Goal: Task Accomplishment & Management: Complete application form

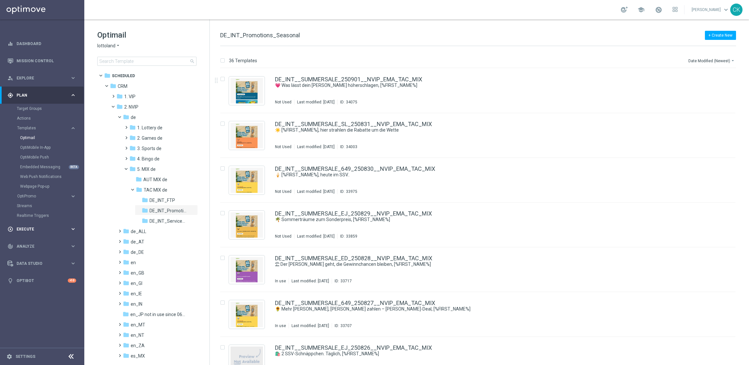
click at [28, 231] on span "Execute" at bounding box center [44, 229] width 54 height 4
click at [25, 125] on link "Campaign Builder" at bounding box center [42, 125] width 51 height 5
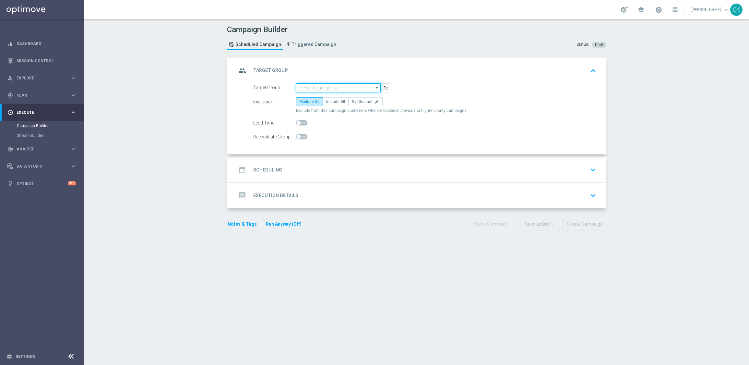
click at [314, 88] on input at bounding box center [338, 87] width 85 height 9
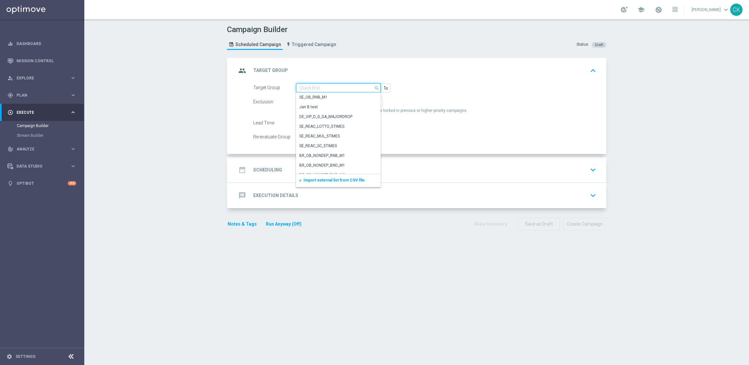
paste input "de_all_TGT_NVIP_EM_TAC_MIX__ACTIVE_ALL_HIGHJACKPOT"
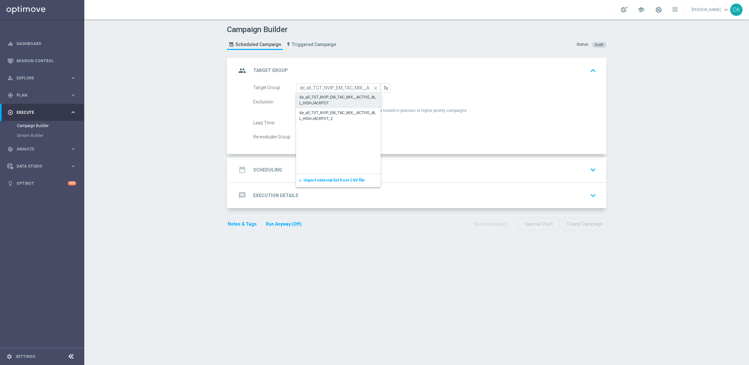
click at [317, 98] on div "de_all_TGT_NVIP_EM_TAC_MIX__ACTIVE_ALL_HIGHJACKPOT" at bounding box center [338, 100] width 78 height 12
type input "de_all_TGT_NVIP_EM_TAC_MIX__ACTIVE_ALL_HIGHJACKPOT"
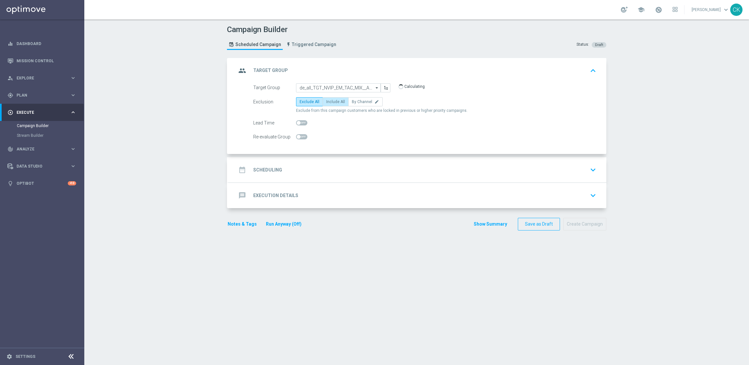
click at [327, 102] on span "Include All" at bounding box center [335, 102] width 19 height 5
click at [327, 102] on input "Include All" at bounding box center [328, 103] width 4 height 4
radio input "true"
click at [297, 121] on span at bounding box center [299, 123] width 4 height 4
click at [296, 121] on input "checkbox" at bounding box center [301, 122] width 11 height 5
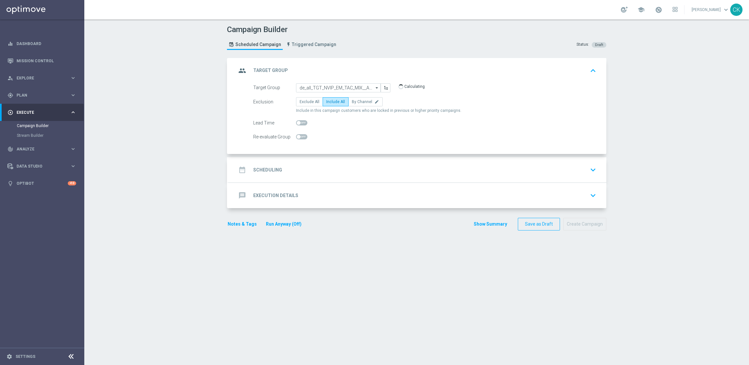
checkbox input "true"
click at [266, 167] on h2 "Scheduling" at bounding box center [267, 170] width 29 height 6
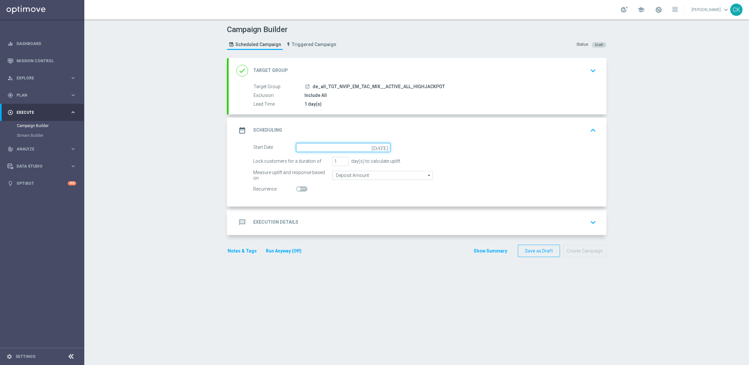
click at [316, 144] on input at bounding box center [343, 147] width 94 height 9
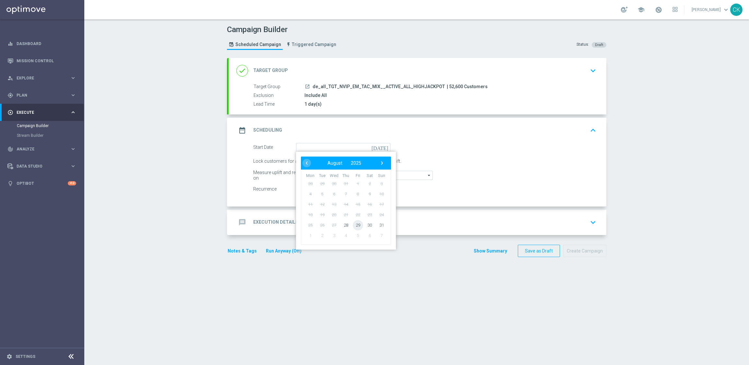
click at [353, 223] on span "29" at bounding box center [358, 225] width 10 height 10
type input "[DATE]"
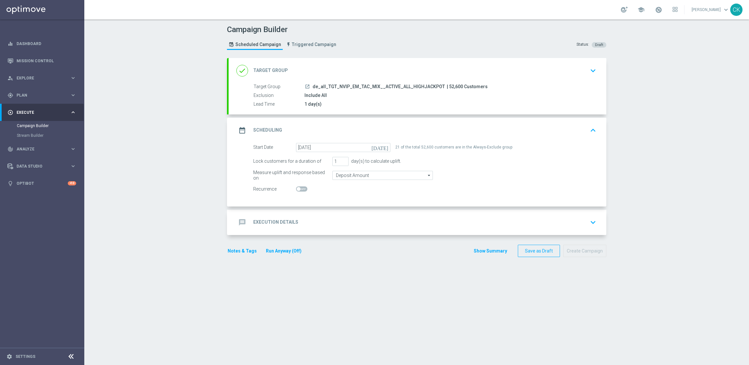
click at [273, 222] on h2 "Execution Details" at bounding box center [275, 222] width 45 height 6
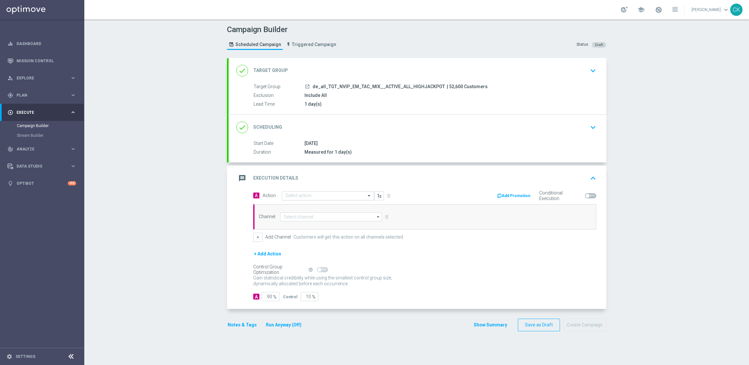
click at [311, 195] on input "text" at bounding box center [321, 196] width 72 height 6
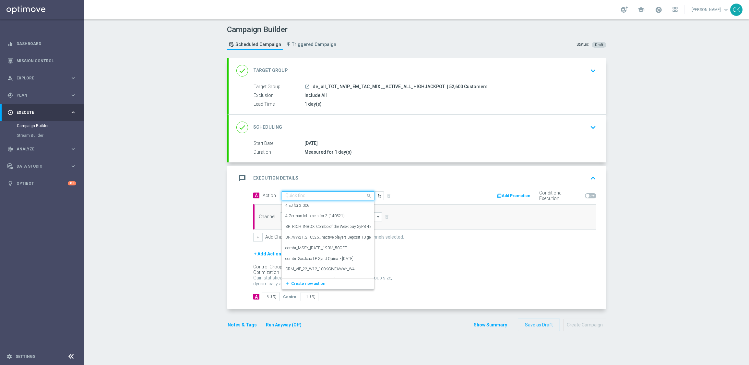
paste input "SummerSales - EJ themed"
type input "SummerSales - EJ themed"
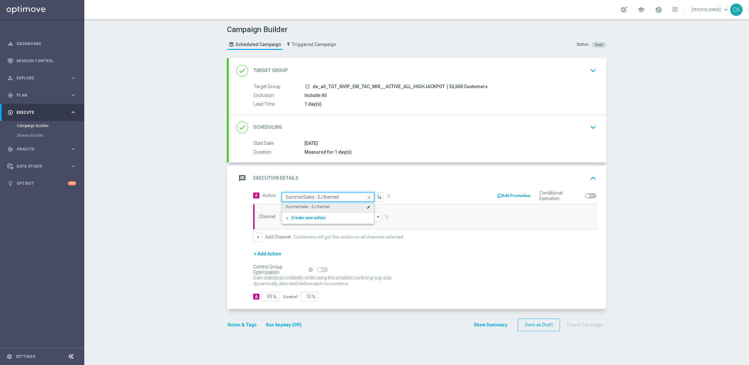
click at [311, 204] on label "SummerSales - EJ themed" at bounding box center [307, 207] width 44 height 6
click at [305, 218] on input at bounding box center [331, 216] width 102 height 9
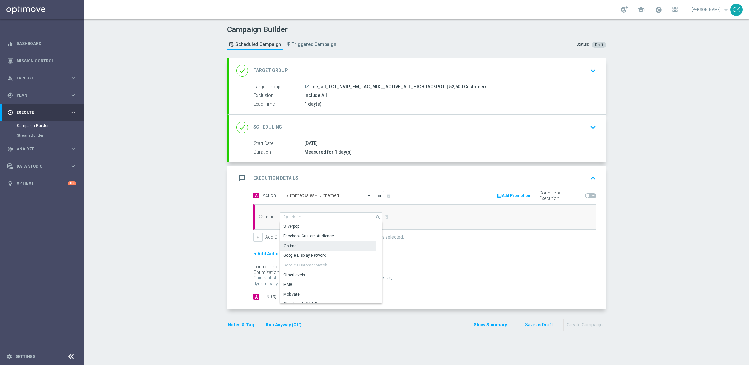
click at [299, 244] on div "Optimail" at bounding box center [328, 246] width 96 height 10
type input "Optimail"
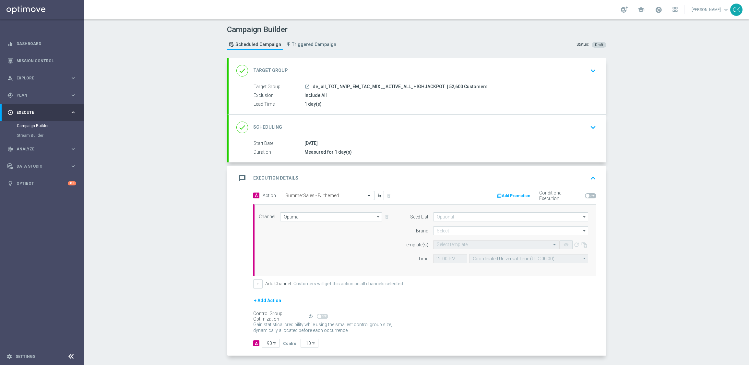
scroll to position [27, 0]
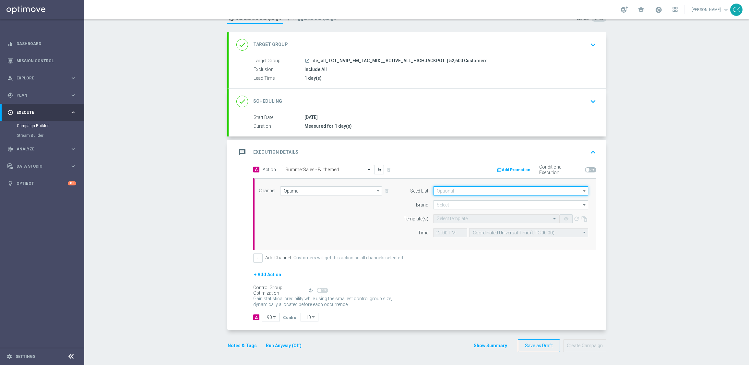
click at [461, 188] on input at bounding box center [510, 191] width 155 height 9
click at [437, 189] on input at bounding box center [510, 191] width 155 height 9
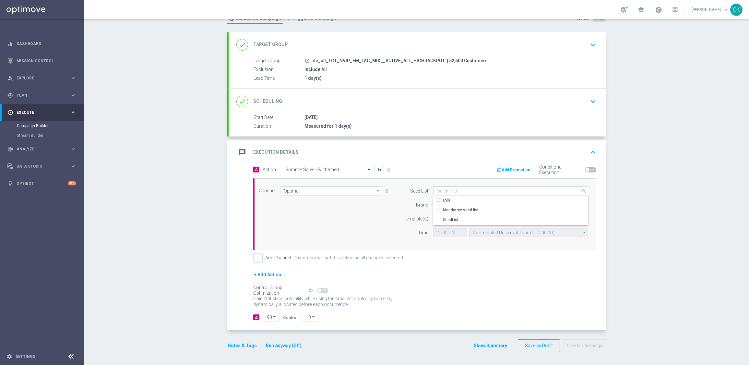
click at [396, 219] on div "Template(s)" at bounding box center [411, 218] width 33 height 9
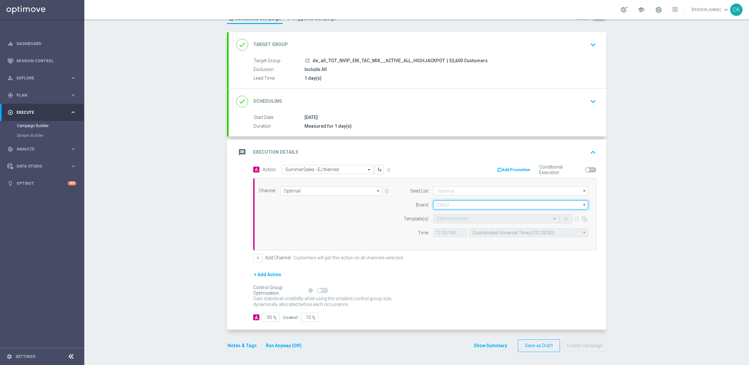
click at [451, 204] on input at bounding box center [510, 204] width 155 height 9
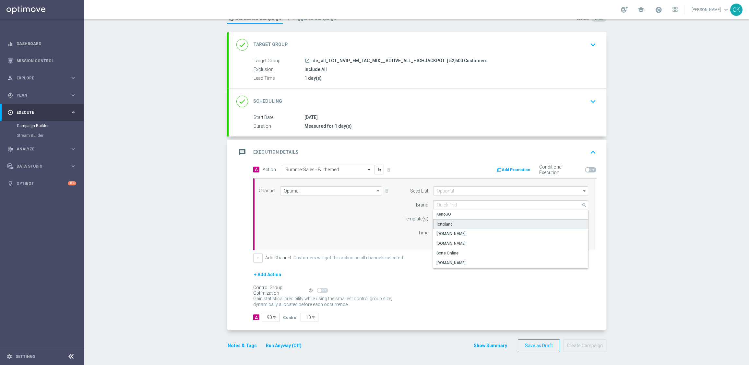
click at [453, 224] on div "lottoland" at bounding box center [510, 225] width 155 height 10
type input "lottoland"
click at [444, 223] on form "Template(s) Select template remove_red_eye refresh Time 12:00 Coordinated Unive…" at bounding box center [494, 225] width 188 height 23
click at [444, 218] on input "text" at bounding box center [490, 219] width 106 height 6
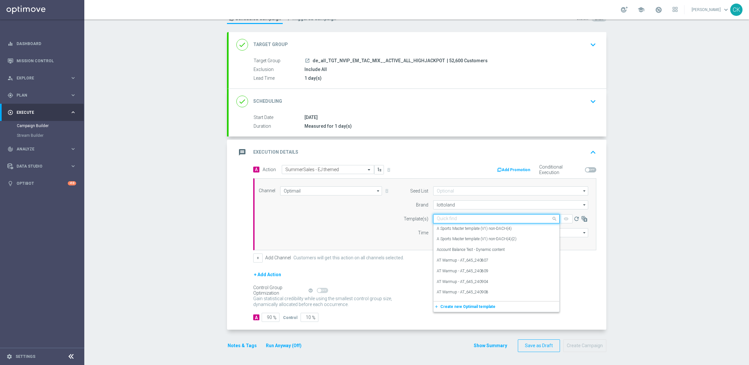
paste input "DE_REG__SUMMERSALE_EJ_250829__NVIP_EMA_TAC_MIX"
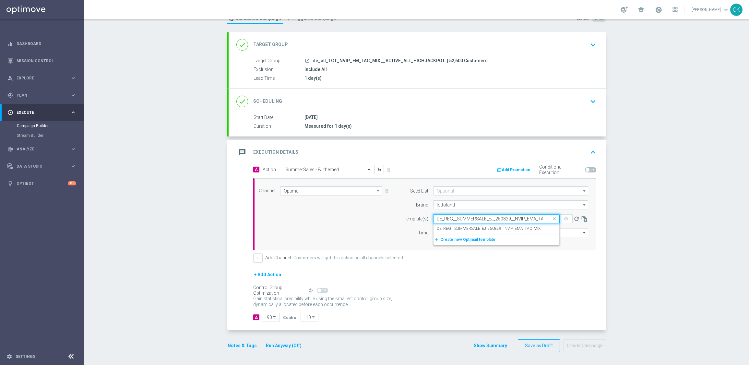
scroll to position [0, 13]
click at [442, 226] on label "DE_REG__SUMMERSALE_EJ_250829__NVIP_EMA_TAC_MIX" at bounding box center [489, 229] width 104 height 6
type input "DE_REG__SUMMERSALE_EJ_250829__NVIP_EMA_TAC_MIX"
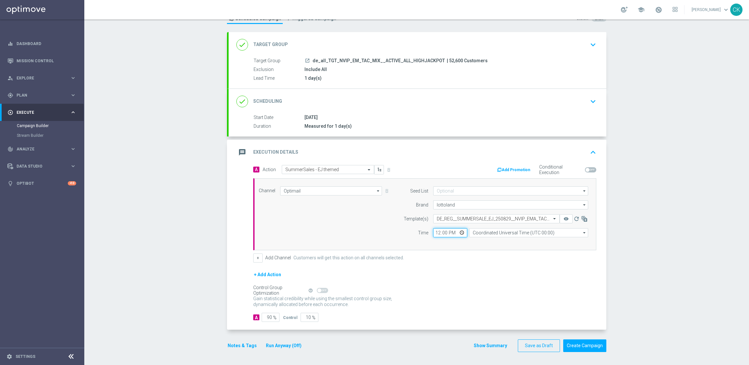
click at [434, 231] on input "12:00" at bounding box center [450, 232] width 34 height 9
type input "06:00"
click at [523, 231] on input "Coordinated Universal Time (UTC 00:00)" at bounding box center [528, 232] width 119 height 9
click at [518, 242] on div "Central European Time ([GEOGRAPHIC_DATA]) (UTC +02:00)" at bounding box center [526, 242] width 106 height 6
type input "Central European Time ([GEOGRAPHIC_DATA]) (UTC +02:00)"
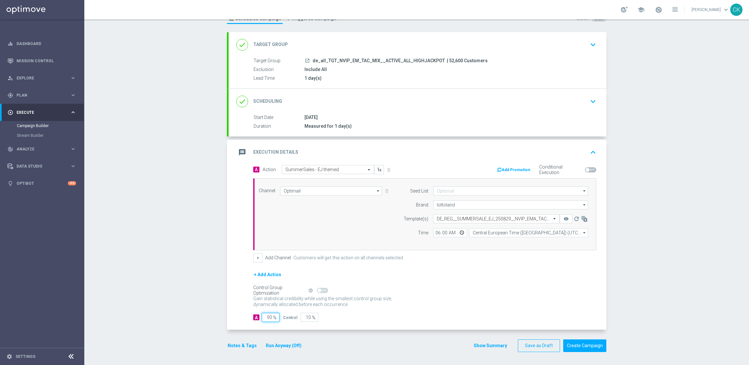
click at [269, 317] on input "90" at bounding box center [271, 317] width 18 height 9
type input "9"
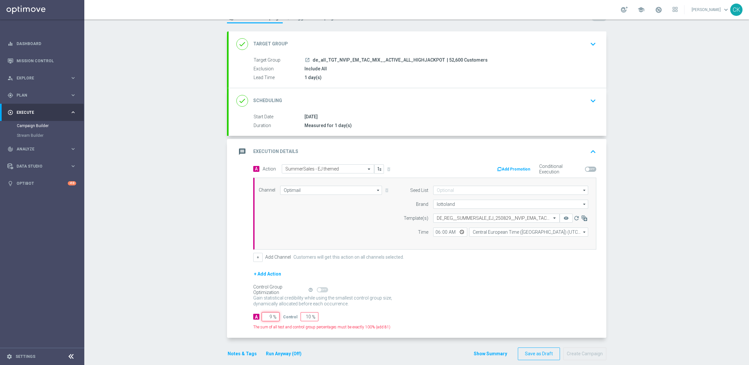
type input "91"
type input "98"
type input "2"
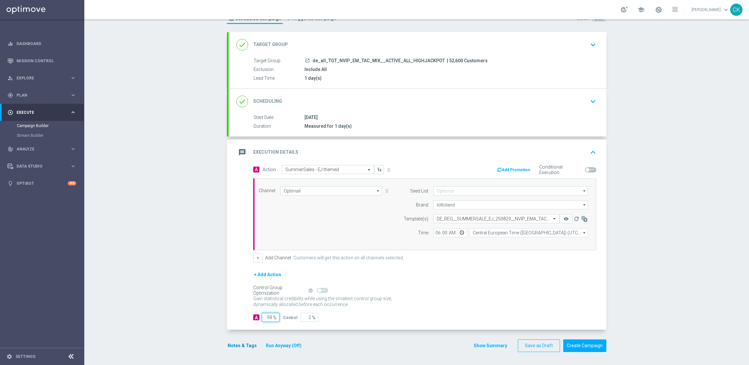
type input "98"
click at [235, 344] on button "Notes & Tags" at bounding box center [242, 346] width 30 height 8
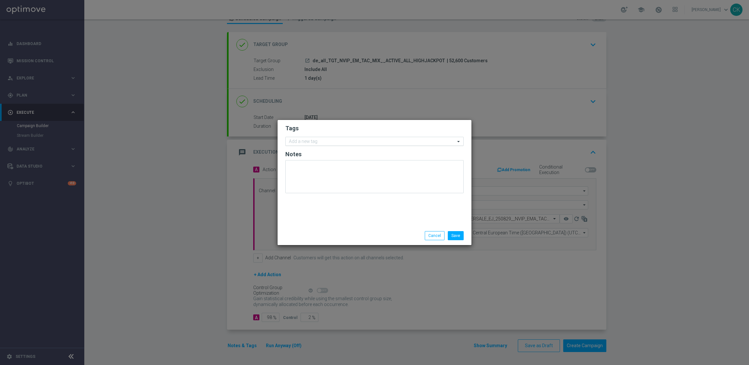
click at [300, 141] on input "text" at bounding box center [372, 142] width 166 height 6
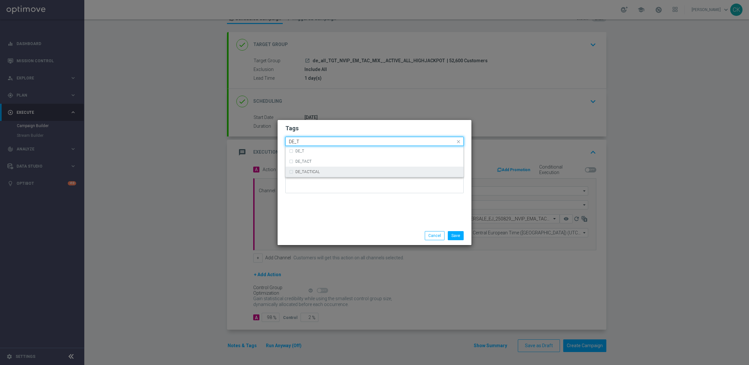
click at [328, 173] on div "DE_TACTICAL" at bounding box center [377, 172] width 165 height 4
type input "DE_T"
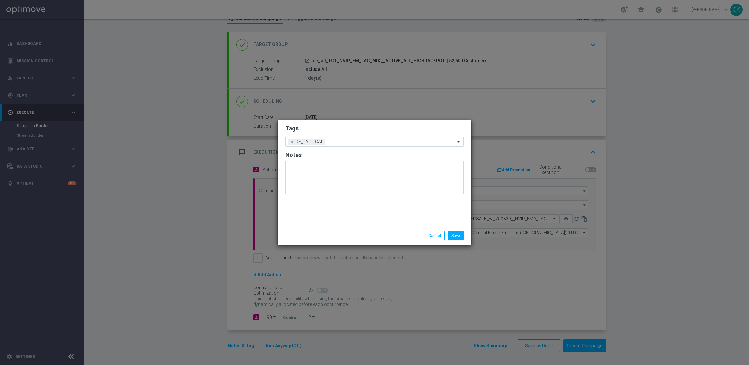
click at [318, 223] on div "Tags Add a new tag × DE_TACTICAL Notes" at bounding box center [375, 173] width 194 height 106
click at [463, 234] on button "Save" at bounding box center [456, 235] width 16 height 9
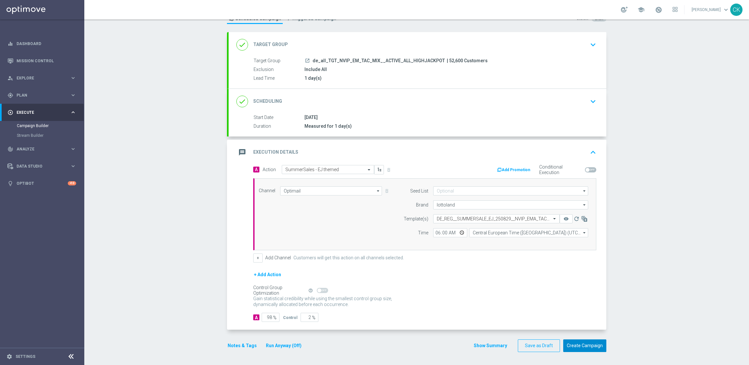
click at [596, 342] on button "Create Campaign" at bounding box center [584, 346] width 43 height 13
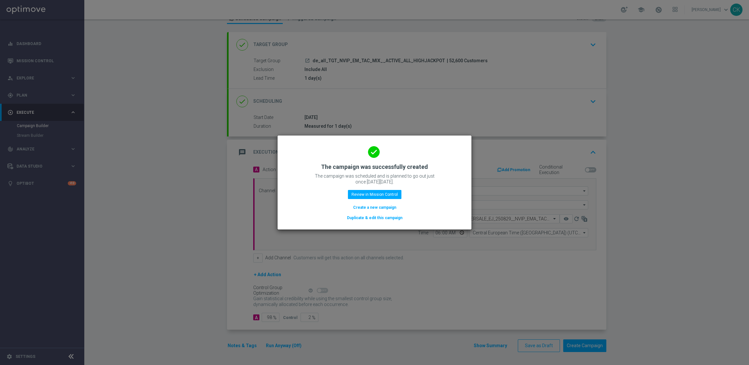
click at [368, 206] on button "Create a new campaign" at bounding box center [375, 207] width 44 height 7
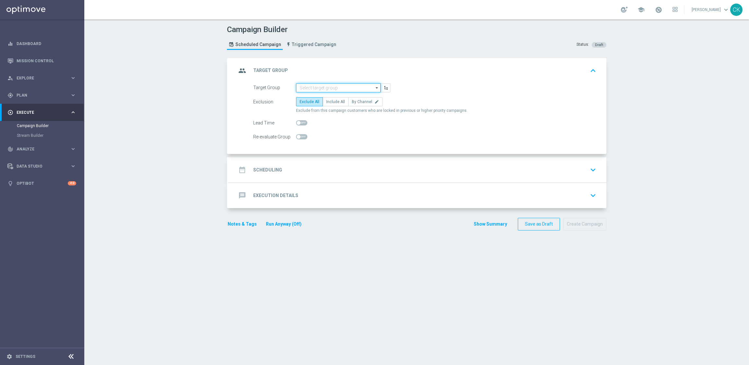
click at [327, 85] on input at bounding box center [338, 87] width 85 height 9
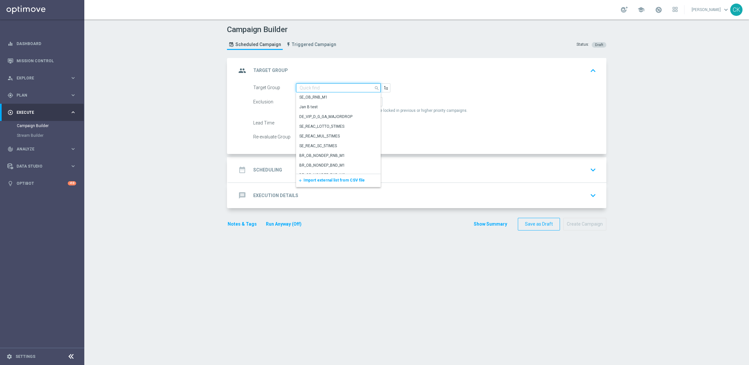
paste input "de_all_TGT_NVIP_EM_TAC_MIX__REACTIVATED_HIGHJACKPOT"
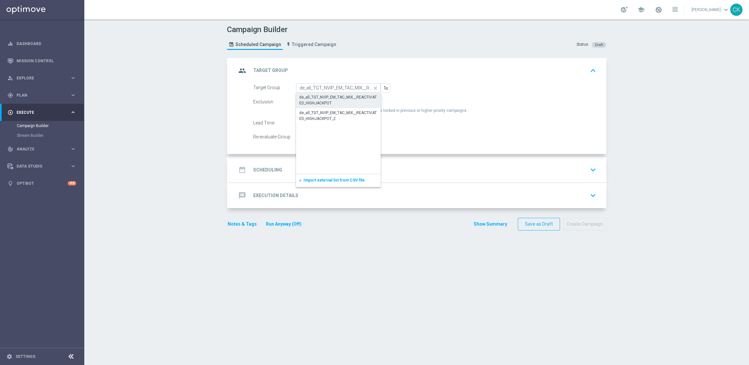
click at [322, 101] on div "de_all_TGT_NVIP_EM_TAC_MIX__REACTIVATED_HIGHJACKPOT" at bounding box center [338, 100] width 78 height 12
type input "de_all_TGT_NVIP_EM_TAC_MIX__REACTIVATED_HIGHJACKPOT"
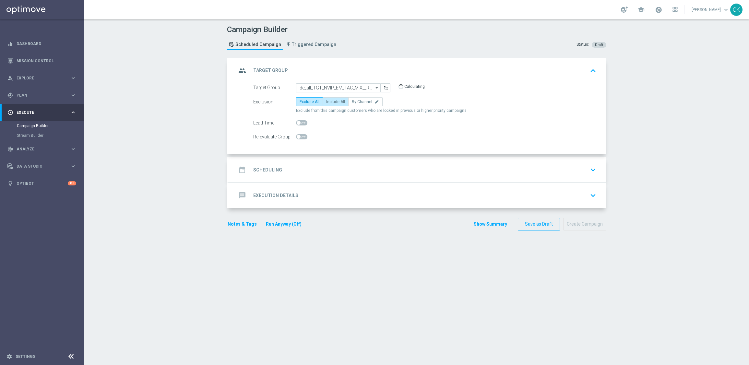
click at [330, 101] on span "Include All" at bounding box center [335, 102] width 19 height 5
click at [330, 101] on input "Include All" at bounding box center [328, 103] width 4 height 4
radio input "true"
click at [299, 123] on span at bounding box center [301, 122] width 11 height 5
click at [299, 123] on input "checkbox" at bounding box center [301, 122] width 11 height 5
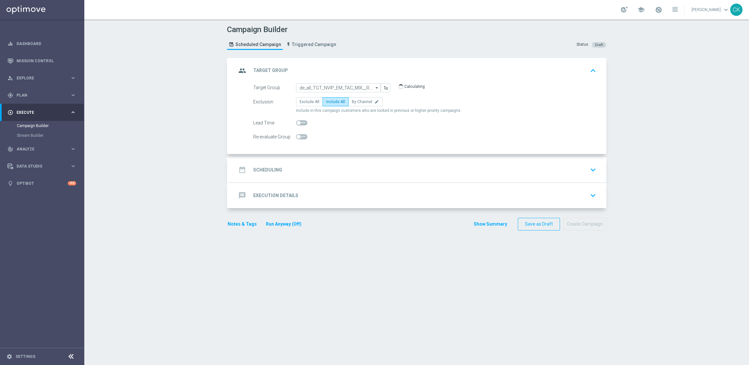
checkbox input "true"
click at [260, 169] on h2 "Scheduling" at bounding box center [267, 170] width 29 height 6
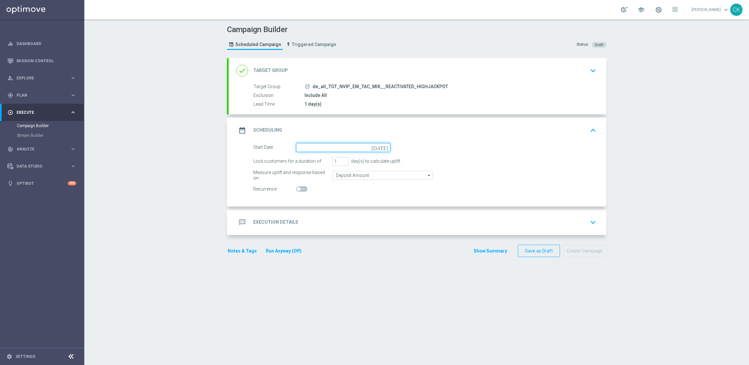
click at [308, 150] on input at bounding box center [343, 147] width 94 height 9
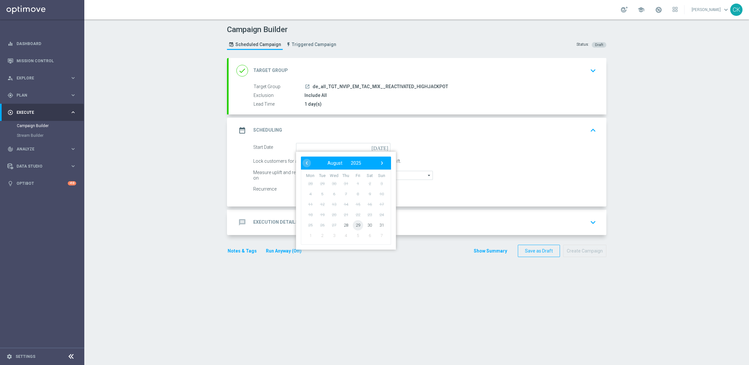
click at [355, 223] on span "29" at bounding box center [358, 225] width 10 height 10
type input "[DATE]"
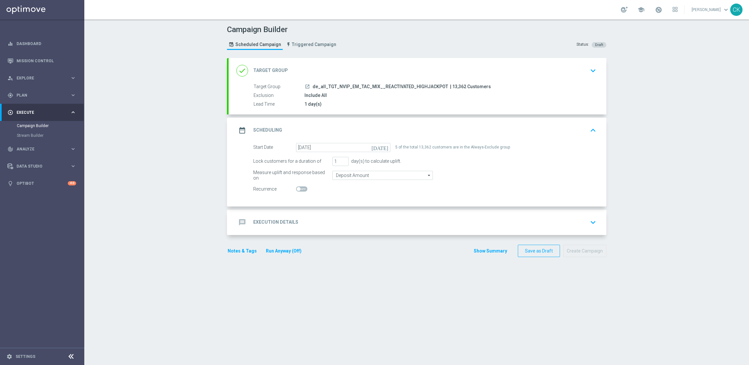
click at [265, 220] on h2 "Execution Details" at bounding box center [275, 222] width 45 height 6
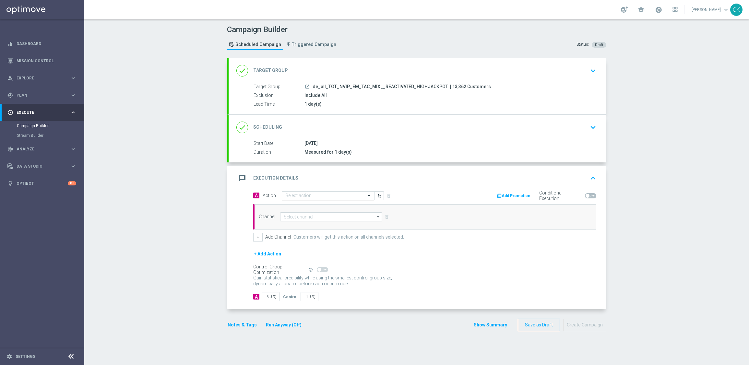
click at [324, 191] on div "Select action" at bounding box center [328, 195] width 92 height 9
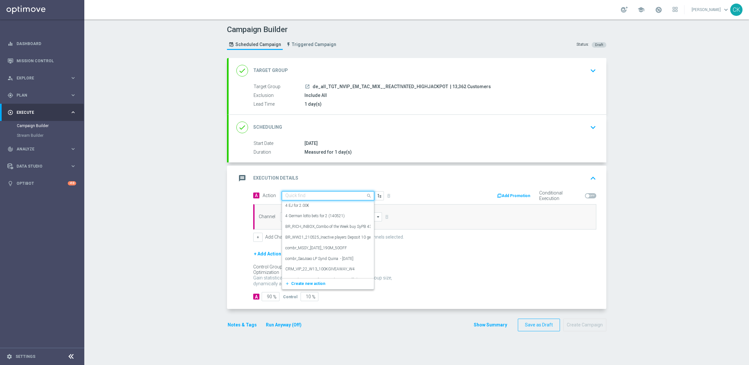
paste input "SummerSales - EJ themed"
type input "SummerSales - EJ themed"
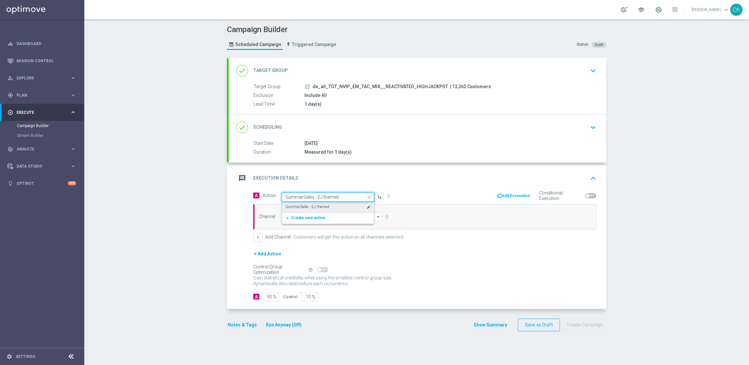
click at [324, 204] on label "SummerSales - EJ themed" at bounding box center [307, 207] width 44 height 6
click at [304, 215] on input at bounding box center [331, 216] width 102 height 9
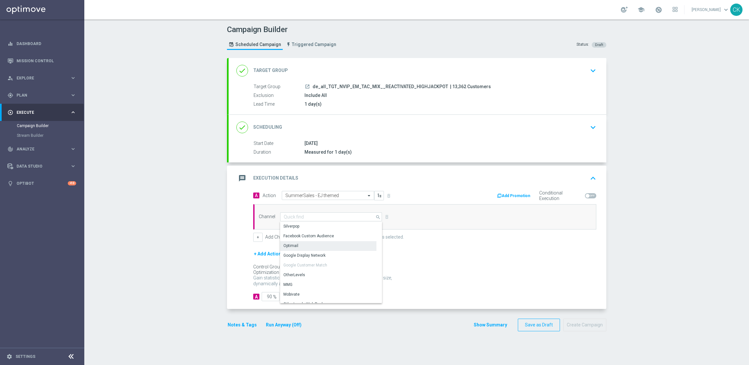
click at [304, 243] on div "Optimail" at bounding box center [328, 245] width 96 height 9
type input "Optimail"
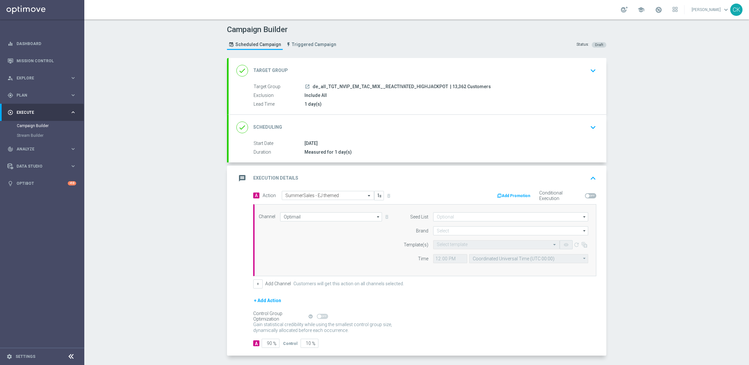
scroll to position [27, 0]
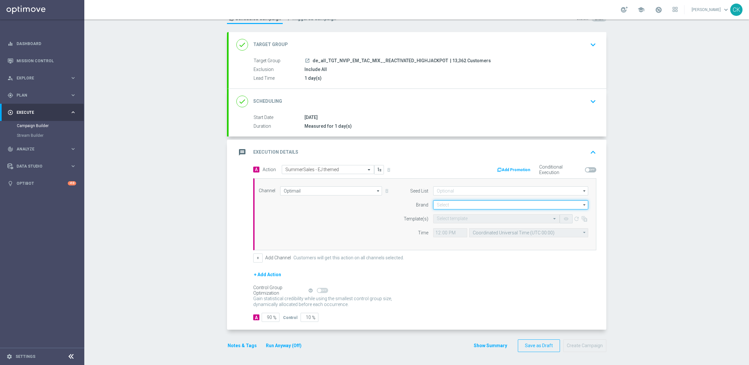
click at [453, 206] on input at bounding box center [510, 204] width 155 height 9
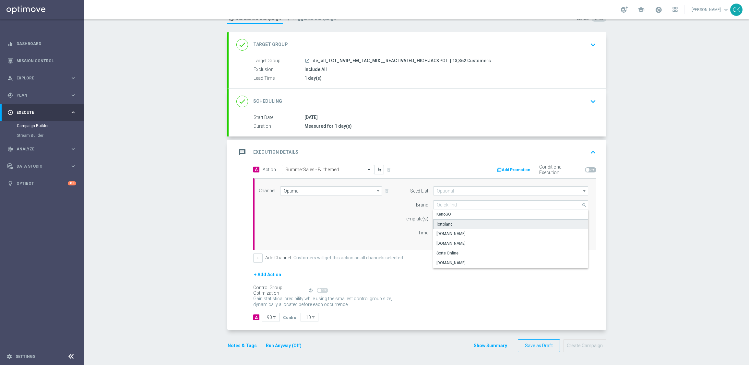
click at [445, 223] on div "lottoland" at bounding box center [445, 225] width 16 height 6
type input "lottoland"
click at [440, 219] on input "text" at bounding box center [490, 219] width 106 height 6
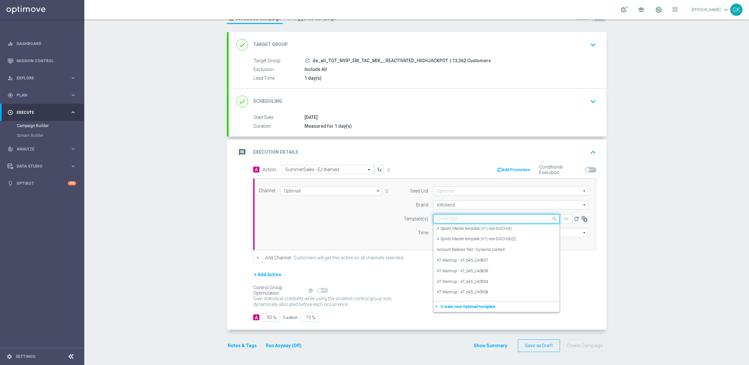
paste input "DE_REG__SUMMERSALE_EJ_250829__NVIP_EMA_TAC_MIX"
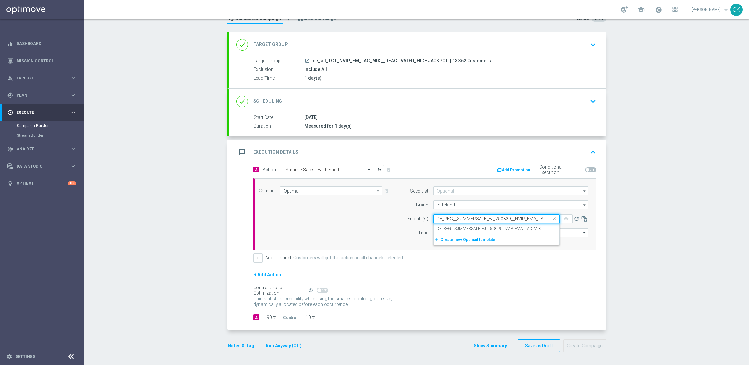
scroll to position [0, 13]
click at [440, 228] on label "DE_REG__SUMMERSALE_EJ_250829__NVIP_EMA_TAC_MIX" at bounding box center [489, 229] width 104 height 6
type input "DE_REG__SUMMERSALE_EJ_250829__NVIP_EMA_TAC_MIX"
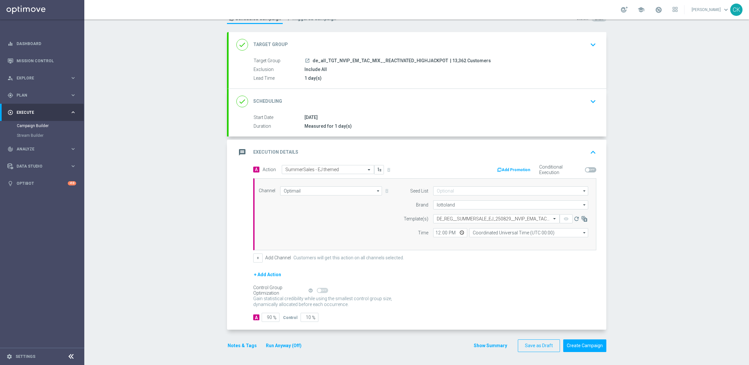
scroll to position [0, 0]
click at [434, 233] on input "12:00" at bounding box center [450, 232] width 34 height 9
type input "06:00"
click at [501, 235] on input "Coordinated Universal Time (UTC 00:00)" at bounding box center [528, 232] width 119 height 9
click at [506, 248] on div "Central European Time ([GEOGRAPHIC_DATA]) (UTC +02:00)" at bounding box center [528, 278] width 119 height 81
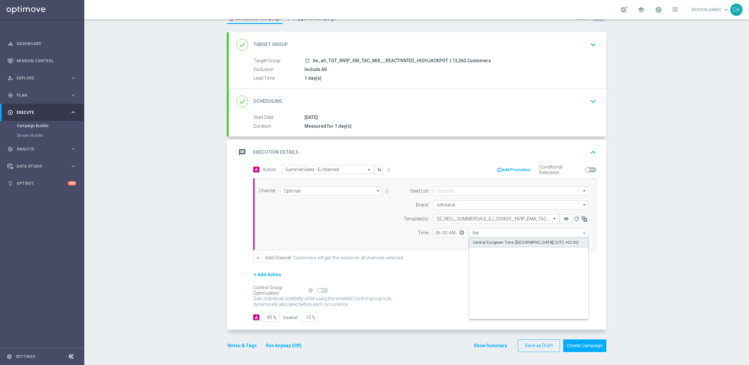
click at [500, 242] on div "Central European Time ([GEOGRAPHIC_DATA]) (UTC +02:00)" at bounding box center [526, 243] width 106 height 6
type input "Central European Time ([GEOGRAPHIC_DATA]) (UTC +02:00)"
click at [269, 316] on input "90" at bounding box center [271, 317] width 18 height 9
type input "9"
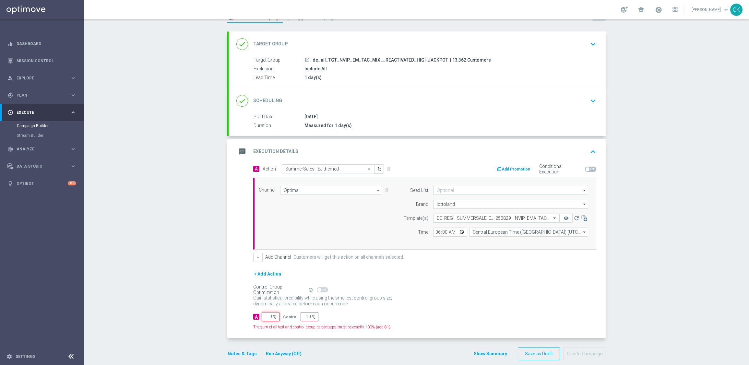
type input "91"
type input "98"
type input "2"
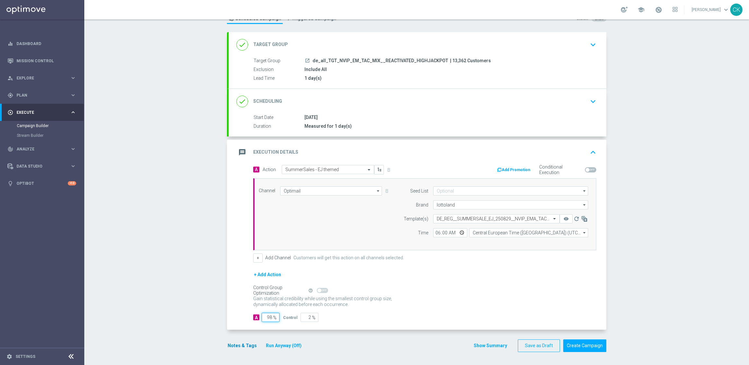
type input "98"
click at [237, 344] on button "Notes & Tags" at bounding box center [242, 346] width 30 height 8
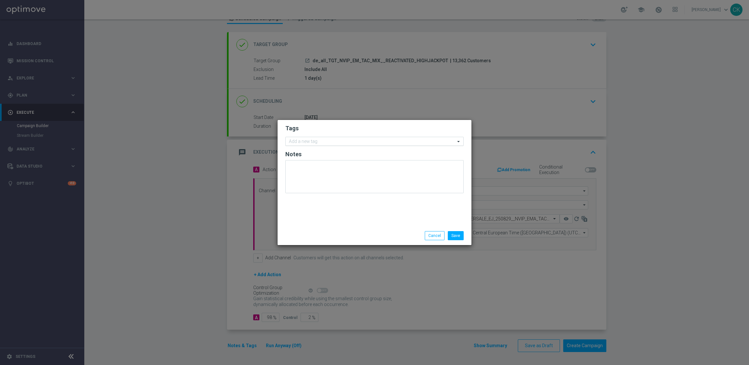
click at [320, 145] on div "Add a new tag" at bounding box center [374, 141] width 178 height 9
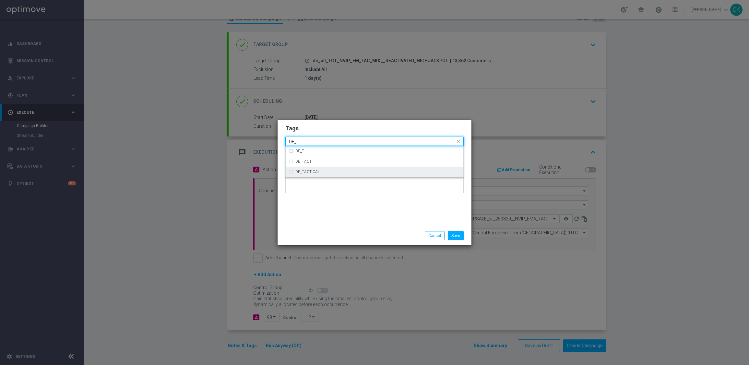
click at [327, 175] on div "DE_TACTICAL" at bounding box center [374, 172] width 171 height 10
type input "DE_T"
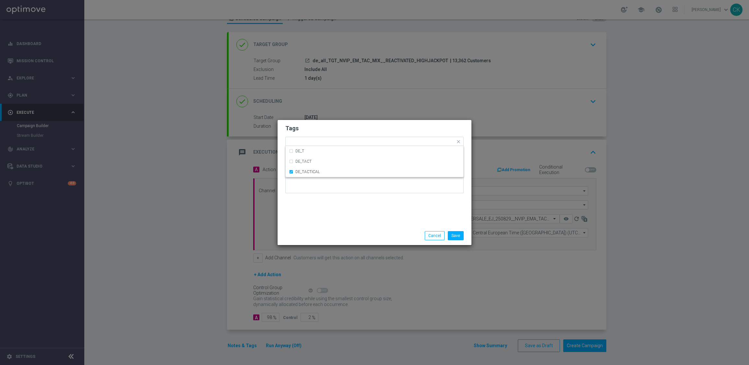
click at [328, 213] on div "Tags Quick find × DE_TACTICAL DE_T DE_TACT DE_TACTICAL Notes" at bounding box center [375, 173] width 194 height 106
click at [457, 235] on button "Save" at bounding box center [456, 235] width 16 height 9
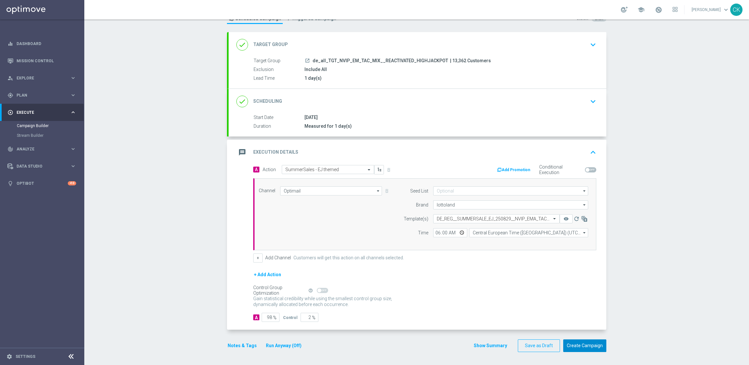
click at [586, 343] on button "Create Campaign" at bounding box center [584, 346] width 43 height 13
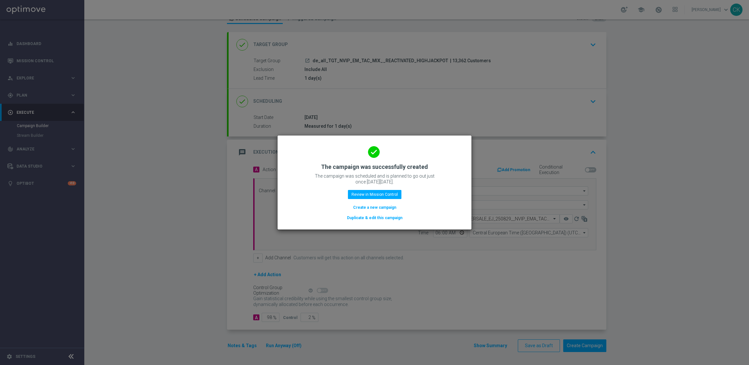
drag, startPoint x: 367, startPoint y: 210, endPoint x: 324, endPoint y: 1, distance: 213.1
click at [367, 210] on button "Create a new campaign" at bounding box center [375, 207] width 44 height 7
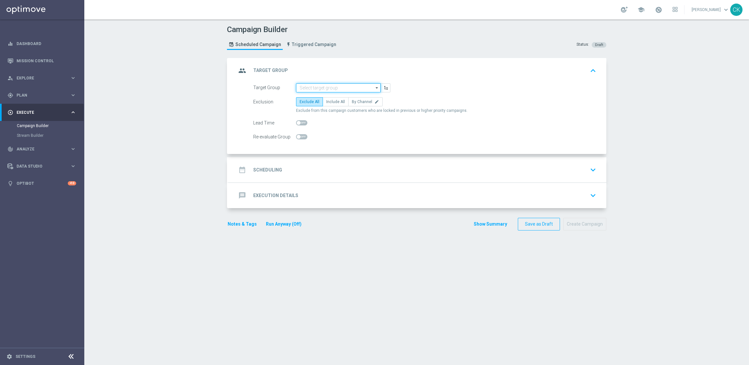
click at [334, 84] on input at bounding box center [338, 87] width 85 height 9
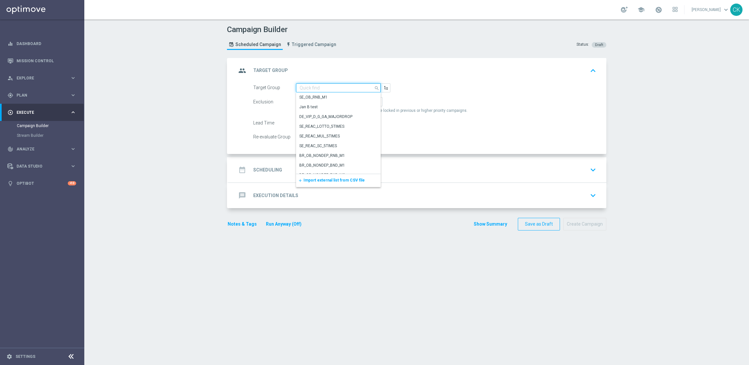
paste input "de_all_TGT_NVIP_EM_TAC_MIX__CHURNED_HIGHJACKPOT"
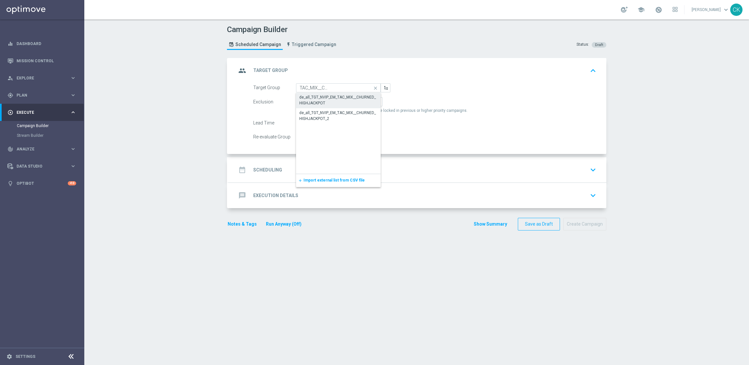
click at [329, 98] on div "de_all_TGT_NVIP_EM_TAC_MIX__CHURNED_HIGHJACKPOT" at bounding box center [338, 100] width 78 height 12
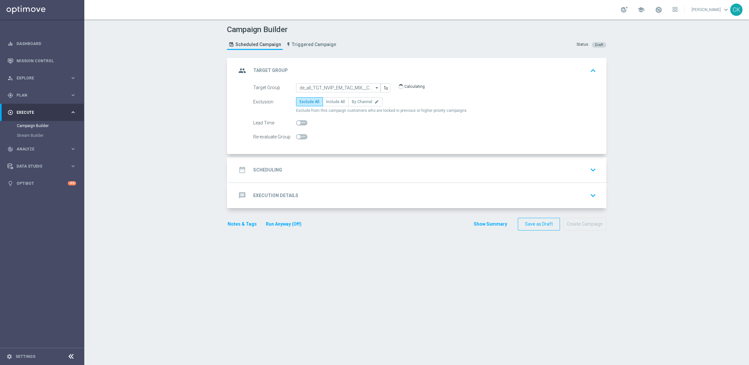
type input "de_all_TGT_NVIP_EM_TAC_MIX__CHURNED_HIGHJACKPOT"
click at [329, 98] on label "Include All" at bounding box center [336, 101] width 26 height 9
click at [329, 101] on input "Include All" at bounding box center [328, 103] width 4 height 4
radio input "true"
click at [299, 120] on span at bounding box center [301, 122] width 11 height 5
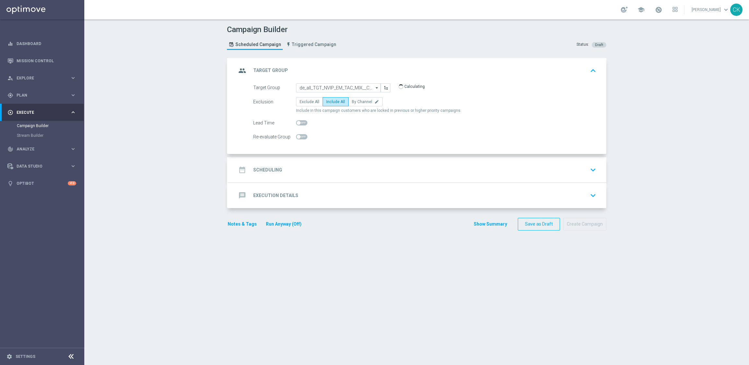
click at [299, 120] on input "checkbox" at bounding box center [301, 122] width 11 height 5
checkbox input "true"
click at [260, 167] on h2 "Scheduling" at bounding box center [267, 170] width 29 height 6
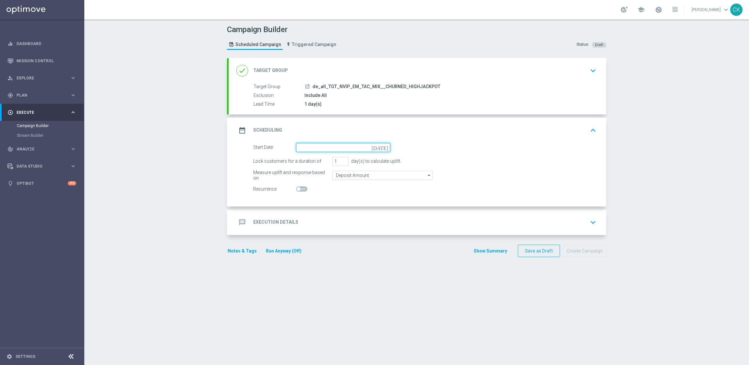
click at [325, 145] on input at bounding box center [343, 147] width 94 height 9
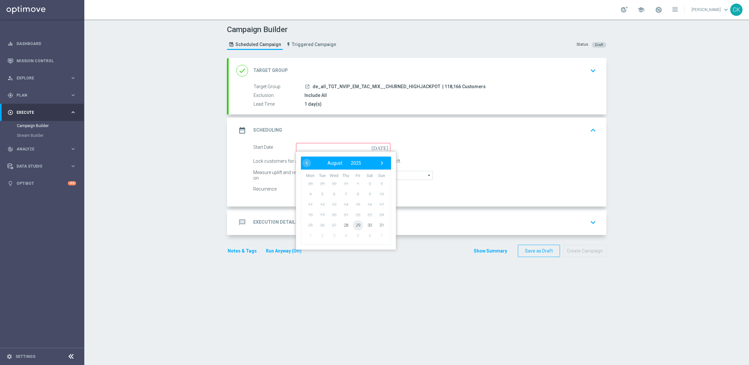
click at [356, 224] on span "29" at bounding box center [358, 225] width 10 height 10
type input "[DATE]"
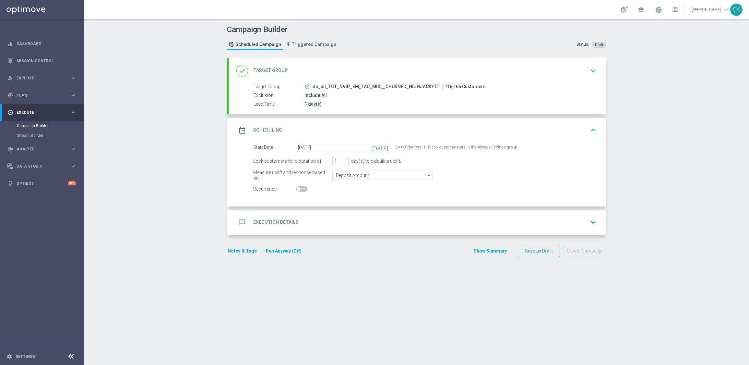
click at [264, 220] on h2 "Execution Details" at bounding box center [275, 222] width 45 height 6
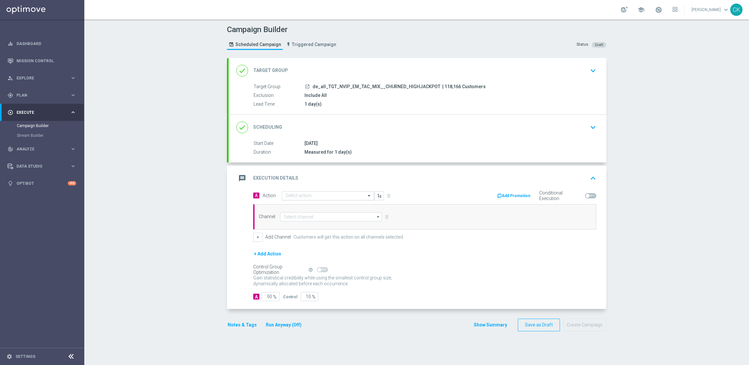
click at [303, 198] on input "text" at bounding box center [321, 196] width 72 height 6
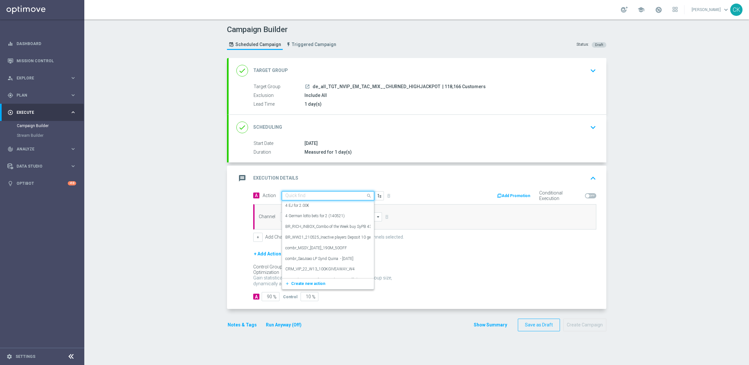
paste input "SummerSales - EJ themed"
type input "SummerSales - EJ themed"
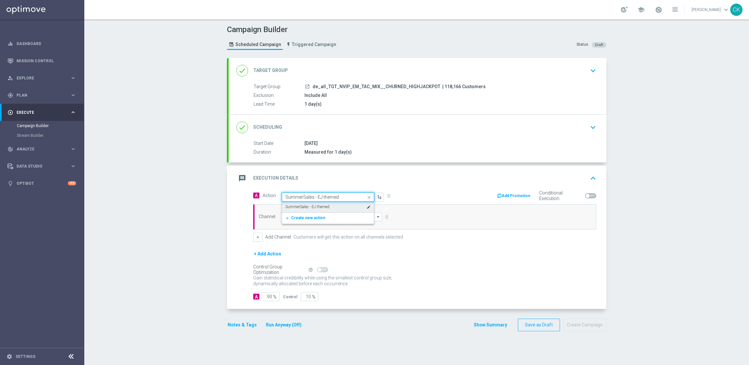
click at [305, 206] on label "SummerSales - EJ themed" at bounding box center [307, 207] width 44 height 6
click at [301, 219] on input at bounding box center [331, 216] width 102 height 9
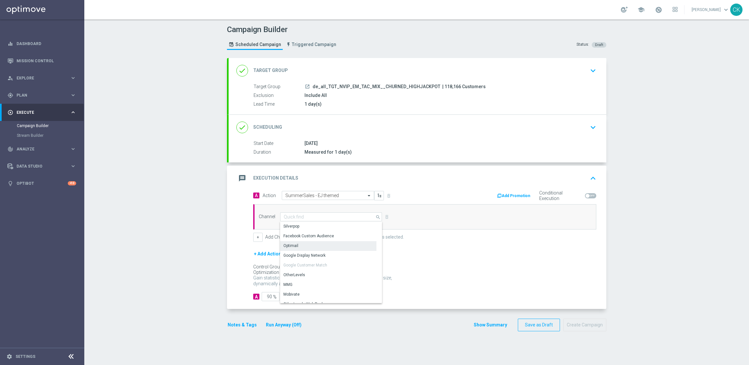
click at [304, 247] on div "Optimail" at bounding box center [328, 245] width 96 height 9
type input "Optimail"
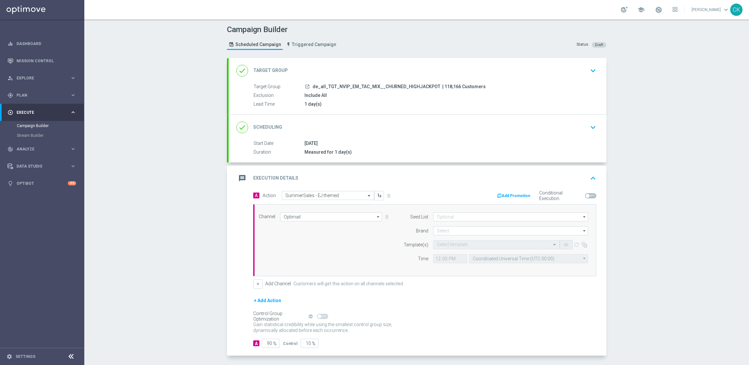
scroll to position [27, 0]
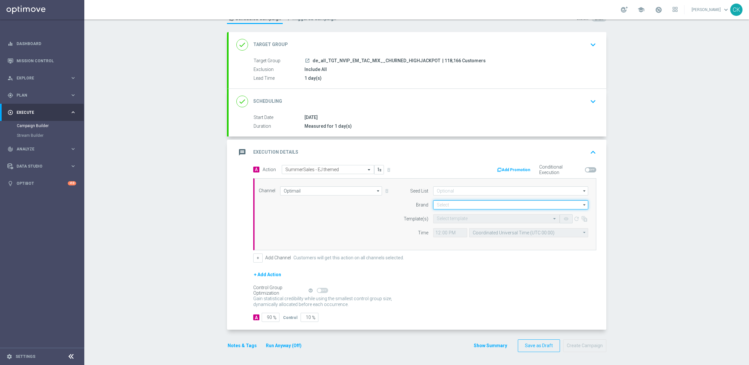
click at [446, 204] on input at bounding box center [510, 204] width 155 height 9
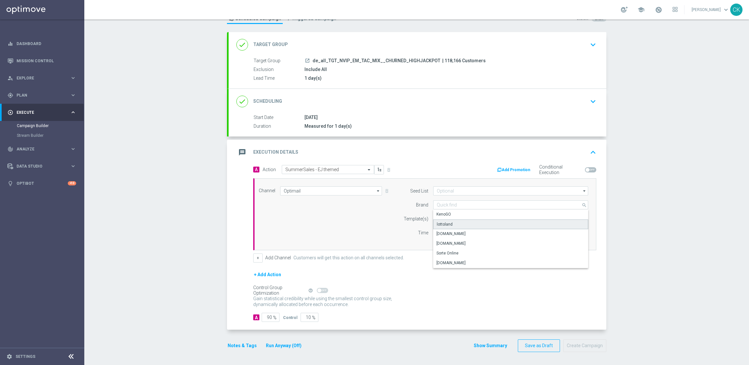
click at [446, 222] on div "lottoland" at bounding box center [445, 225] width 16 height 6
type input "lottoland"
click at [445, 216] on input "text" at bounding box center [490, 219] width 106 height 6
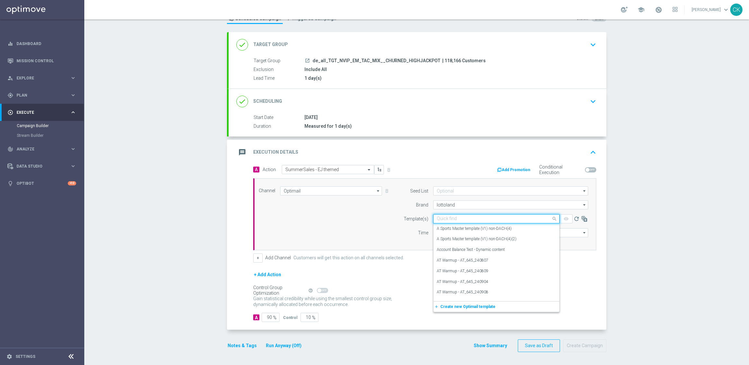
paste input "DE_REG__SUMMERSALE_EJ_250829__NVIP_EMA_TAC_MIX"
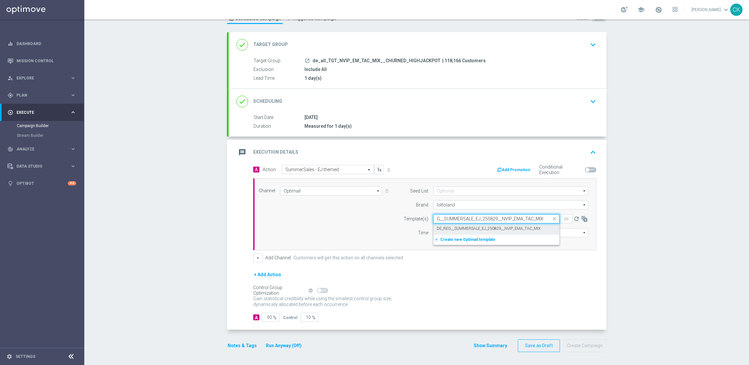
click at [444, 226] on label "DE_REG__SUMMERSALE_EJ_250829__NVIP_EMA_TAC_MIX" at bounding box center [489, 229] width 104 height 6
type input "DE_REG__SUMMERSALE_EJ_250829__NVIP_EMA_TAC_MIX"
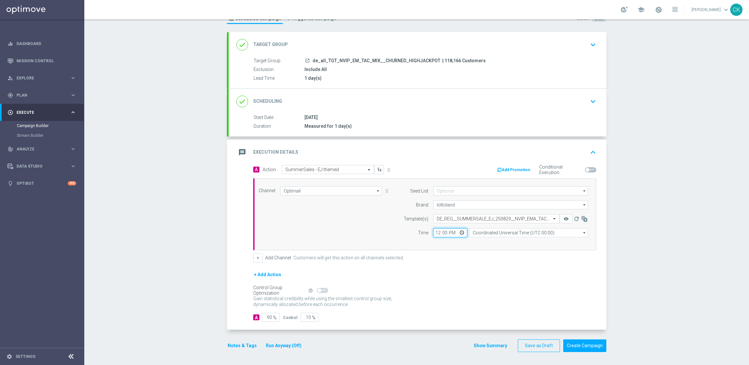
click at [434, 230] on input "12:00" at bounding box center [450, 232] width 34 height 9
type input "06:00"
click at [548, 234] on input "Coordinated Universal Time (UTC 00:00)" at bounding box center [528, 232] width 119 height 9
click at [546, 241] on div "Central European Time ([GEOGRAPHIC_DATA]) (UTC +02:00)" at bounding box center [526, 242] width 106 height 6
type input "Central European Time ([GEOGRAPHIC_DATA]) (UTC +02:00)"
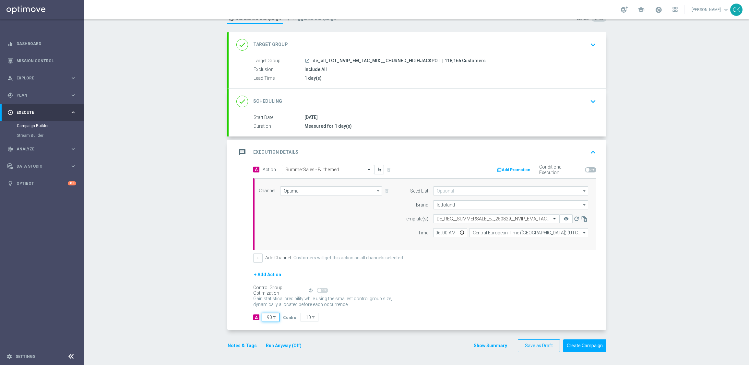
click at [269, 318] on input "90" at bounding box center [271, 317] width 18 height 9
type input "9"
type input "91"
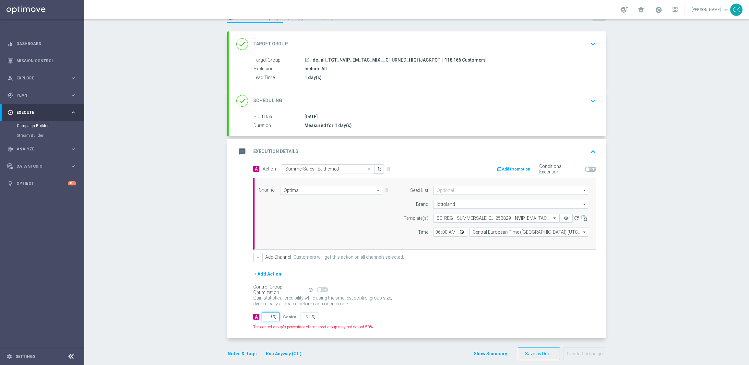
type input "98"
type input "2"
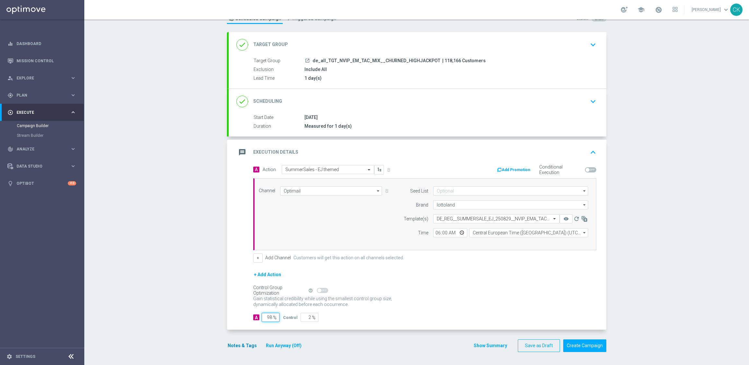
type input "98"
click at [236, 344] on button "Notes & Tags" at bounding box center [242, 346] width 30 height 8
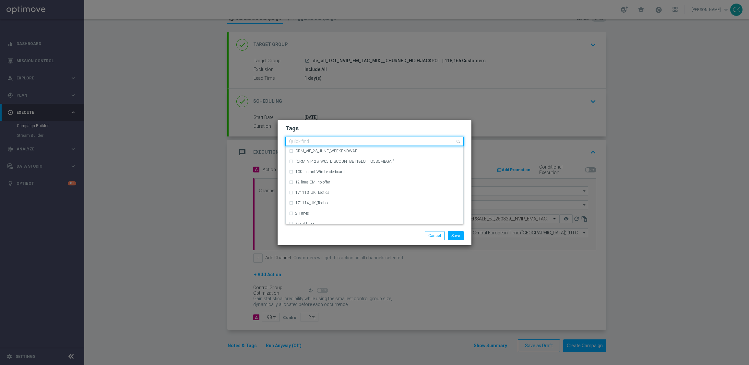
click at [309, 141] on input "text" at bounding box center [372, 142] width 166 height 6
click at [311, 171] on label "DE_TACTICAL" at bounding box center [307, 172] width 24 height 4
type input "DE_T"
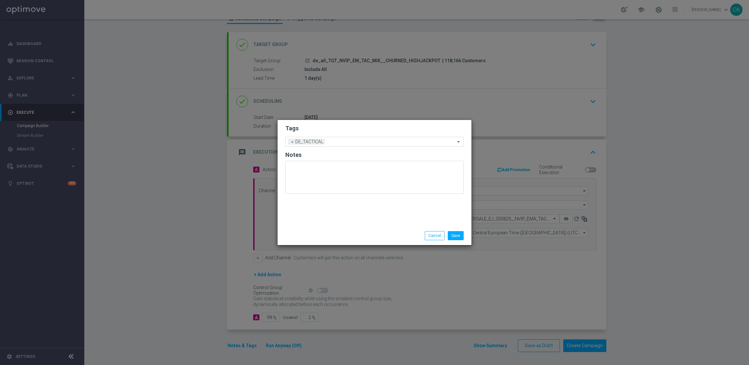
click at [314, 214] on div "Tags Add a new tag × DE_TACTICAL Notes" at bounding box center [375, 173] width 194 height 106
click at [454, 237] on button "Save" at bounding box center [456, 235] width 16 height 9
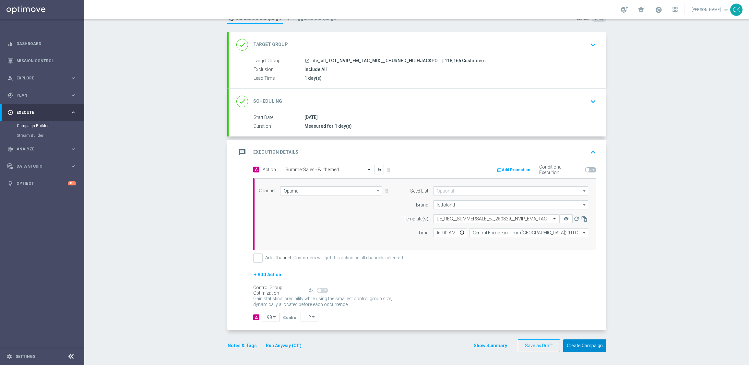
click at [584, 349] on button "Create Campaign" at bounding box center [584, 346] width 43 height 13
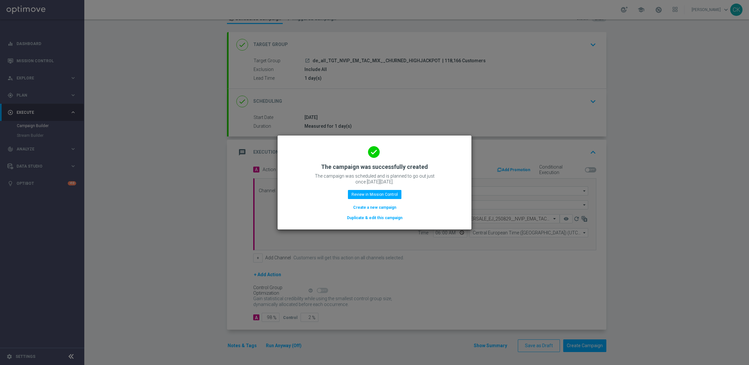
click at [372, 207] on button "Create a new campaign" at bounding box center [375, 207] width 44 height 7
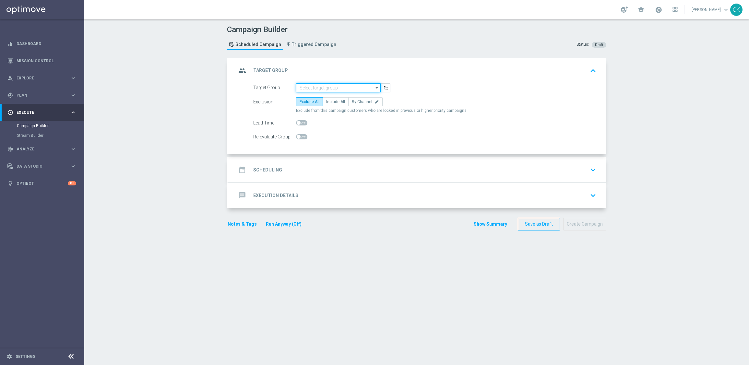
click at [311, 85] on input at bounding box center [338, 87] width 85 height 9
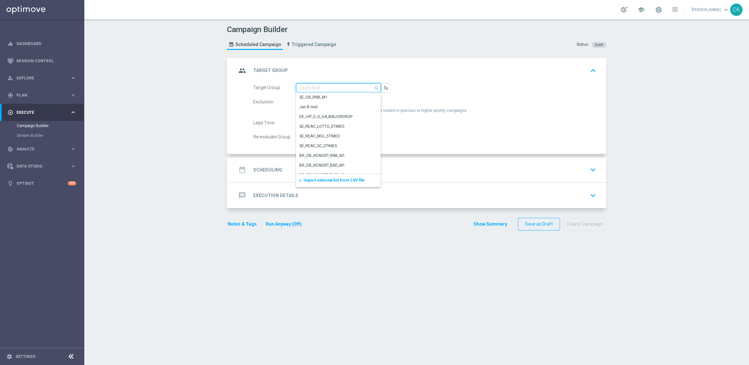
paste input "de_TGT_NVIP_EM_TAC_MIX__ACTIVE_ALL_HIGHJACKPOT"
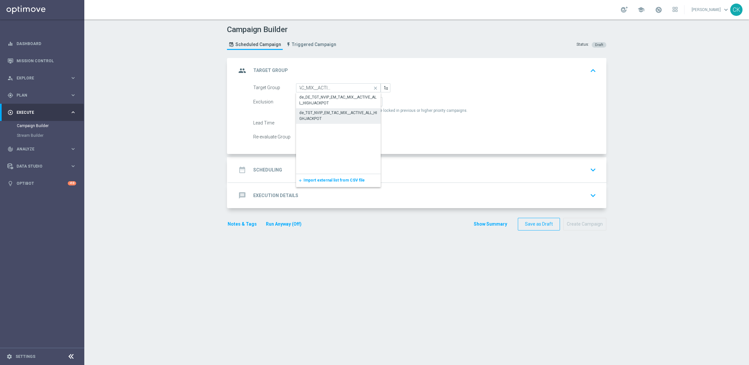
click at [313, 119] on div "de_TGT_NVIP_EM_TAC_MIX__ACTIVE_ALL_HIGHJACKPOT" at bounding box center [338, 116] width 78 height 12
type input "de_TGT_NVIP_EM_TAC_MIX__ACTIVE_ALL_HIGHJACKPOT"
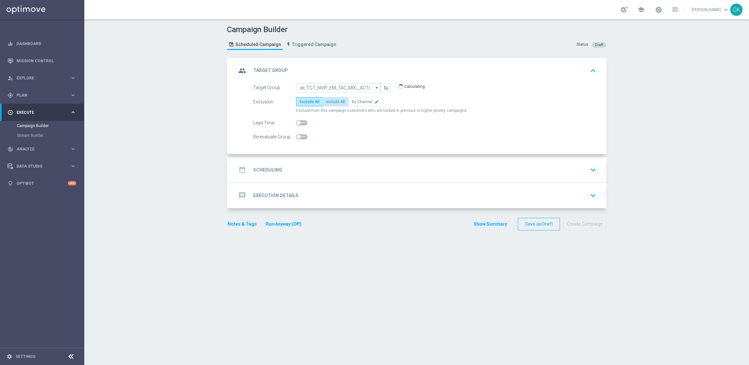
click at [336, 101] on span "Include All" at bounding box center [335, 102] width 19 height 5
click at [331, 101] on input "Include All" at bounding box center [328, 103] width 4 height 4
radio input "true"
click at [297, 122] on span at bounding box center [299, 123] width 4 height 4
click at [296, 122] on input "checkbox" at bounding box center [301, 122] width 11 height 5
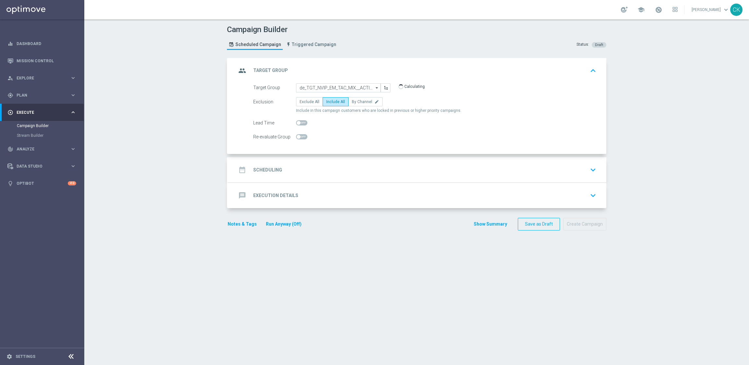
checkbox input "true"
click at [261, 167] on h2 "Scheduling" at bounding box center [267, 170] width 29 height 6
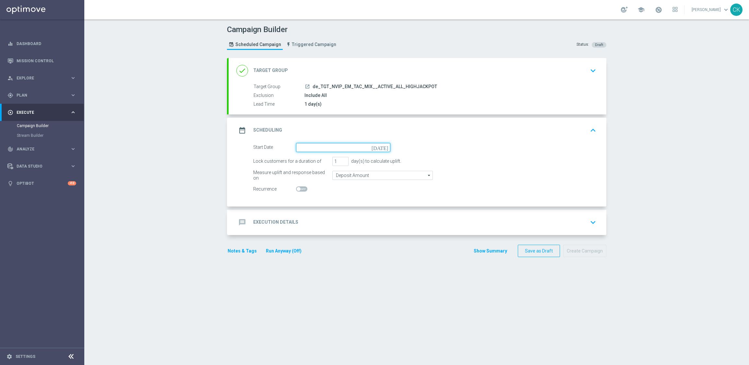
click at [326, 147] on input at bounding box center [343, 147] width 94 height 9
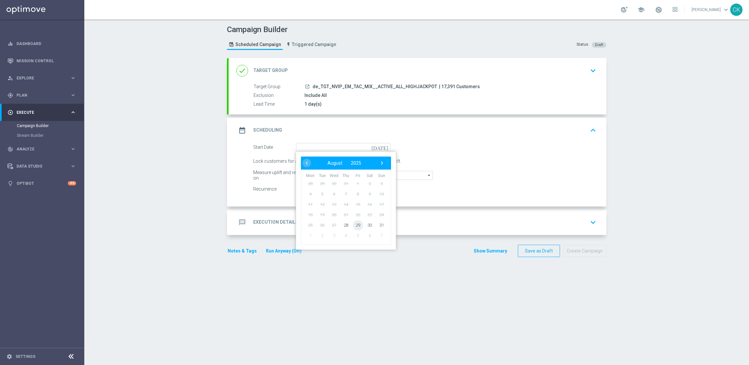
click at [358, 223] on span "29" at bounding box center [358, 225] width 10 height 10
type input "[DATE]"
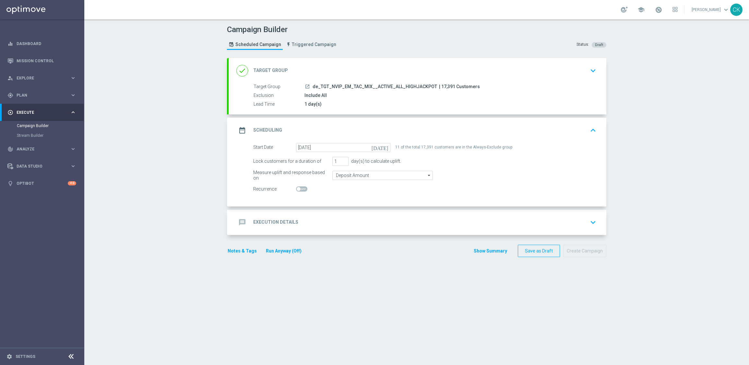
click at [275, 221] on h2 "Execution Details" at bounding box center [275, 222] width 45 height 6
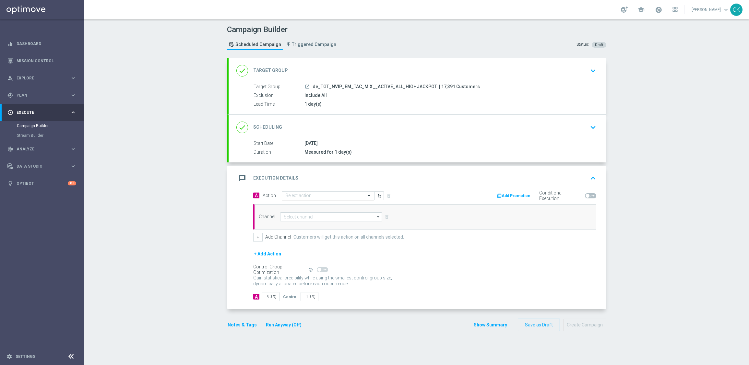
click at [303, 196] on input "text" at bounding box center [321, 196] width 72 height 6
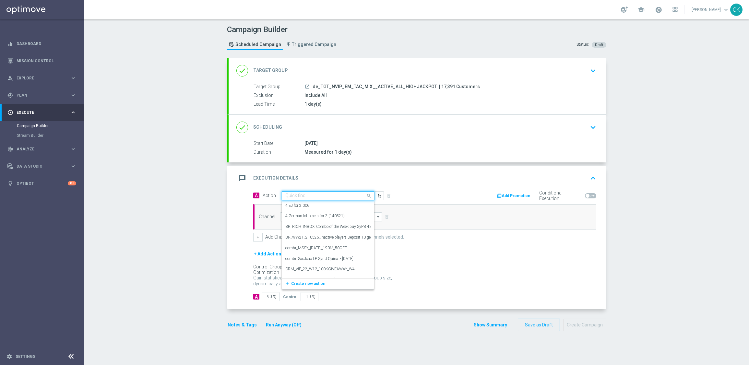
paste input "SummerSales - EJ themed"
type input "SummerSales - EJ themed"
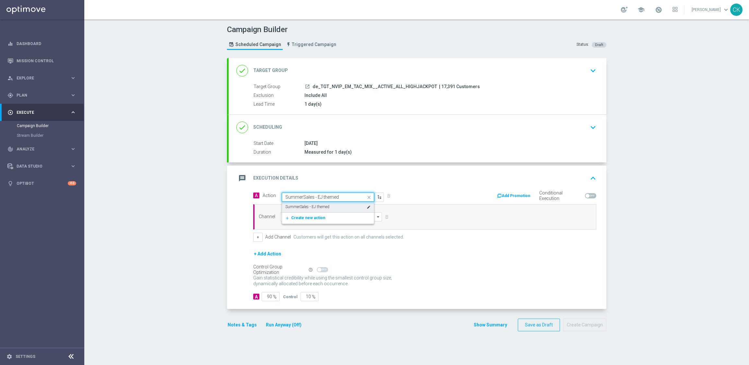
click at [316, 204] on label "SummerSales - EJ themed" at bounding box center [307, 207] width 44 height 6
click at [306, 215] on input at bounding box center [331, 216] width 102 height 9
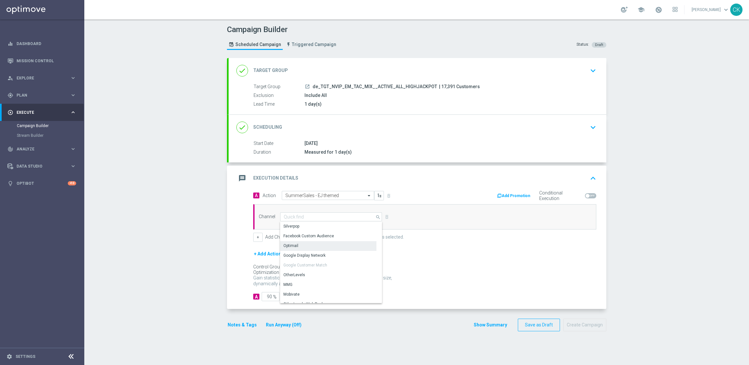
click at [305, 242] on div "Optimail" at bounding box center [328, 245] width 96 height 9
type input "Optimail"
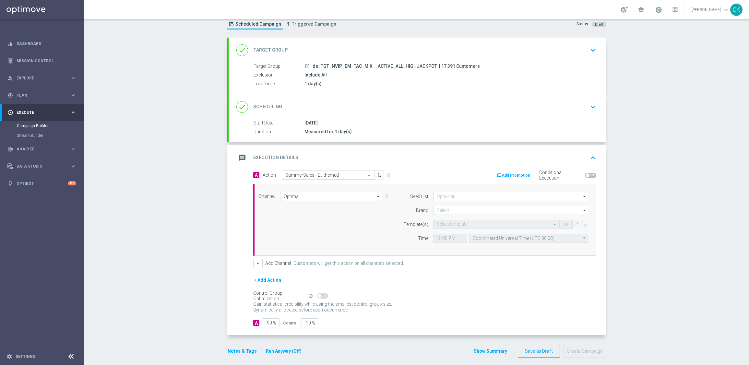
scroll to position [27, 0]
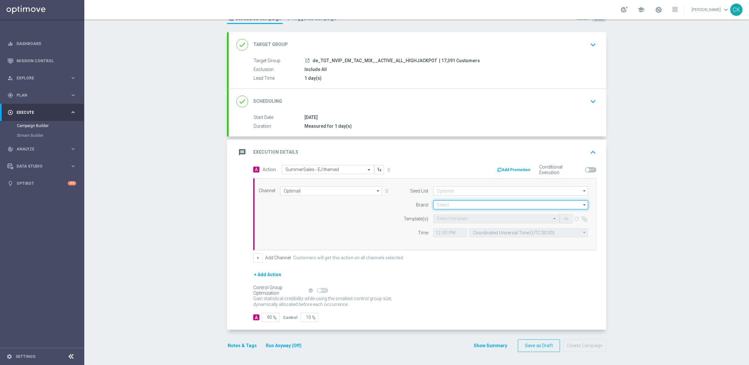
click at [449, 204] on input at bounding box center [510, 204] width 155 height 9
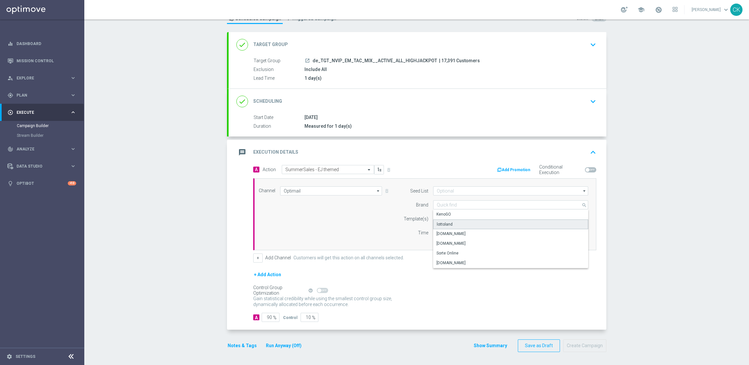
click at [449, 221] on div "lottoland" at bounding box center [510, 225] width 155 height 10
type input "lottoland"
click at [446, 216] on div "Select template" at bounding box center [452, 219] width 31 height 6
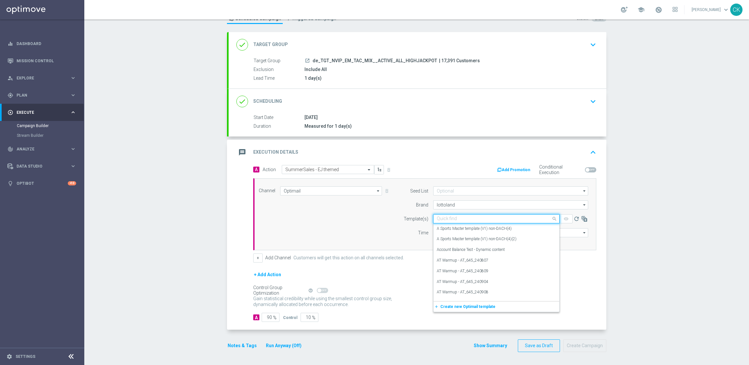
paste input "DE_INT__SUMMERSALE_EJ_250829__NVIP_EMA_TAC_MIX"
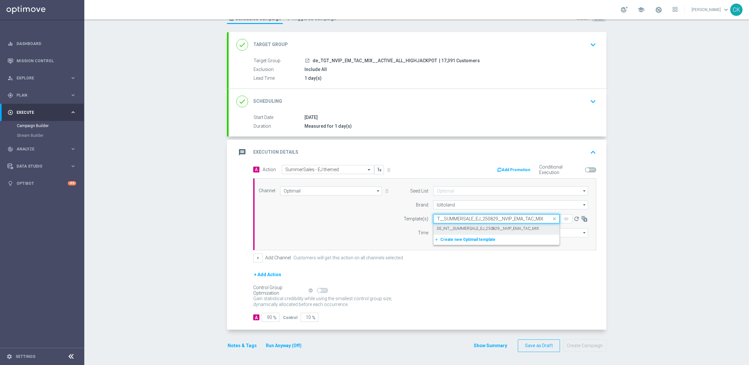
drag, startPoint x: 442, startPoint y: 226, endPoint x: 439, endPoint y: 229, distance: 3.9
click at [442, 226] on label "DE_INT__SUMMERSALE_EJ_250829__NVIP_EMA_TAC_MIX" at bounding box center [488, 229] width 102 height 6
type input "DE_INT__SUMMERSALE_EJ_250829__NVIP_EMA_TAC_MIX"
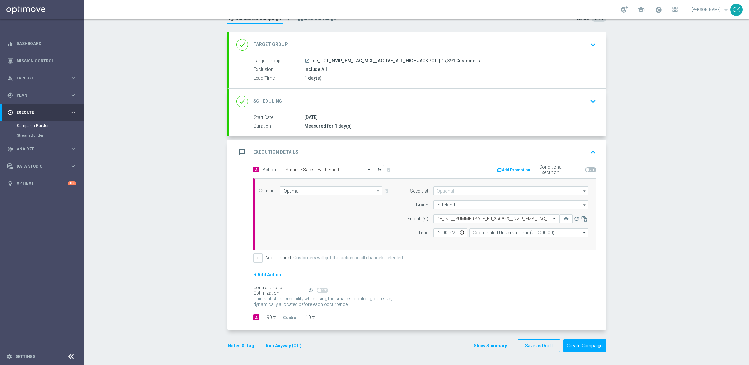
scroll to position [0, 0]
click at [434, 232] on input "12:00" at bounding box center [450, 232] width 34 height 9
type input "06:00"
click at [517, 233] on input "Coordinated Universal Time (UTC 00:00)" at bounding box center [528, 232] width 119 height 9
click at [507, 244] on div "Central European Time ([GEOGRAPHIC_DATA]) (UTC +02:00)" at bounding box center [526, 242] width 106 height 6
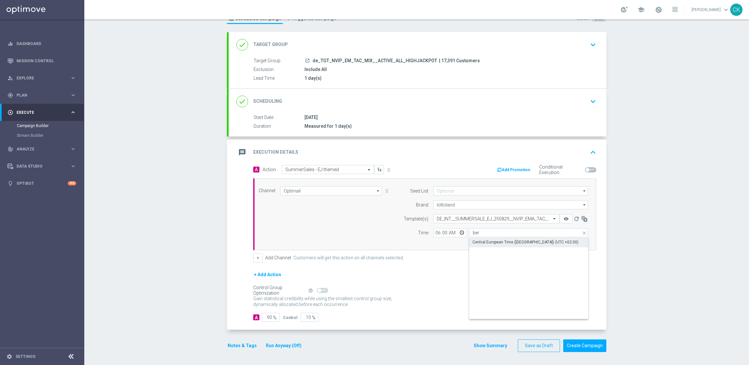
type input "Central European Time ([GEOGRAPHIC_DATA]) (UTC +02:00)"
click at [270, 318] on input "90" at bounding box center [271, 317] width 18 height 9
type input "9"
type input "91"
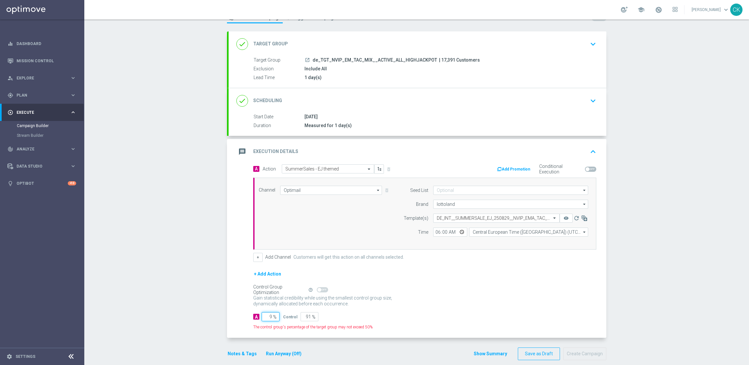
type input "98"
type input "2"
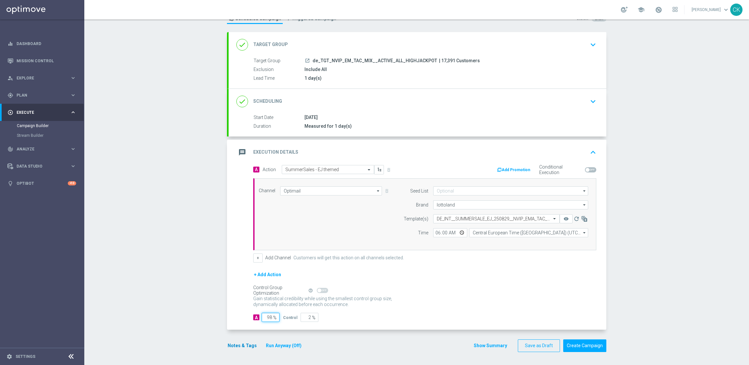
type input "98"
click at [232, 343] on button "Notes & Tags" at bounding box center [242, 346] width 30 height 8
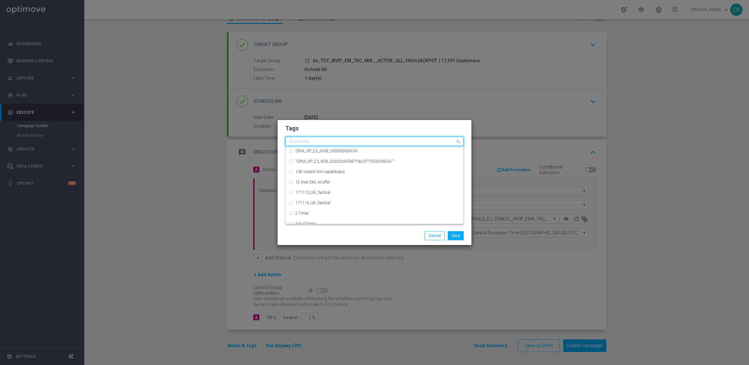
click at [314, 145] on div at bounding box center [371, 142] width 167 height 6
click at [317, 170] on label "DE_TACTICAL" at bounding box center [307, 172] width 24 height 4
type input "DE_T"
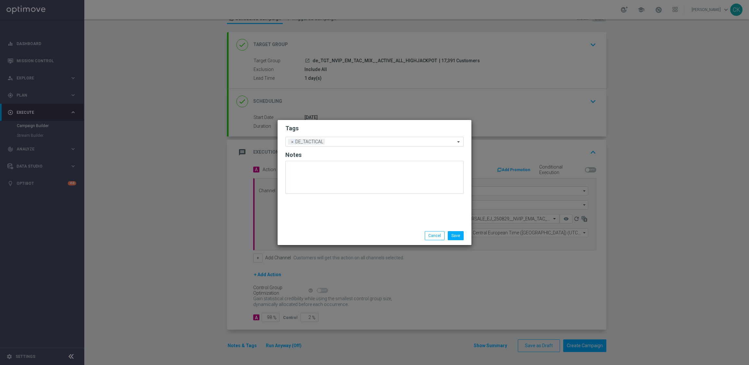
click at [325, 225] on div "Tags Add a new tag × DE_TACTICAL Notes" at bounding box center [375, 173] width 194 height 106
click at [455, 234] on button "Save" at bounding box center [456, 235] width 16 height 9
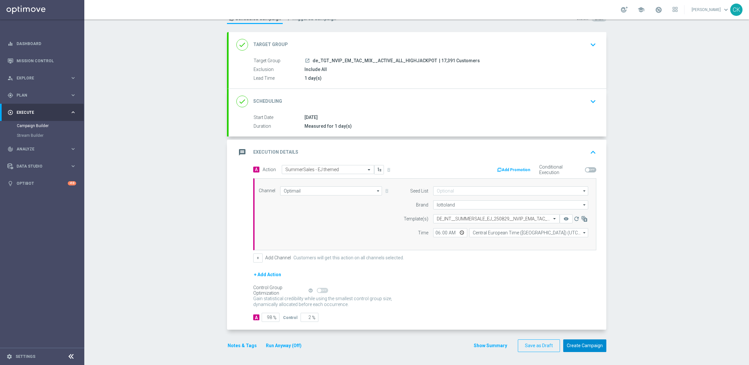
click at [580, 345] on button "Create Campaign" at bounding box center [584, 346] width 43 height 13
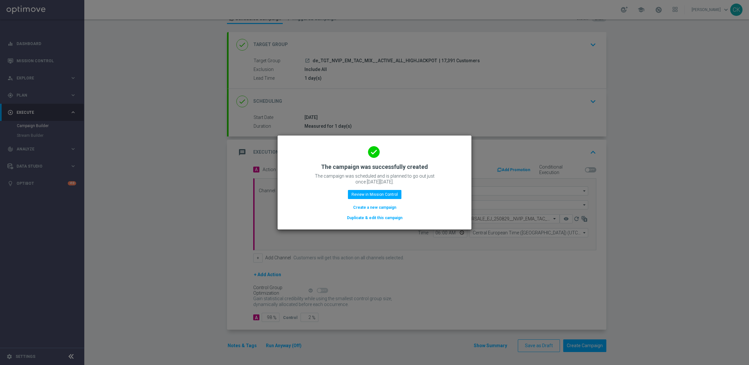
click at [374, 206] on button "Create a new campaign" at bounding box center [375, 207] width 44 height 7
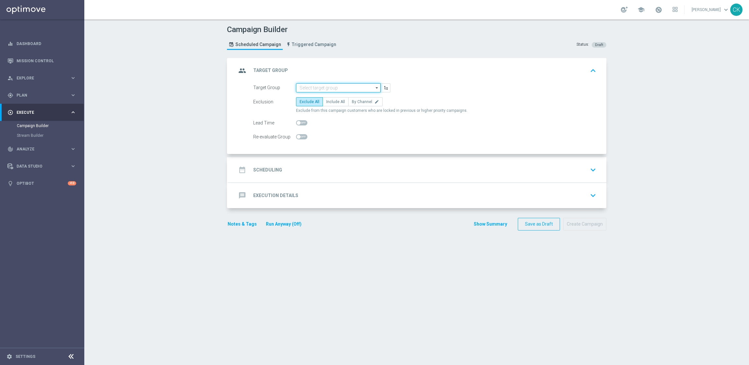
click at [321, 87] on input at bounding box center [338, 87] width 85 height 9
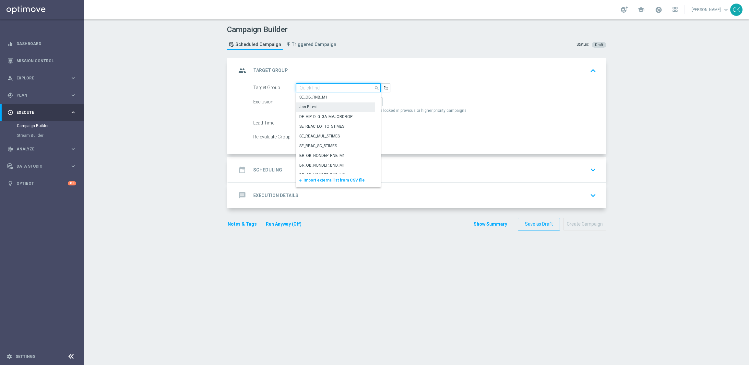
paste input "de_TGT_NVIP_EM_TAC_MIX__REACTIVATED_HIGHJACKPOT"
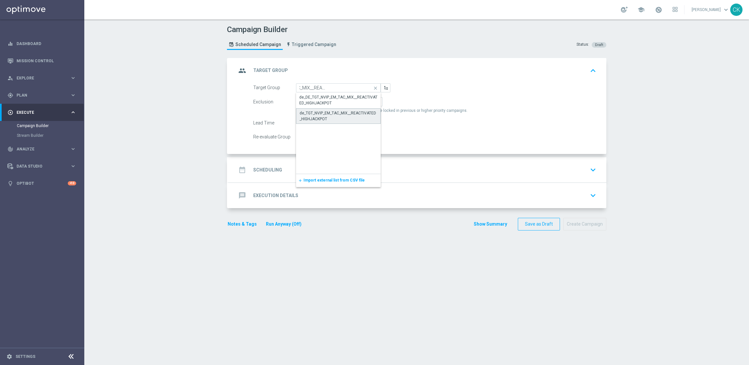
click at [325, 113] on div "de_TGT_NVIP_EM_TAC_MIX__REACTIVATED_HIGHJACKPOT" at bounding box center [339, 116] width 78 height 12
type input "de_TGT_NVIP_EM_TAC_MIX__REACTIVATED_HIGHJACKPOT"
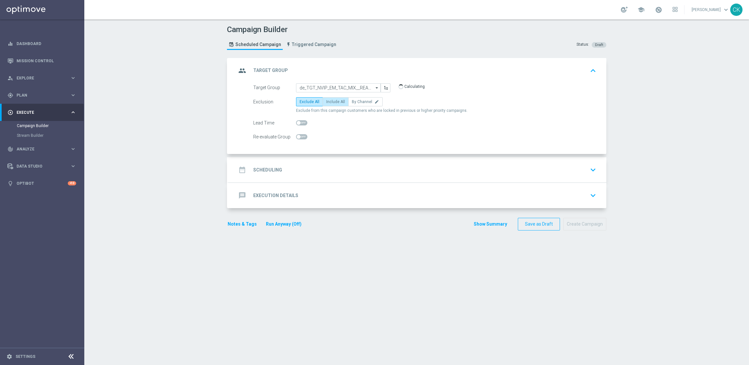
click at [331, 103] on span "Include All" at bounding box center [335, 102] width 19 height 5
click at [331, 103] on input "Include All" at bounding box center [328, 103] width 4 height 4
radio input "true"
click at [297, 121] on span at bounding box center [301, 122] width 11 height 5
click at [297, 121] on input "checkbox" at bounding box center [301, 122] width 11 height 5
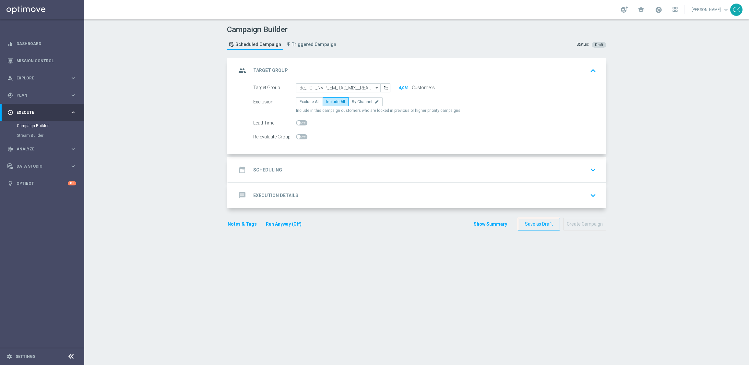
checkbox input "true"
click at [267, 167] on h2 "Scheduling" at bounding box center [267, 170] width 29 height 6
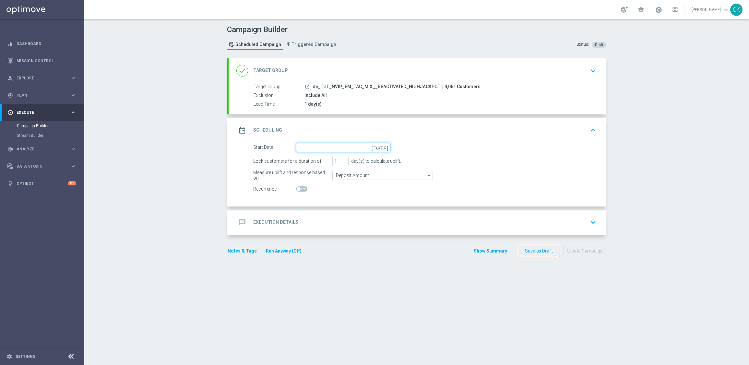
click at [317, 146] on input at bounding box center [343, 147] width 94 height 9
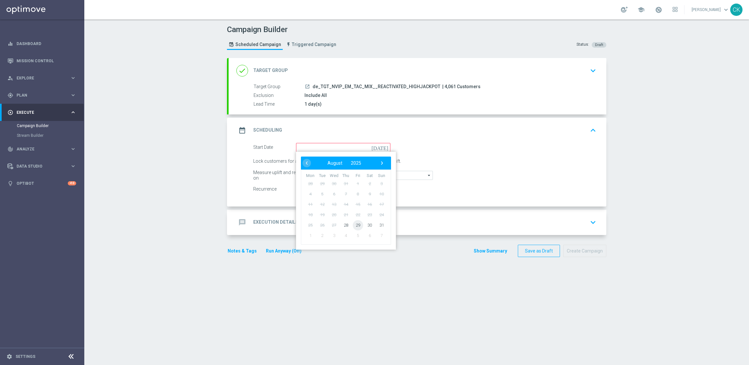
click at [355, 223] on span "29" at bounding box center [358, 225] width 10 height 10
type input "[DATE]"
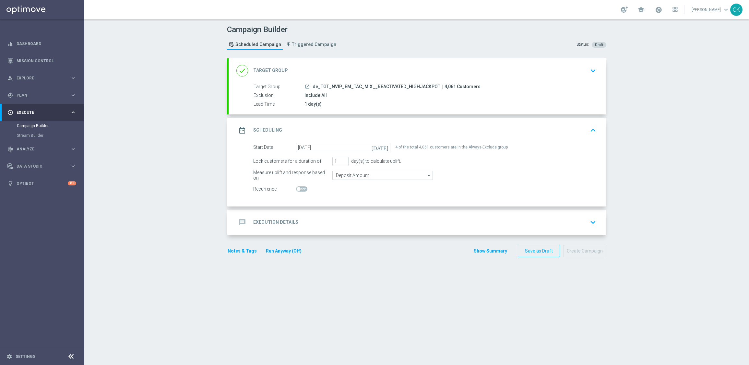
click at [265, 217] on div "message Execution Details" at bounding box center [267, 223] width 62 height 12
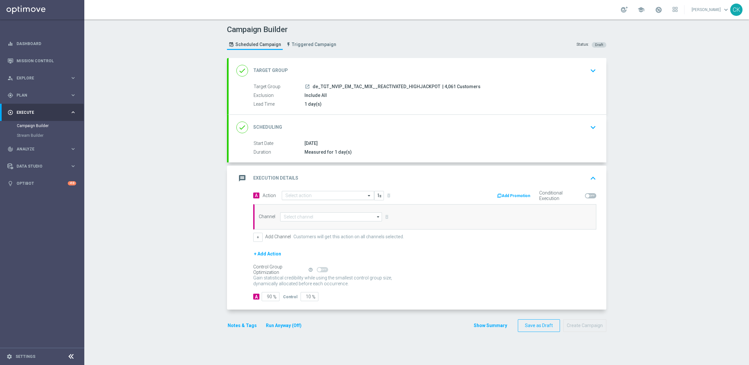
click at [291, 195] on input "text" at bounding box center [321, 196] width 72 height 6
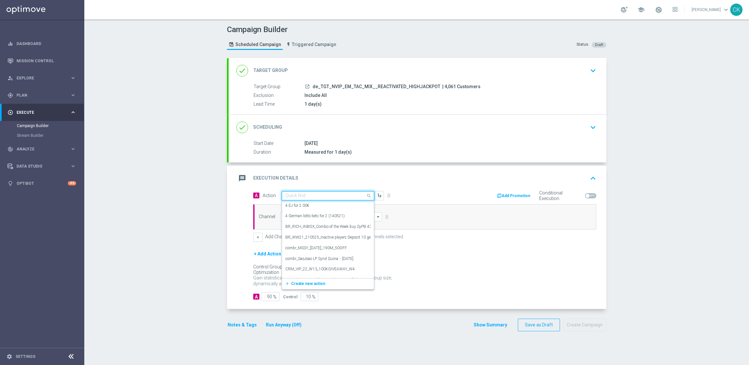
paste input "SummerSales - EJ themed"
type input "SummerSales - EJ themed"
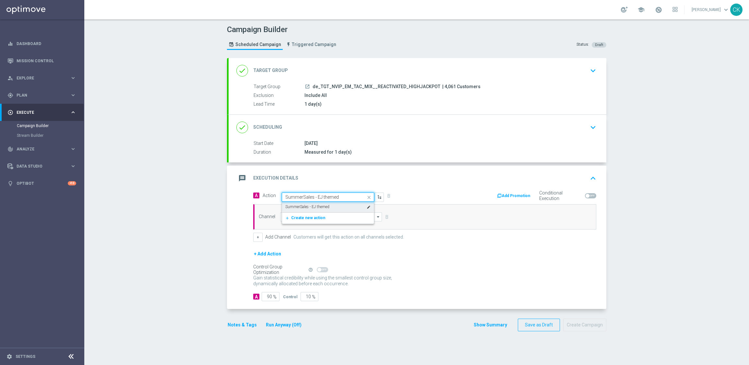
click at [300, 204] on label "SummerSales - EJ themed" at bounding box center [307, 207] width 44 height 6
click at [298, 215] on input at bounding box center [331, 216] width 102 height 9
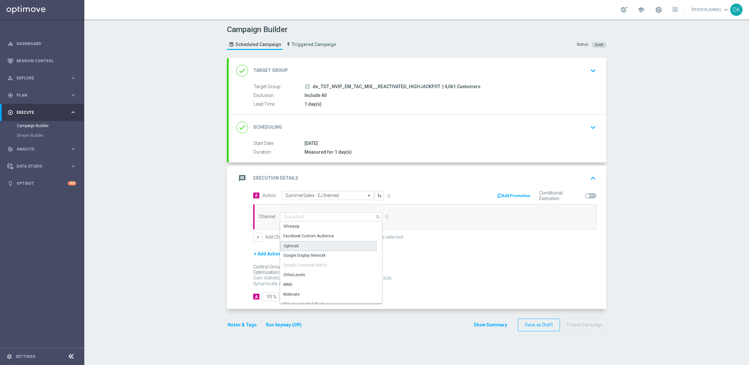
click at [296, 245] on div "Optimail" at bounding box center [328, 246] width 96 height 10
type input "Optimail"
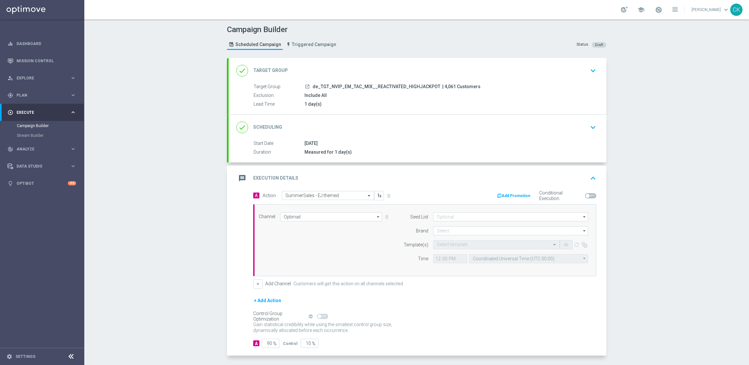
scroll to position [27, 0]
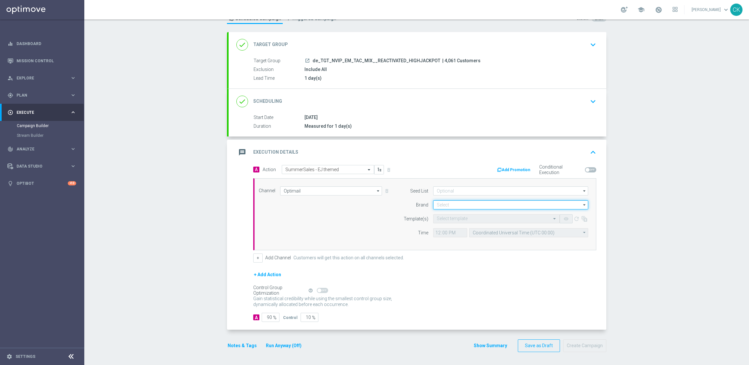
click at [438, 204] on input at bounding box center [510, 204] width 155 height 9
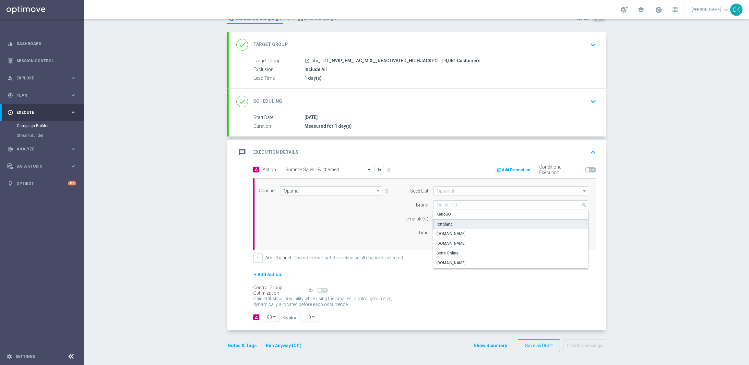
click at [451, 222] on div "lottoland" at bounding box center [510, 225] width 155 height 10
type input "lottoland"
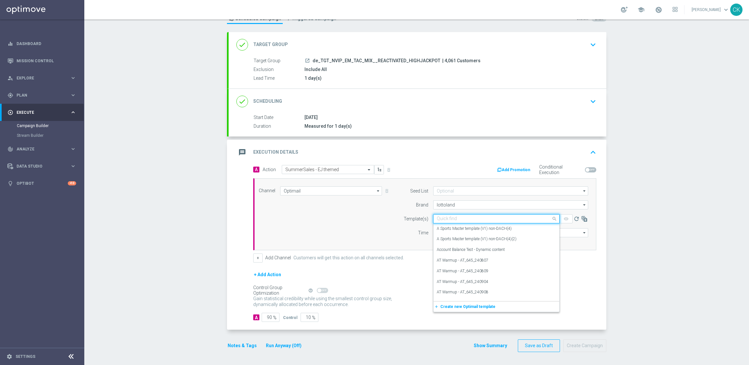
click at [445, 216] on input "text" at bounding box center [490, 219] width 106 height 6
paste input "DE_INT__SUMMERSALE_EJ_250829__NVIP_EMA_TAC_MIX"
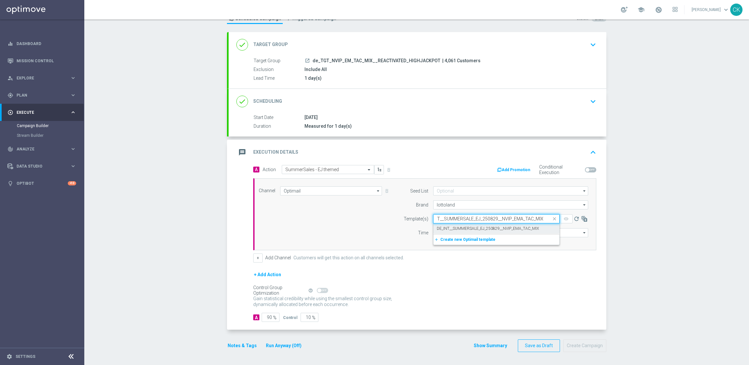
click at [445, 224] on div "DE_INT__SUMMERSALE_EJ_250829__NVIP_EMA_TAC_MIX" at bounding box center [496, 228] width 119 height 11
type input "DE_INT__SUMMERSALE_EJ_250829__NVIP_EMA_TAC_MIX"
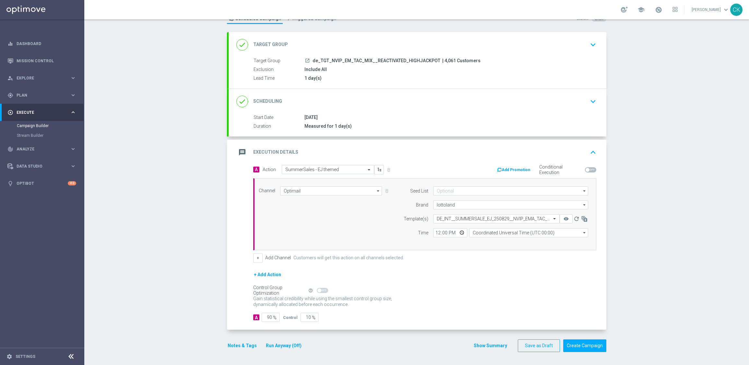
scroll to position [0, 0]
click at [435, 230] on input "12:00" at bounding box center [450, 232] width 34 height 9
type input "06:00"
click at [509, 232] on input "Coordinated Universal Time (UTC 00:00)" at bounding box center [528, 232] width 119 height 9
click at [510, 238] on div "Central European Time ([GEOGRAPHIC_DATA]) (UTC +02:00)" at bounding box center [528, 242] width 119 height 9
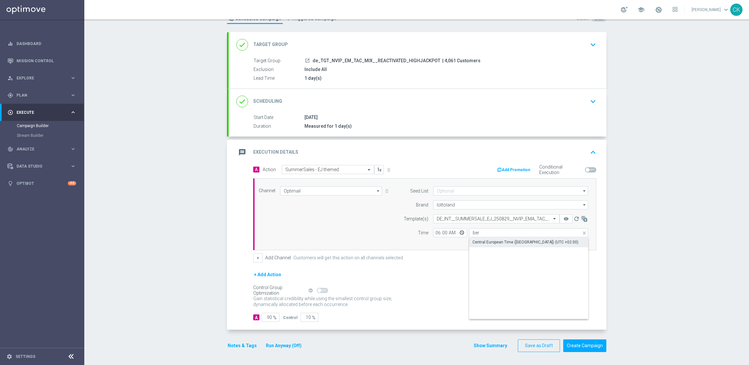
type input "Central European Time ([GEOGRAPHIC_DATA]) (UTC +02:00)"
click at [269, 316] on input "90" at bounding box center [271, 317] width 18 height 9
type input "9"
type input "91"
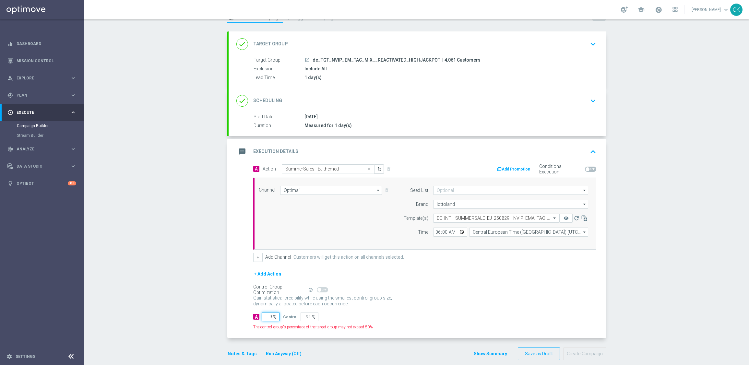
type input "98"
type input "2"
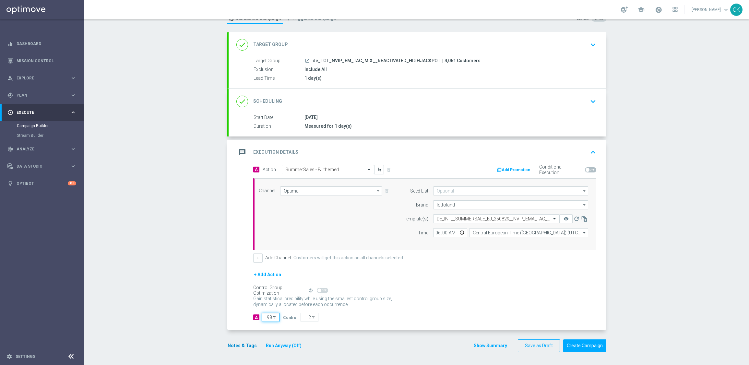
type input "98"
click at [232, 345] on button "Notes & Tags" at bounding box center [242, 346] width 30 height 8
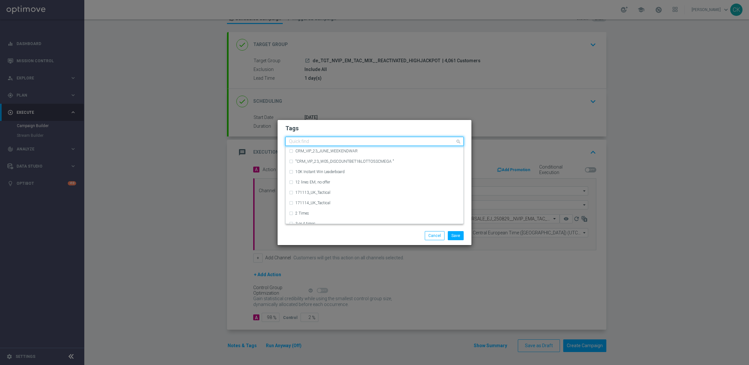
click at [307, 141] on input "text" at bounding box center [372, 142] width 166 height 6
click at [310, 173] on label "DE_TACTICAL" at bounding box center [307, 172] width 24 height 4
type input "DE_T"
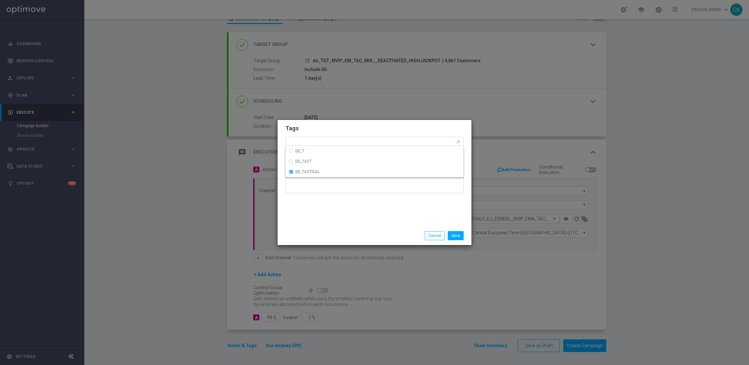
click at [316, 248] on modal-container "Tags Quick find × DE_TACTICAL DE_T DE_TACT DE_TACTICAL Notes Save Cancel" at bounding box center [374, 182] width 749 height 365
click at [457, 236] on button "Save" at bounding box center [456, 235] width 16 height 9
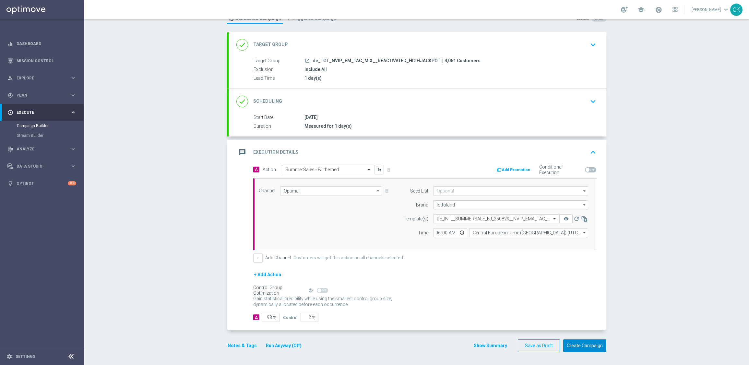
click at [580, 344] on button "Create Campaign" at bounding box center [584, 346] width 43 height 13
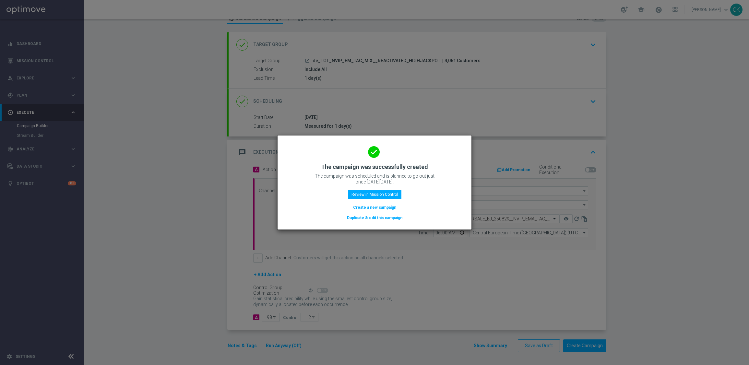
click at [357, 206] on button "Create a new campaign" at bounding box center [375, 207] width 44 height 7
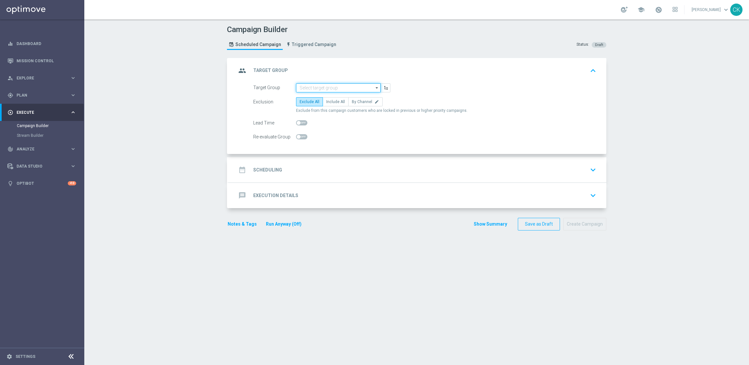
click at [334, 89] on input at bounding box center [338, 87] width 85 height 9
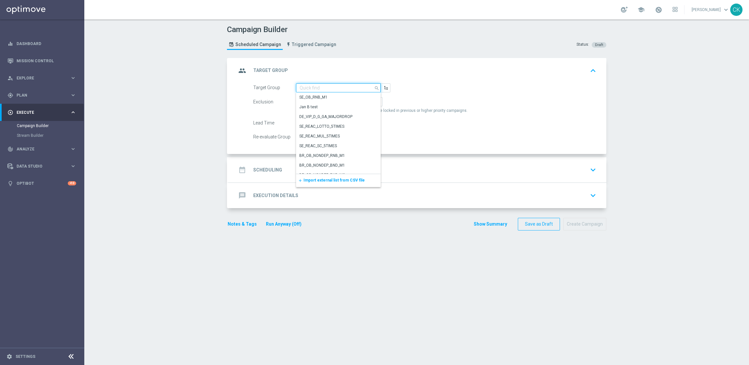
paste input "de_TGT_NVIP_EM_TAC_MIX__CHURNED_HIGHJACKPOT"
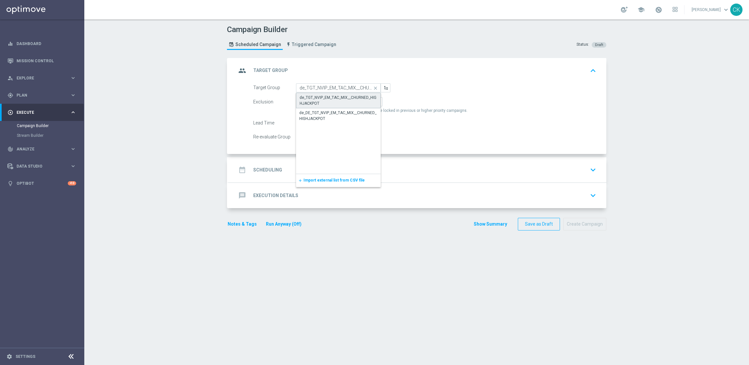
click at [331, 99] on div "de_TGT_NVIP_EM_TAC_MIX__CHURNED_HIGHJACKPOT" at bounding box center [339, 101] width 78 height 12
type input "de_TGT_NVIP_EM_TAC_MIX__CHURNED_HIGHJACKPOT"
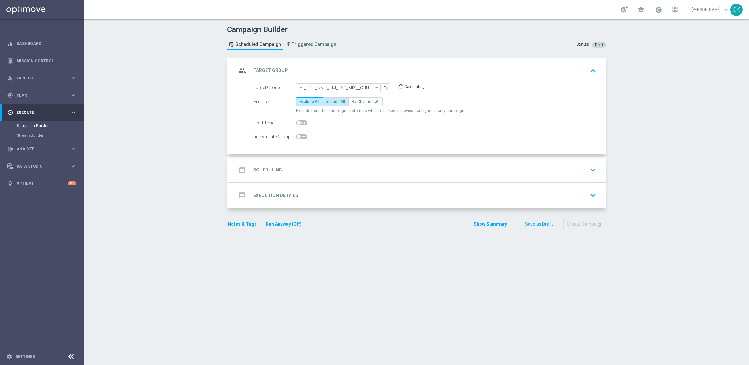
click at [330, 98] on label "Include All" at bounding box center [336, 101] width 26 height 9
click at [330, 101] on input "Include All" at bounding box center [328, 103] width 4 height 4
radio input "true"
click at [298, 122] on span at bounding box center [301, 122] width 11 height 5
click at [298, 122] on input "checkbox" at bounding box center [301, 122] width 11 height 5
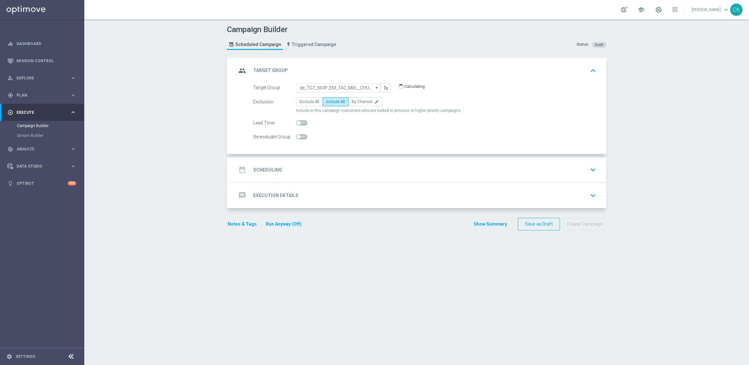
checkbox input "true"
click at [268, 170] on h2 "Scheduling" at bounding box center [267, 170] width 29 height 6
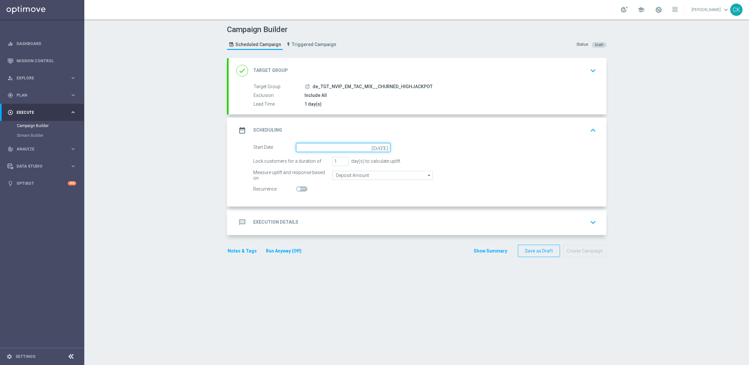
click at [322, 148] on input at bounding box center [343, 147] width 94 height 9
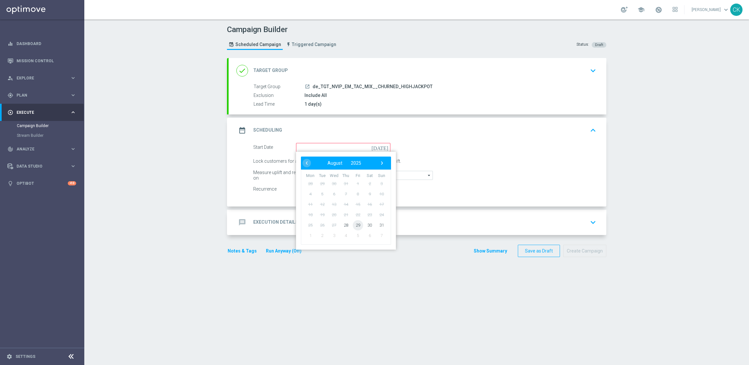
drag, startPoint x: 352, startPoint y: 220, endPoint x: 355, endPoint y: 225, distance: 5.8
click at [355, 225] on span "29" at bounding box center [358, 225] width 10 height 10
type input "[DATE]"
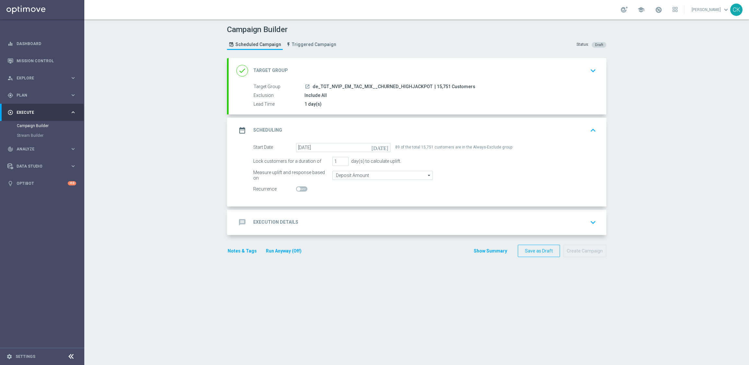
click at [275, 219] on div "message Execution Details" at bounding box center [267, 223] width 62 height 12
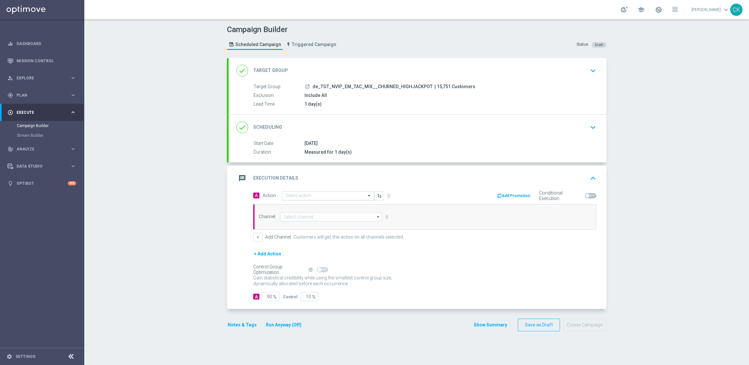
click at [310, 194] on input "text" at bounding box center [321, 196] width 72 height 6
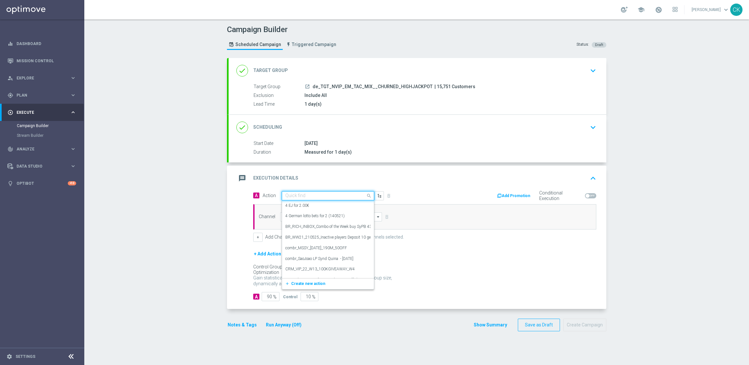
paste input "SummerSales - EJ themed"
type input "SummerSales - EJ themed"
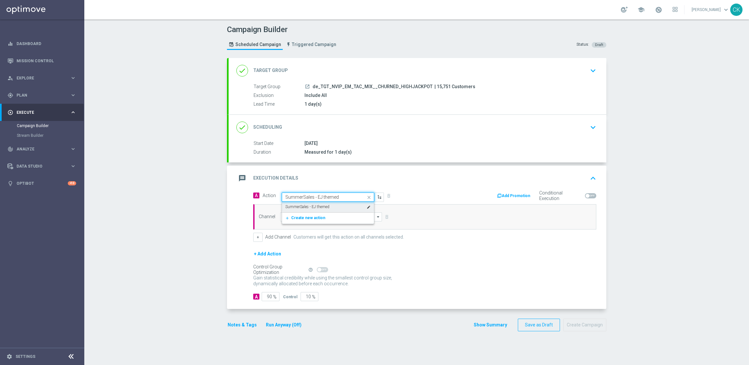
click at [308, 207] on label "SummerSales - EJ themed" at bounding box center [307, 207] width 44 height 6
click at [308, 216] on input at bounding box center [331, 216] width 102 height 9
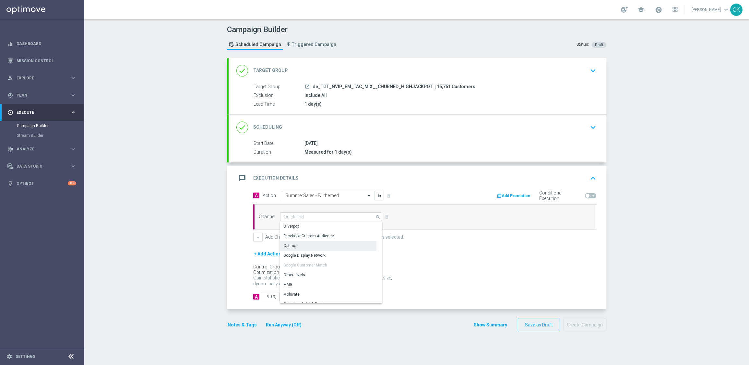
click at [308, 247] on div "Optimail" at bounding box center [328, 245] width 96 height 9
type input "Optimail"
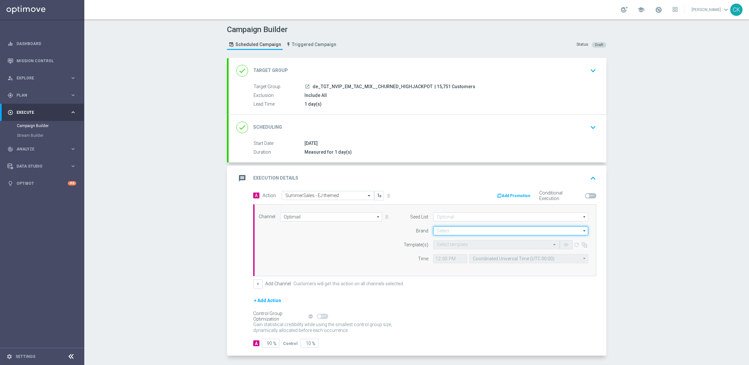
click at [476, 230] on input at bounding box center [510, 230] width 155 height 9
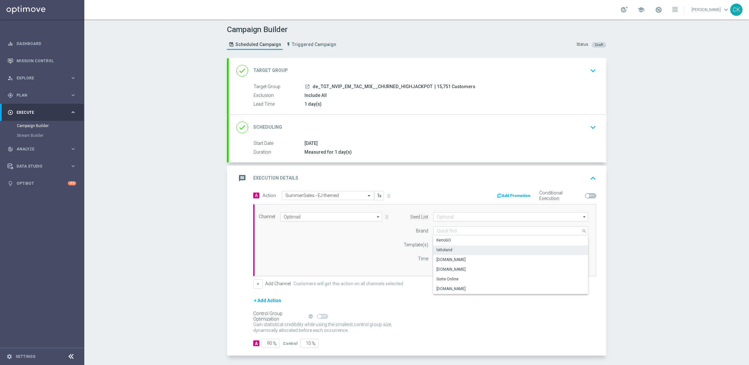
click at [456, 251] on div "lottoland" at bounding box center [510, 250] width 155 height 9
type input "lottoland"
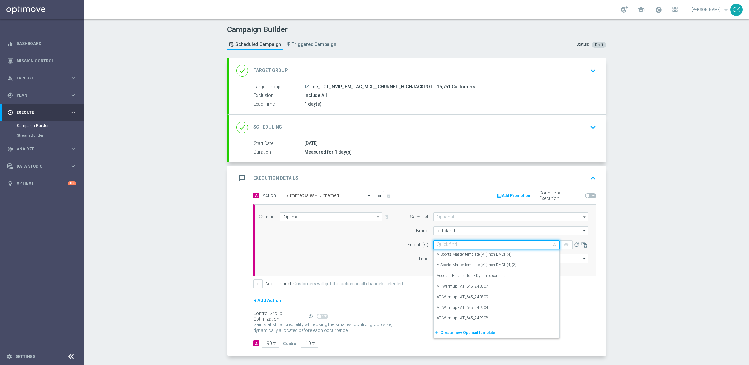
click at [448, 249] on div "Quick find" at bounding box center [496, 244] width 127 height 9
paste input "DE_INT__SUMMERSALE_EJ_250829__NVIP_EMA_TAC_MIX"
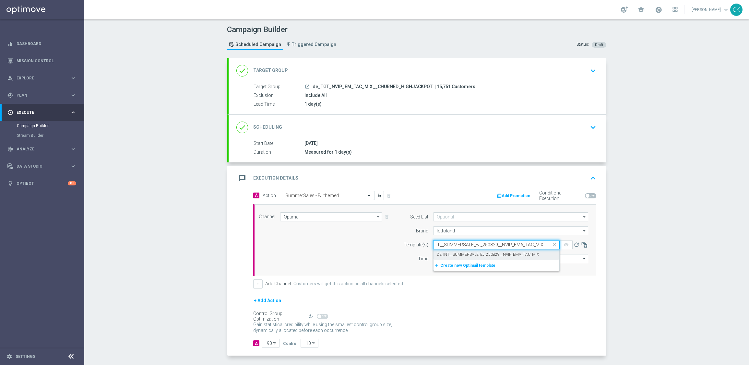
click at [443, 253] on label "DE_INT__SUMMERSALE_EJ_250829__NVIP_EMA_TAC_MIX" at bounding box center [488, 255] width 102 height 6
type input "DE_INT__SUMMERSALE_EJ_250829__NVIP_EMA_TAC_MIX"
click at [433, 259] on input "12:00" at bounding box center [450, 258] width 34 height 9
click at [433, 259] on input "09:00" at bounding box center [450, 258] width 34 height 9
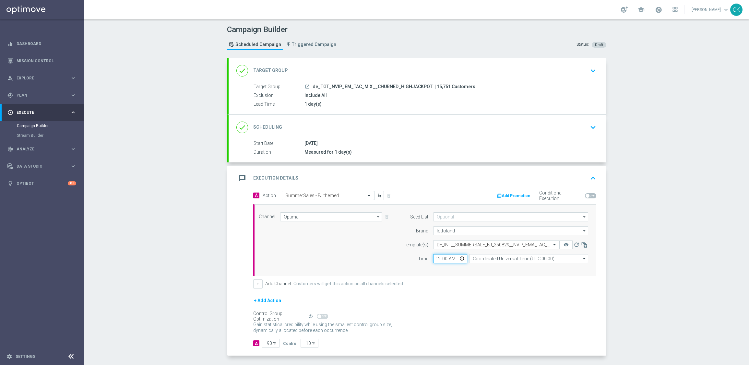
type input "06:00"
click at [507, 258] on input "Coordinated Universal Time (UTC 00:00)" at bounding box center [528, 258] width 119 height 9
click at [506, 270] on div "Central European Time ([GEOGRAPHIC_DATA]) (UTC +02:00)" at bounding box center [526, 268] width 106 height 6
type input "Central European Time ([GEOGRAPHIC_DATA]) (UTC +02:00)"
click at [270, 345] on input "90" at bounding box center [271, 343] width 18 height 9
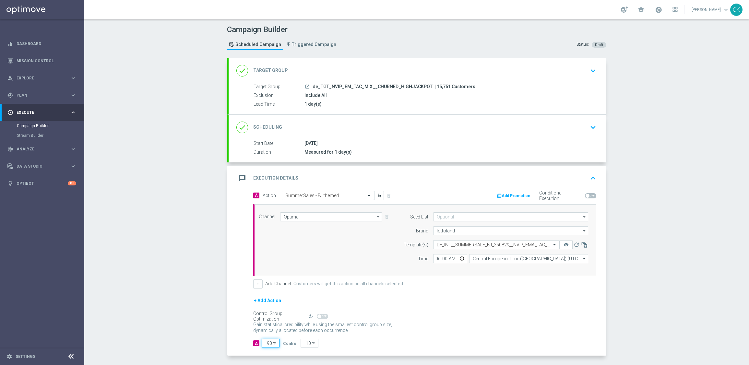
type input "9"
type input "91"
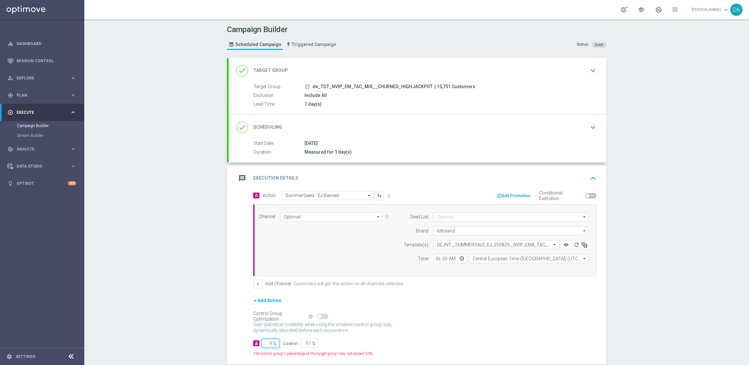
type input "98"
type input "2"
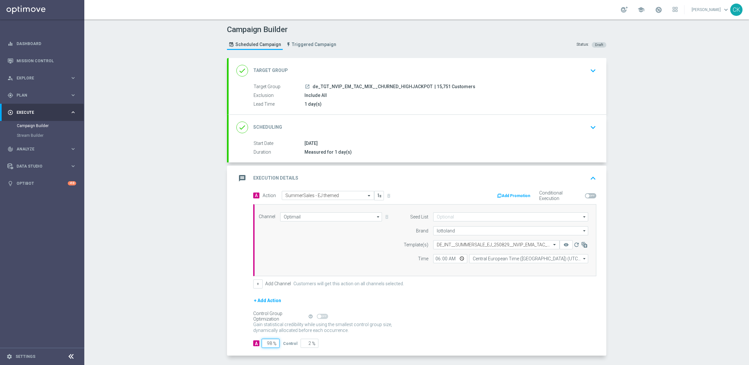
type input "98"
click at [239, 327] on div "A Action Select action SummerSales - EJ themed delete_forever Add Promotion Con…" at bounding box center [418, 273] width 378 height 165
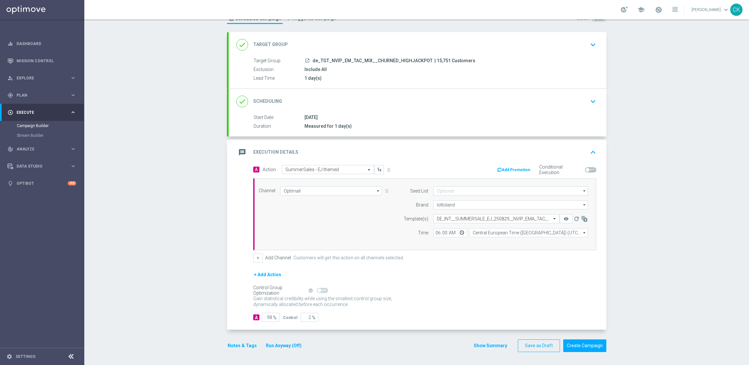
click at [232, 346] on button "Notes & Tags" at bounding box center [242, 346] width 30 height 8
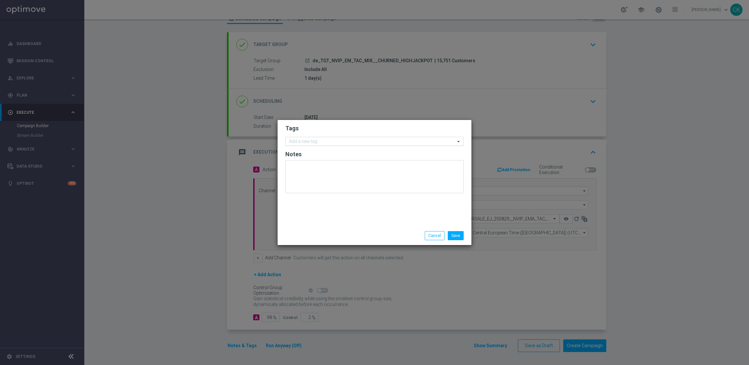
click at [311, 141] on input "text" at bounding box center [372, 142] width 166 height 6
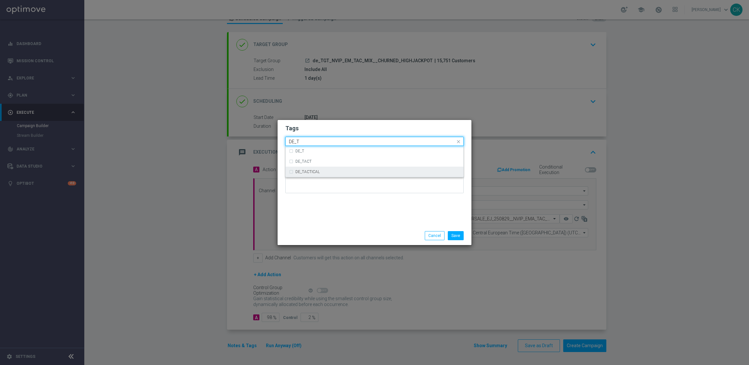
click at [309, 171] on label "DE_TACTICAL" at bounding box center [307, 172] width 24 height 4
type input "DE_T"
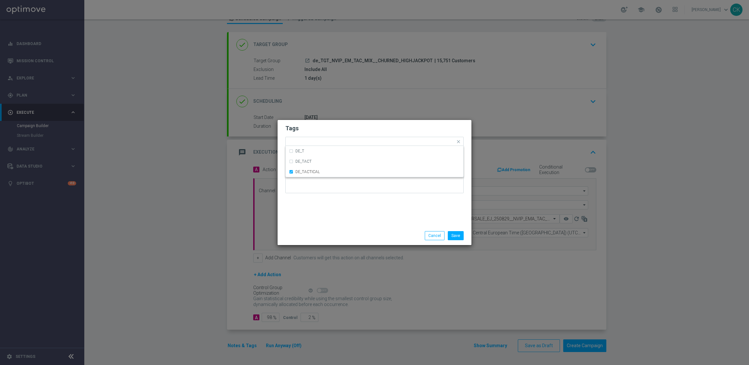
click at [324, 207] on div "Tags Quick find × DE_TACTICAL DE_T DE_TACT DE_TACTICAL Notes" at bounding box center [375, 173] width 194 height 106
click at [464, 233] on li "Save" at bounding box center [455, 235] width 19 height 9
click at [463, 233] on button "Save" at bounding box center [456, 235] width 16 height 9
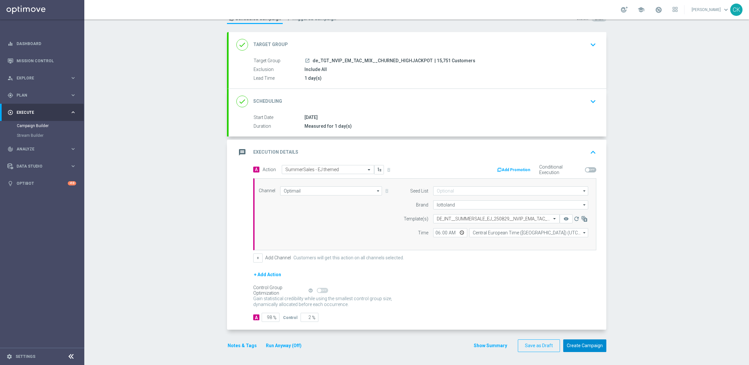
click at [584, 348] on button "Create Campaign" at bounding box center [584, 346] width 43 height 13
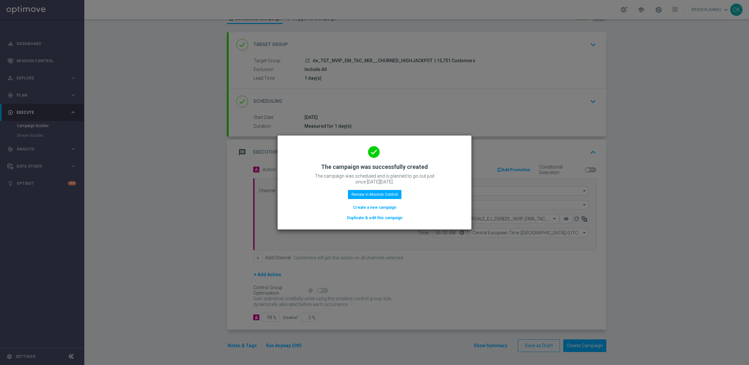
click at [377, 207] on button "Create a new campaign" at bounding box center [375, 207] width 44 height 7
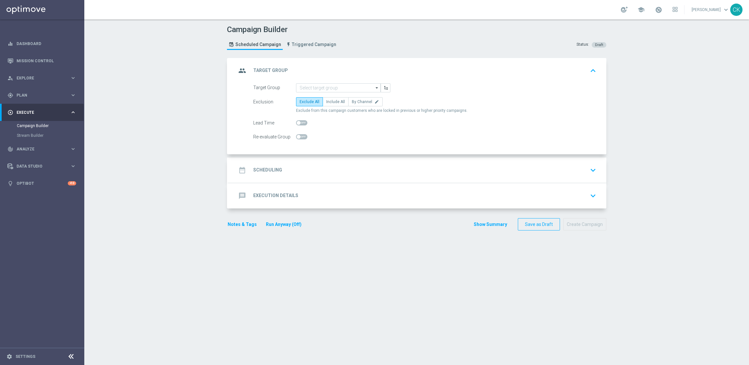
scroll to position [0, 0]
click at [339, 88] on input at bounding box center [338, 87] width 85 height 9
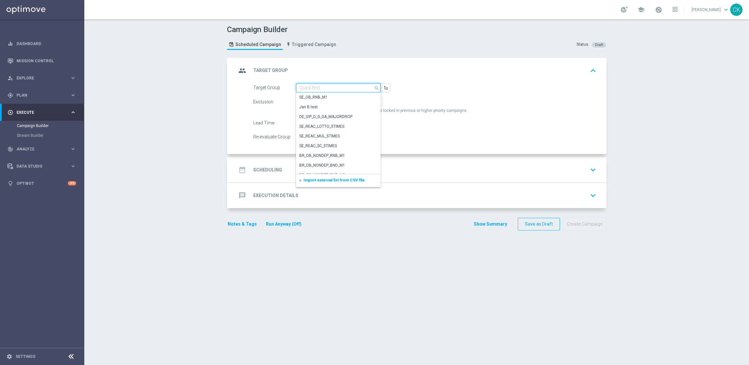
paste input "de_AT_TGT_NVIP_EM_TAC_MIX__ACTIVE_ALL_HIGHJACKPOT"
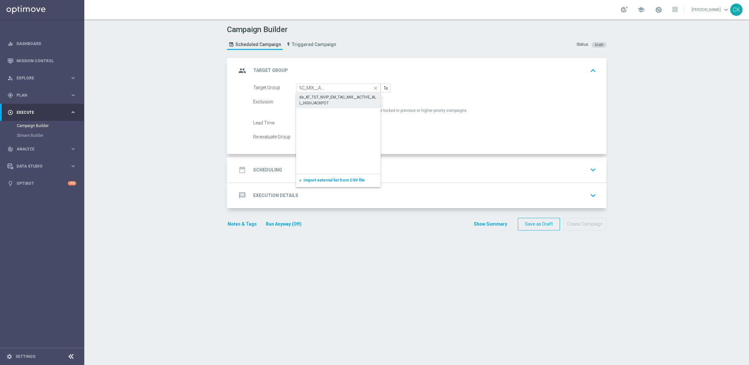
click at [331, 101] on div "de_AT_TGT_NVIP_EM_TAC_MIX__ACTIVE_ALL_HIGHJACKPOT" at bounding box center [338, 100] width 78 height 12
type input "de_AT_TGT_NVIP_EM_TAC_MIX__ACTIVE_ALL_HIGHJACKPOT"
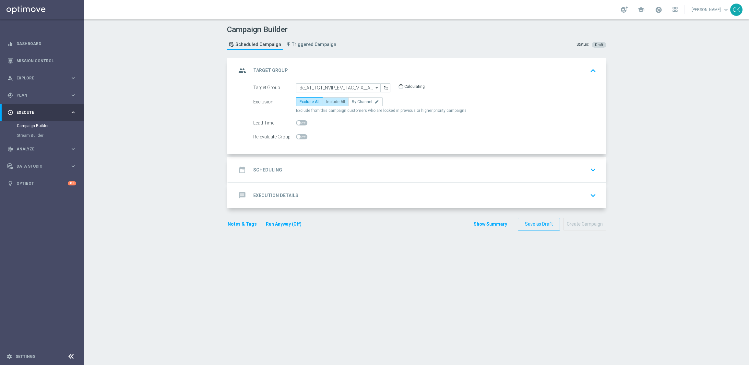
click at [334, 101] on span "Include All" at bounding box center [335, 102] width 19 height 5
click at [331, 101] on input "Include All" at bounding box center [328, 103] width 4 height 4
radio input "true"
click at [298, 120] on div at bounding box center [301, 122] width 11 height 9
click at [297, 124] on span at bounding box center [299, 123] width 4 height 4
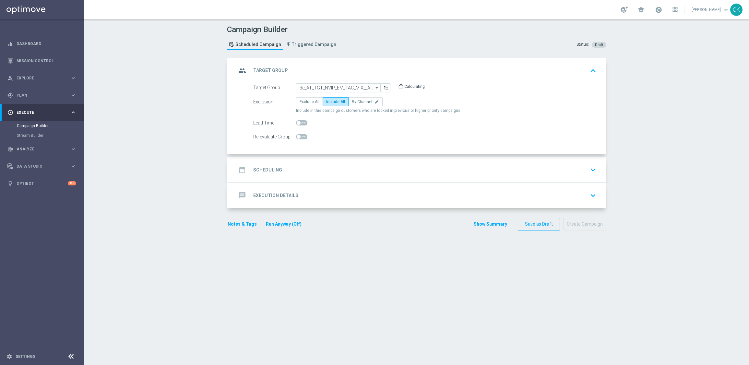
click at [296, 124] on input "checkbox" at bounding box center [301, 122] width 11 height 5
checkbox input "true"
click at [265, 166] on div "date_range Scheduling" at bounding box center [259, 170] width 46 height 12
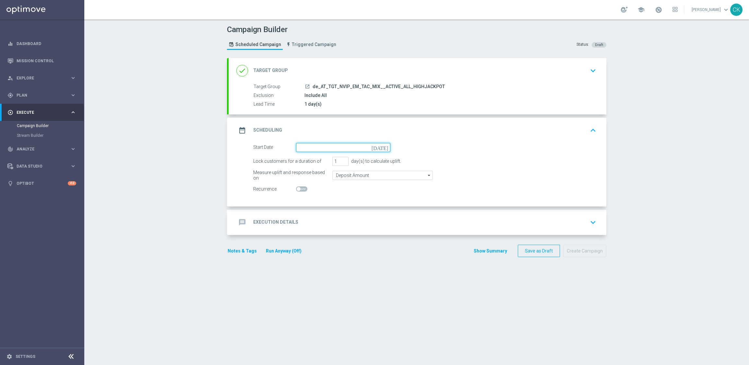
click at [318, 146] on input at bounding box center [343, 147] width 94 height 9
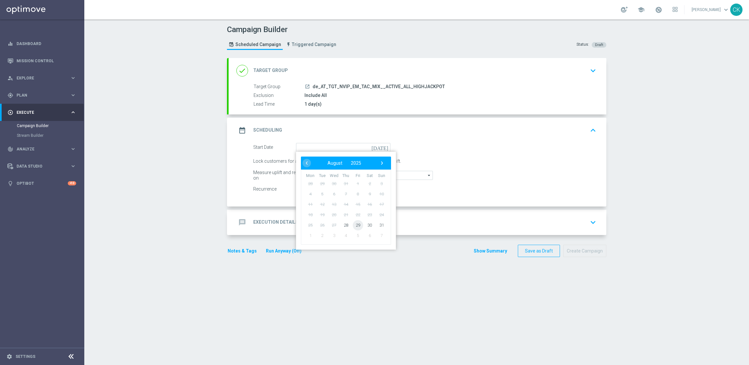
click at [353, 222] on span "29" at bounding box center [358, 225] width 10 height 10
type input "[DATE]"
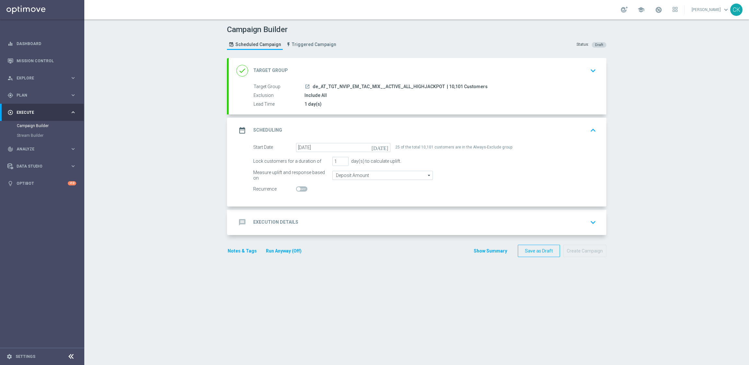
click at [265, 217] on div "message Execution Details" at bounding box center [267, 223] width 62 height 12
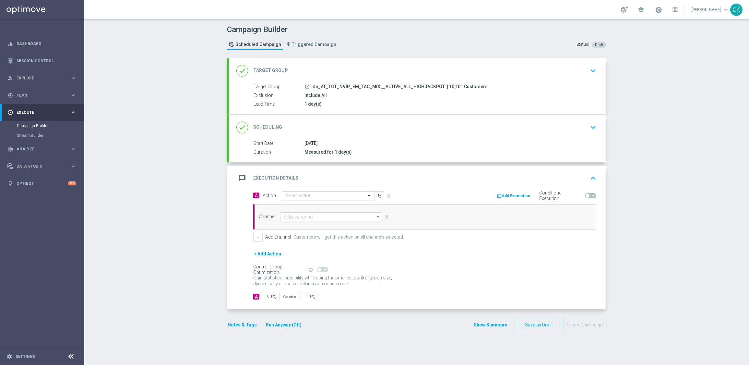
click at [320, 195] on input "text" at bounding box center [321, 196] width 72 height 6
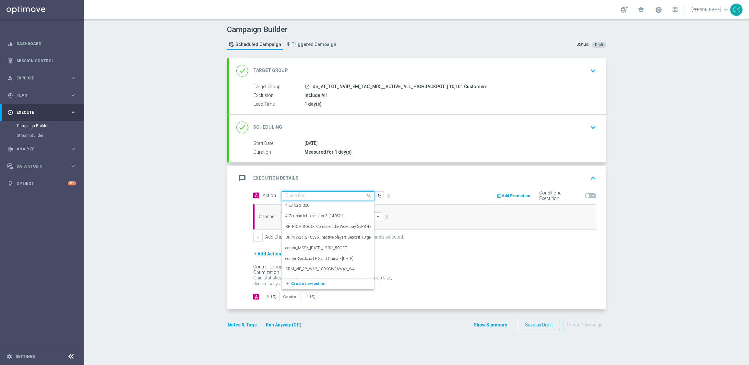
paste input "SummerSales - EM themed"
type input "SummerSales - EM themed"
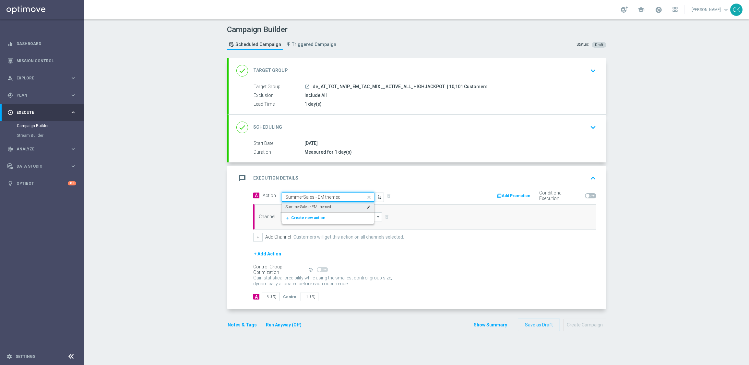
click at [319, 206] on label "SummerSales - EM themed" at bounding box center [308, 207] width 46 height 6
click at [318, 217] on input at bounding box center [331, 216] width 102 height 9
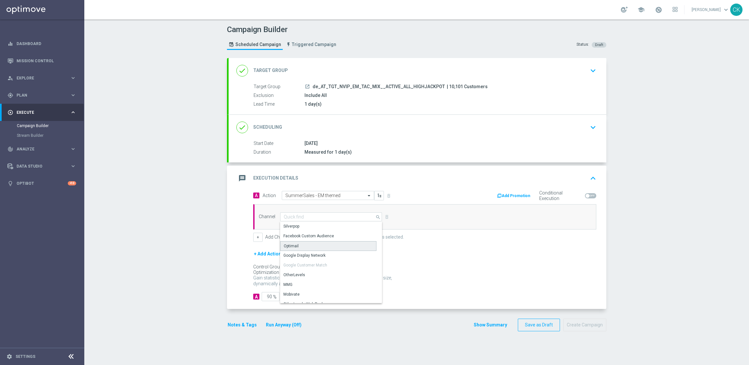
click at [310, 247] on div "Optimail" at bounding box center [328, 246] width 96 height 10
type input "Optimail"
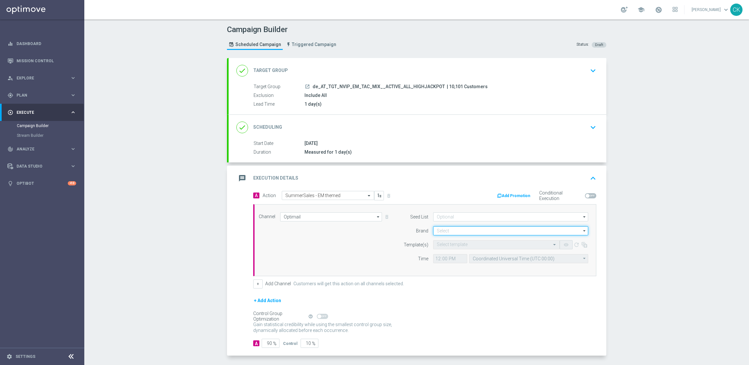
click at [441, 231] on input at bounding box center [510, 230] width 155 height 9
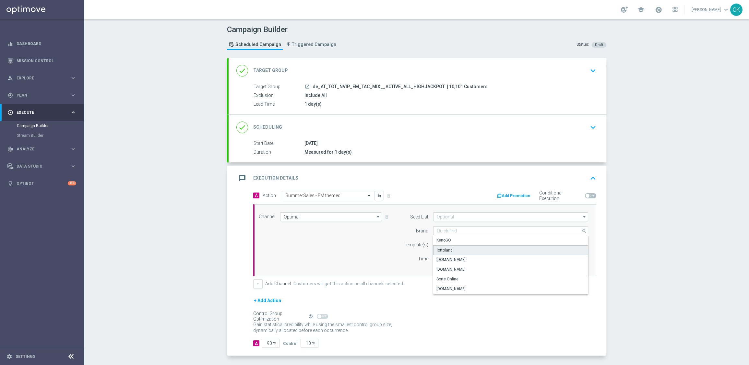
click at [441, 248] on div "lottoland" at bounding box center [445, 250] width 16 height 6
type input "lottoland"
click at [440, 246] on input "text" at bounding box center [490, 245] width 106 height 6
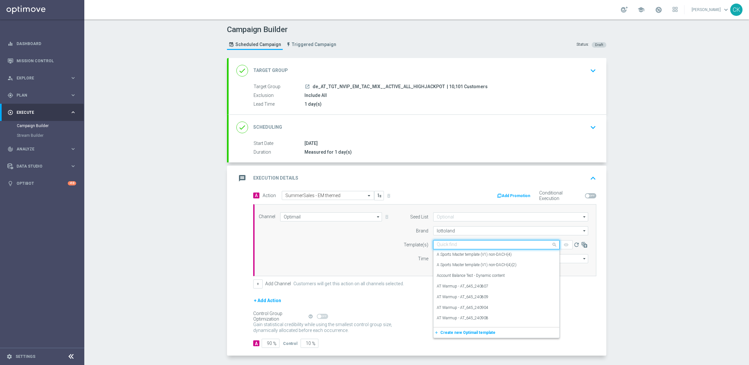
paste input "AT__SUMMERSALE_EM_250829__NVIP_EMA_TAC_MIX"
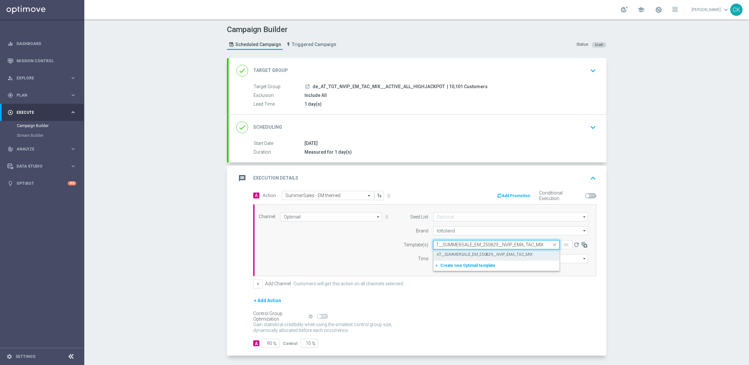
click at [441, 254] on label "AT__SUMMERSALE_EM_250829__NVIP_EMA_TAC_MIX" at bounding box center [485, 255] width 96 height 6
type input "AT__SUMMERSALE_EM_250829__NVIP_EMA_TAC_MIX"
click at [435, 259] on input "12:00" at bounding box center [450, 258] width 34 height 9
type input "06:00"
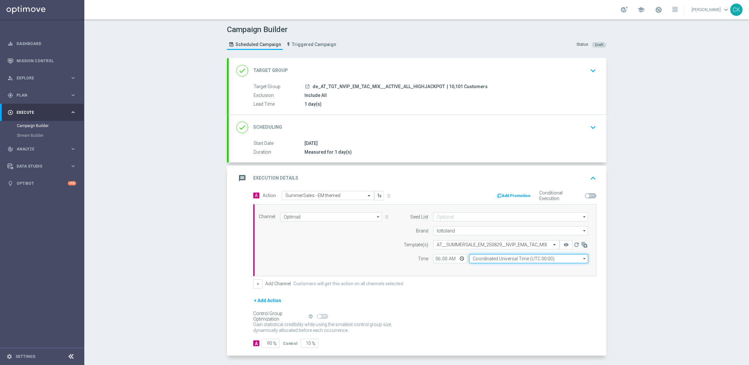
click at [522, 259] on input "Coordinated Universal Time (UTC 00:00)" at bounding box center [528, 258] width 119 height 9
click at [518, 269] on div "Central European Time ([GEOGRAPHIC_DATA]) (UTC +02:00)" at bounding box center [526, 268] width 106 height 6
type input "Central European Time ([GEOGRAPHIC_DATA]) (UTC +02:00)"
click at [269, 344] on input "90" at bounding box center [271, 343] width 18 height 9
type input "9"
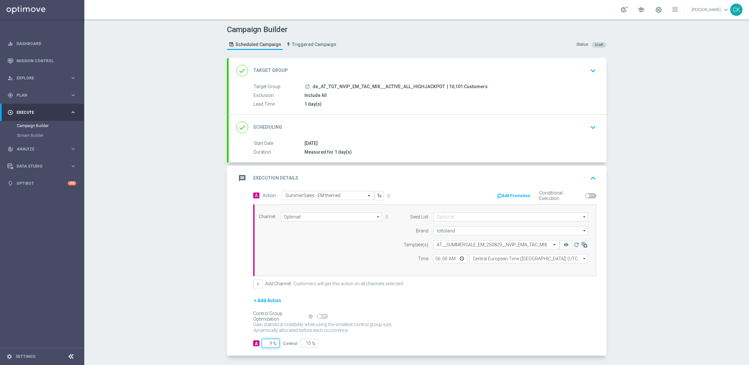
type input "91"
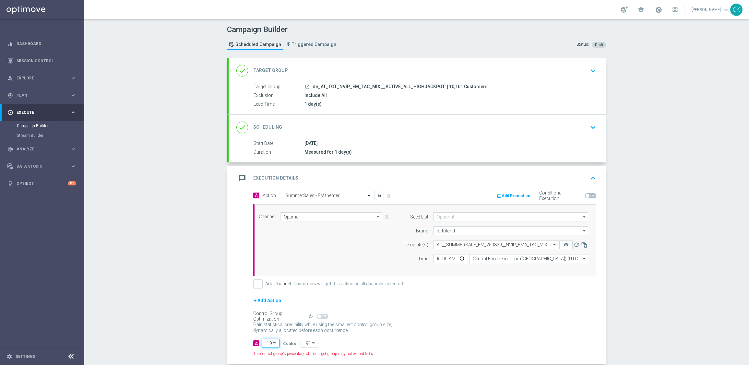
type input "98"
type input "2"
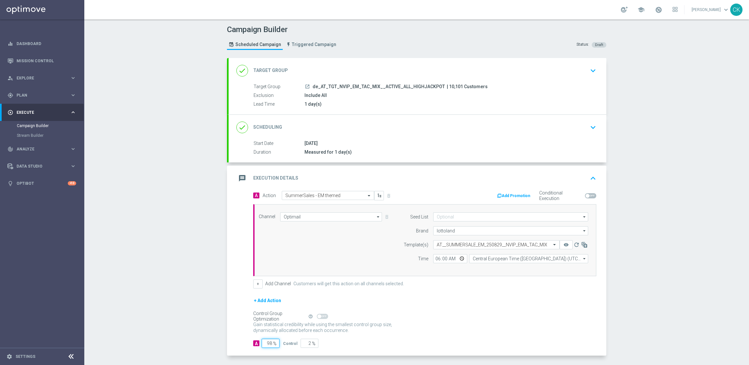
type input "98"
click at [245, 308] on div "A Action Select action SummerSales - EM themed delete_forever Add Promotion Con…" at bounding box center [418, 273] width 378 height 165
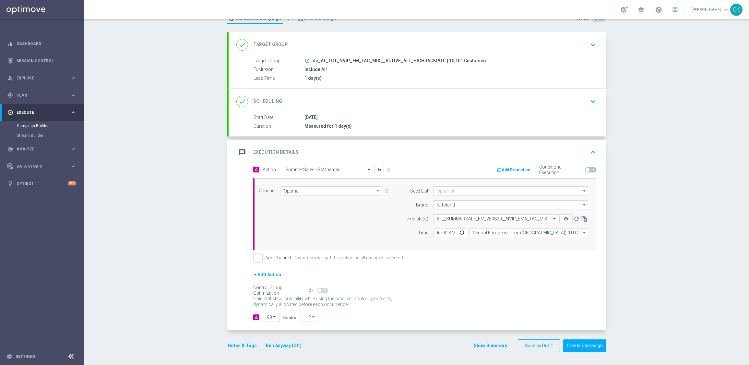
click at [235, 347] on button "Notes & Tags" at bounding box center [242, 346] width 30 height 8
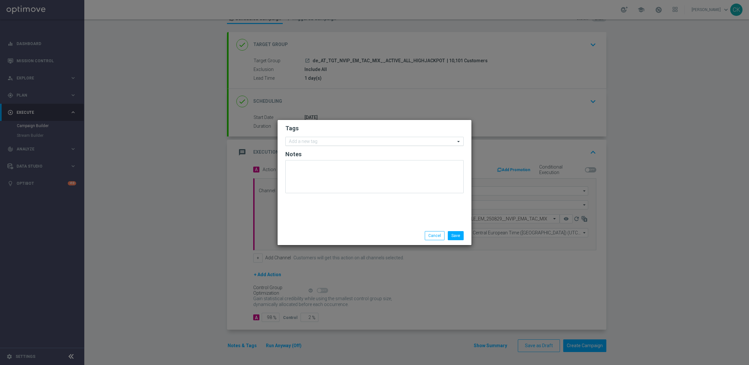
click at [300, 143] on input "text" at bounding box center [372, 142] width 166 height 6
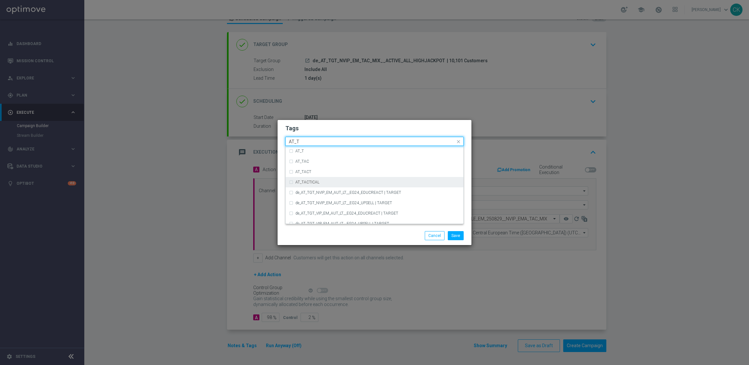
click at [317, 183] on label "AT_TACTICAL" at bounding box center [307, 182] width 24 height 4
type input "AT_T"
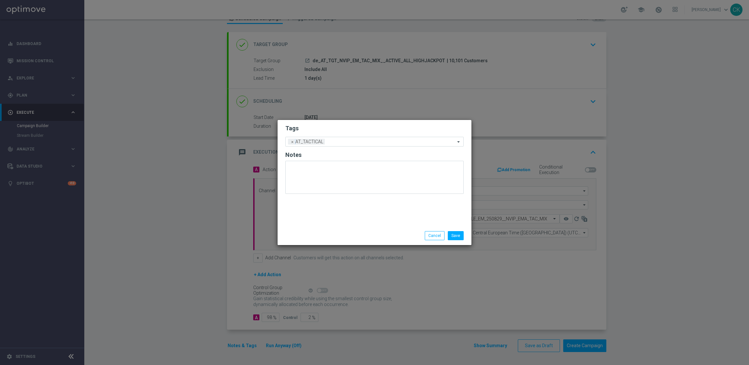
click at [379, 233] on div "Save Cancel" at bounding box center [406, 235] width 126 height 9
click at [458, 238] on button "Save" at bounding box center [456, 235] width 16 height 9
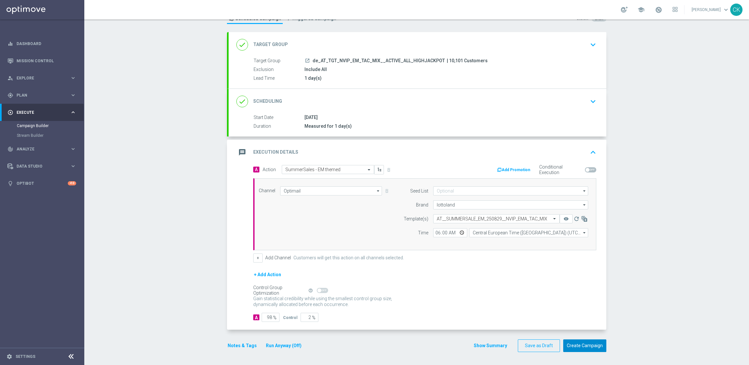
click at [585, 347] on button "Create Campaign" at bounding box center [584, 346] width 43 height 13
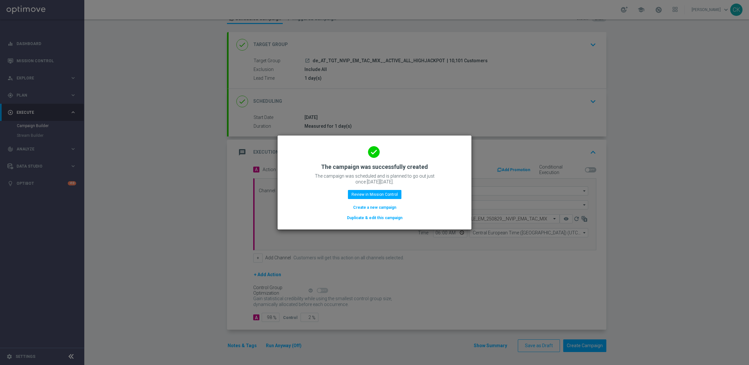
click at [364, 206] on button "Create a new campaign" at bounding box center [375, 207] width 44 height 7
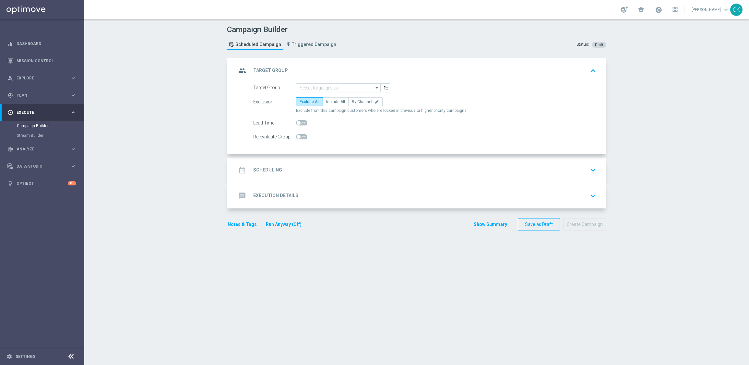
scroll to position [0, 0]
click at [312, 83] on input at bounding box center [338, 87] width 85 height 9
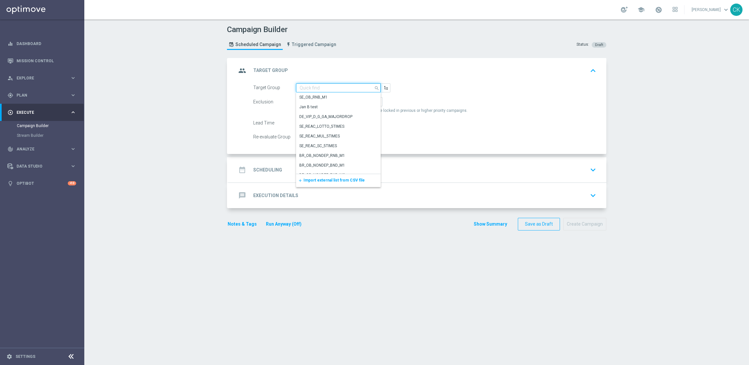
paste input "de_AT_TGT_NVIP_EM_TAC_MIX__REACTIVATED_HIGHJACKPOT"
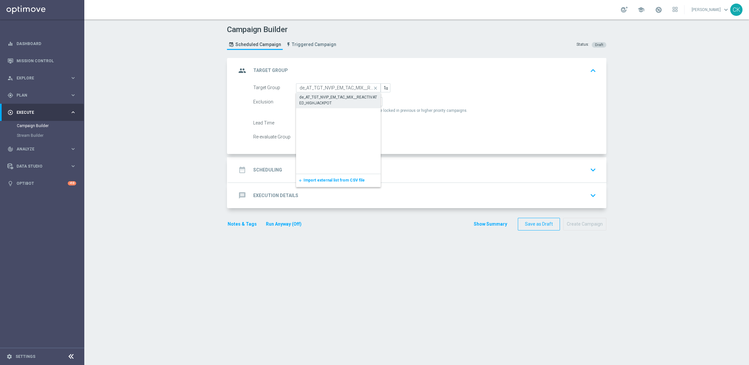
click at [314, 95] on div "de_AT_TGT_NVIP_EM_TAC_MIX__REACTIVATED_HIGHJACKPOT" at bounding box center [338, 100] width 78 height 12
type input "de_AT_TGT_NVIP_EM_TAC_MIX__REACTIVATED_HIGHJACKPOT"
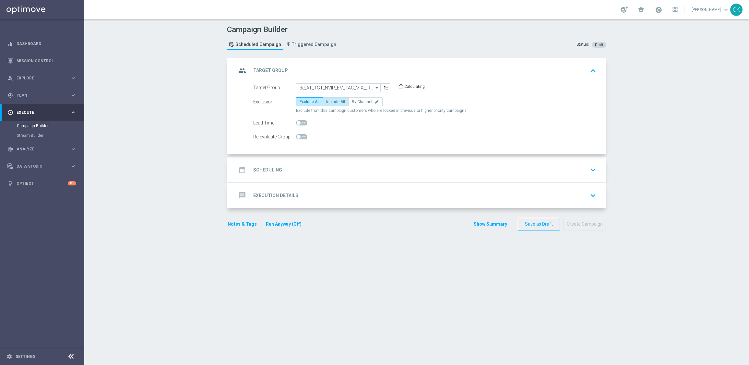
click at [326, 100] on span "Include All" at bounding box center [335, 102] width 19 height 5
click at [326, 101] on input "Include All" at bounding box center [328, 103] width 4 height 4
radio input "true"
click at [297, 122] on span at bounding box center [299, 123] width 4 height 4
click at [296, 122] on input "checkbox" at bounding box center [301, 122] width 11 height 5
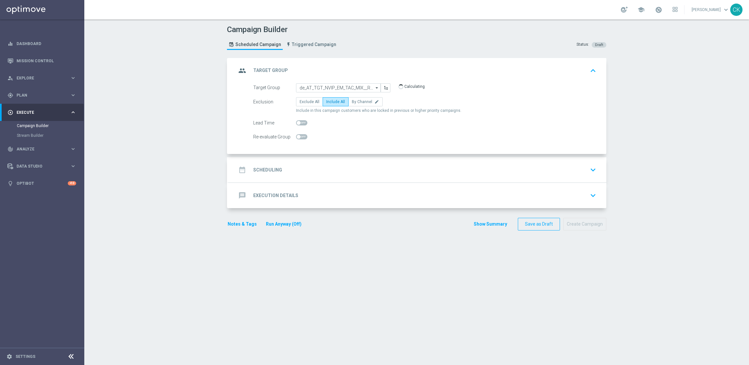
checkbox input "true"
click at [262, 171] on h2 "Scheduling" at bounding box center [267, 170] width 29 height 6
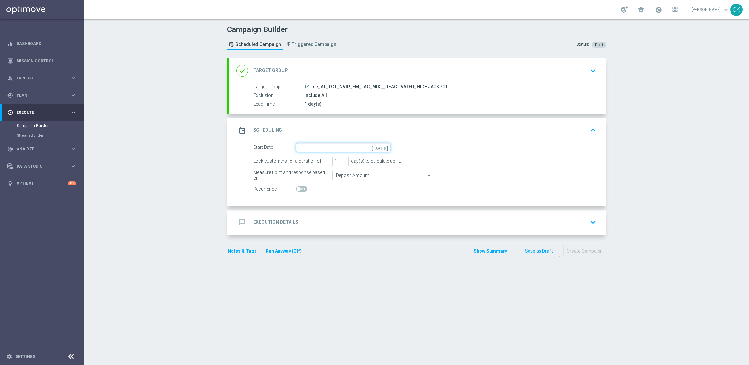
click at [333, 145] on input at bounding box center [343, 147] width 94 height 9
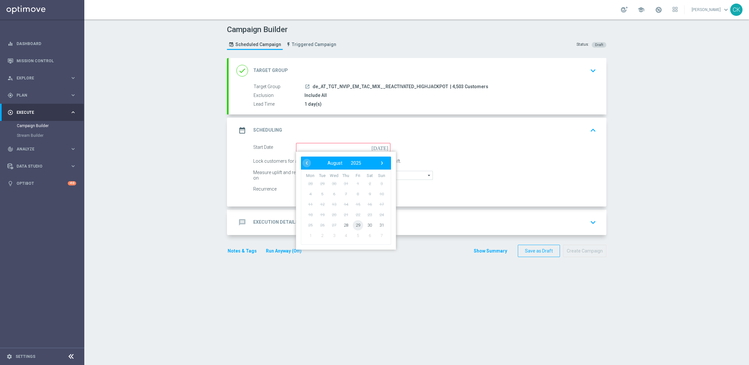
click at [353, 224] on span "29" at bounding box center [358, 225] width 10 height 10
type input "[DATE]"
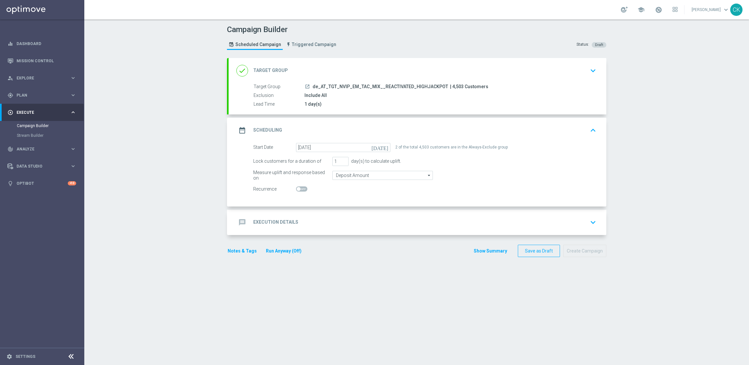
click at [272, 219] on div "message Execution Details" at bounding box center [267, 223] width 62 height 12
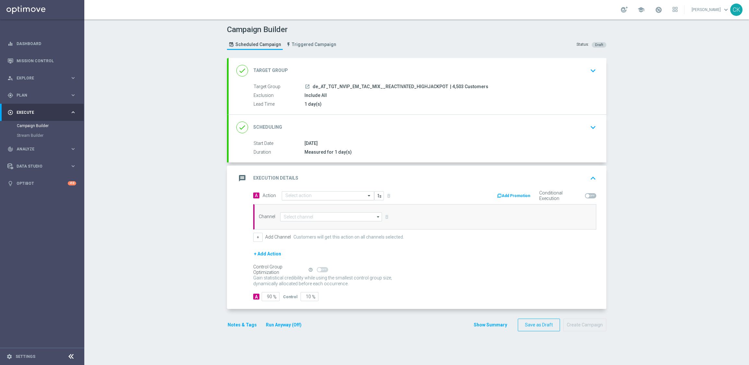
click at [321, 196] on input "text" at bounding box center [321, 196] width 72 height 6
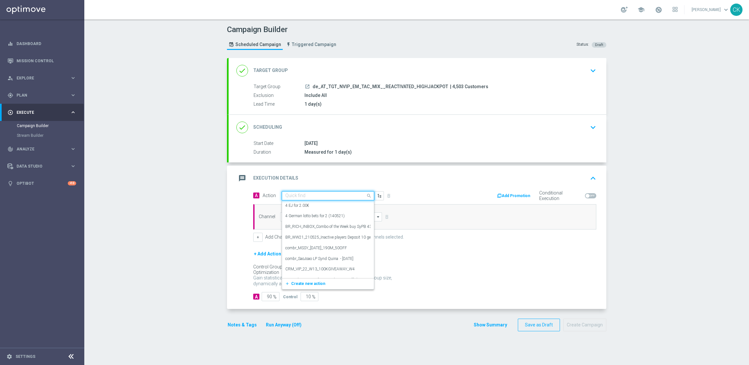
paste input "SummerSales - EM themed"
type input "SummerSales - EM themed"
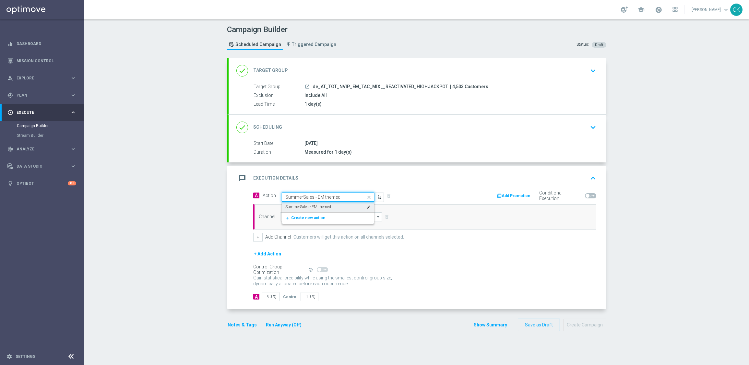
click at [319, 206] on label "SummerSales - EM themed" at bounding box center [308, 207] width 46 height 6
click at [308, 216] on input at bounding box center [331, 216] width 102 height 9
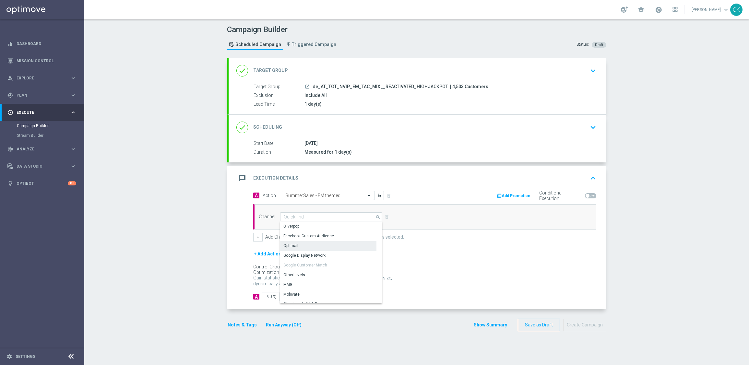
click at [299, 247] on div "Optimail" at bounding box center [328, 245] width 96 height 9
type input "Optimail"
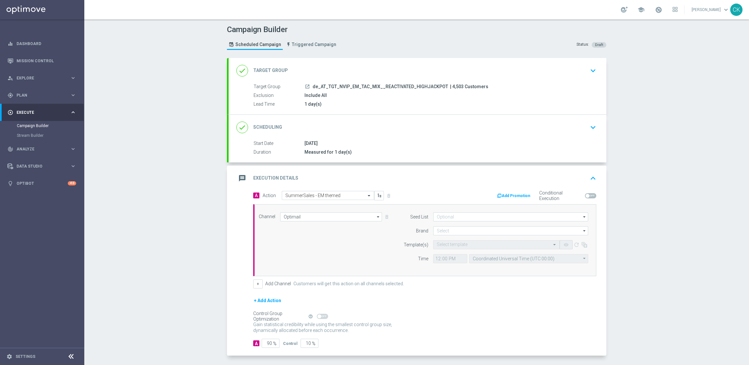
scroll to position [27, 0]
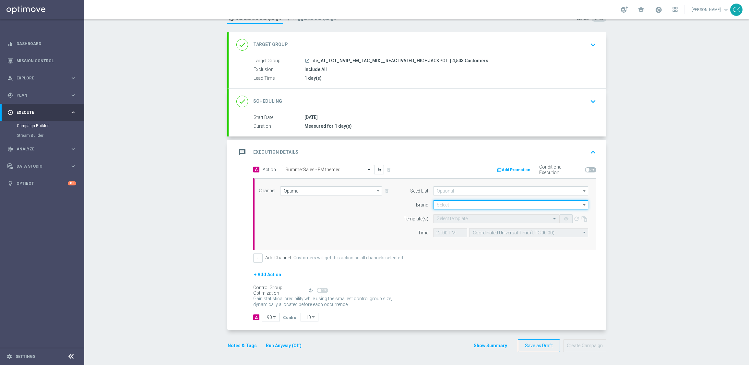
click at [455, 203] on input at bounding box center [510, 204] width 155 height 9
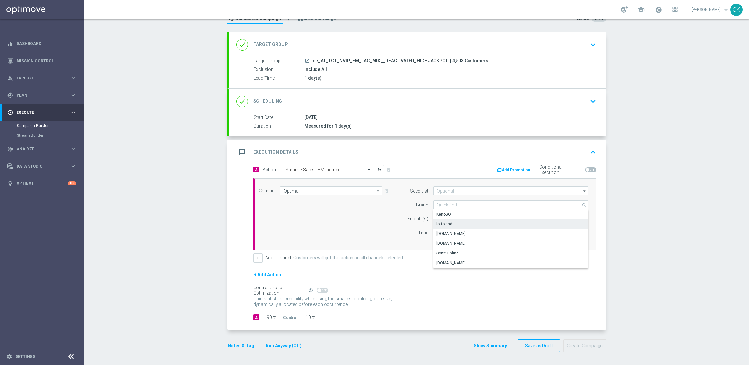
click at [446, 223] on div "lottoland" at bounding box center [445, 224] width 16 height 6
type input "lottoland"
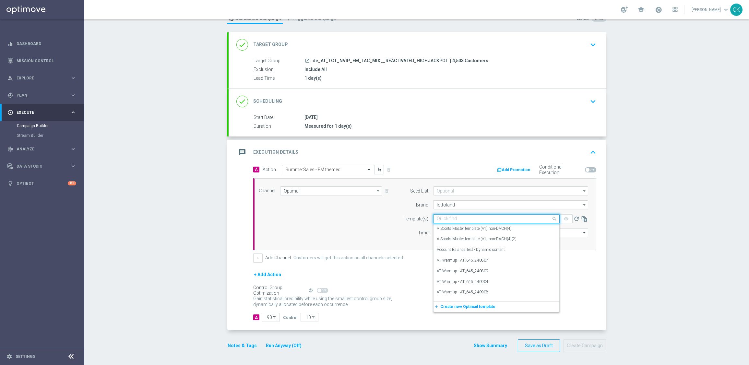
click at [440, 218] on input "text" at bounding box center [490, 219] width 106 height 6
paste input "AT__SUMMERSALE_EM_250829__NVIP_EMA_TAC_MIX"
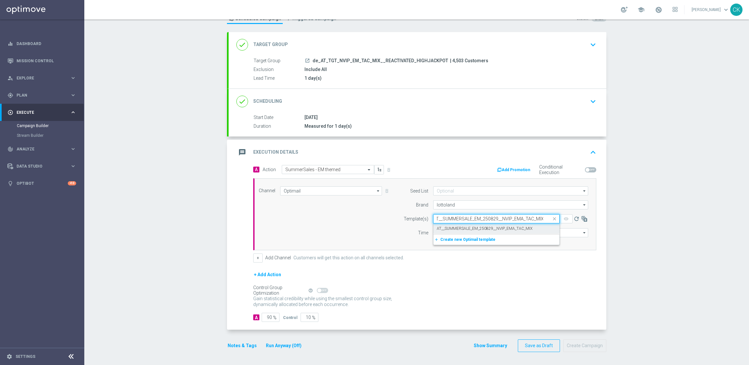
click at [440, 227] on label "AT__SUMMERSALE_EM_250829__NVIP_EMA_TAC_MIX" at bounding box center [485, 229] width 96 height 6
type input "AT__SUMMERSALE_EM_250829__NVIP_EMA_TAC_MIX"
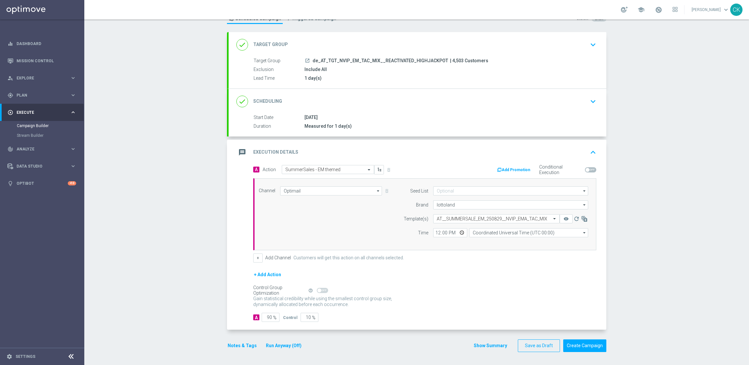
scroll to position [0, 0]
click at [435, 232] on input "12:00" at bounding box center [450, 232] width 34 height 9
type input "06:00"
click at [541, 235] on input "Coordinated Universal Time (UTC 00:00)" at bounding box center [528, 232] width 119 height 9
click at [528, 242] on div "Central European Time ([GEOGRAPHIC_DATA]) (UTC +02:00)" at bounding box center [526, 242] width 106 height 6
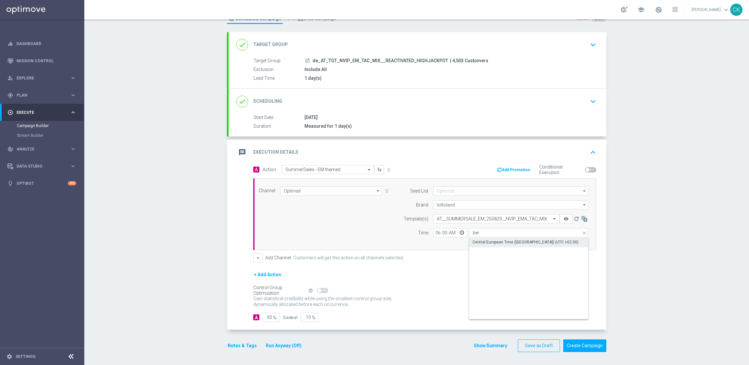
type input "Central European Time ([GEOGRAPHIC_DATA]) (UTC +02:00)"
click at [270, 318] on input "90" at bounding box center [271, 317] width 18 height 9
type input "9"
type input "91"
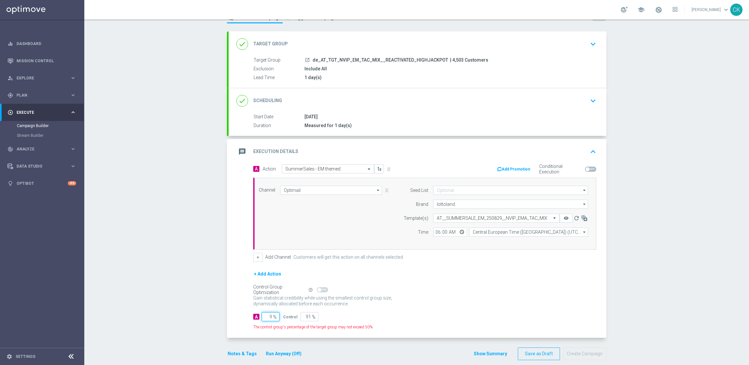
type input "98"
type input "2"
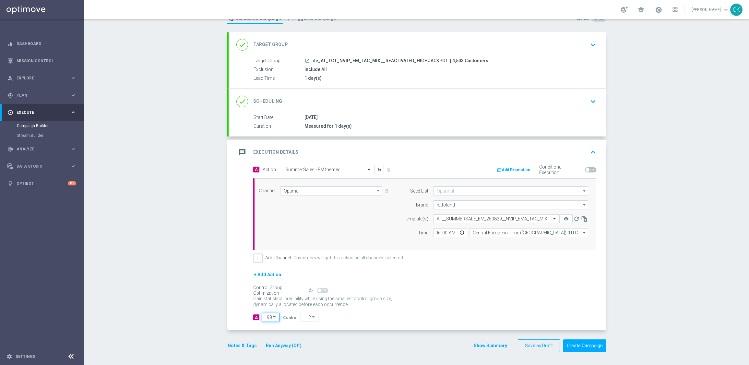
type input "98"
click at [239, 322] on div "A Action Select action SummerSales - EM themed delete_forever Add Promotion Con…" at bounding box center [418, 247] width 378 height 165
click at [238, 343] on button "Notes & Tags" at bounding box center [242, 346] width 30 height 8
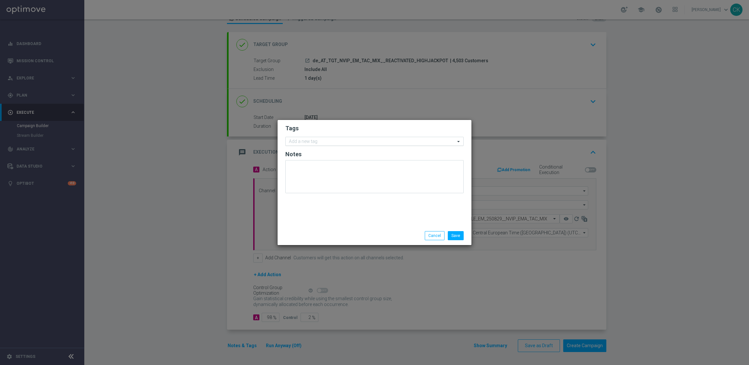
click at [309, 143] on input "text" at bounding box center [372, 142] width 166 height 6
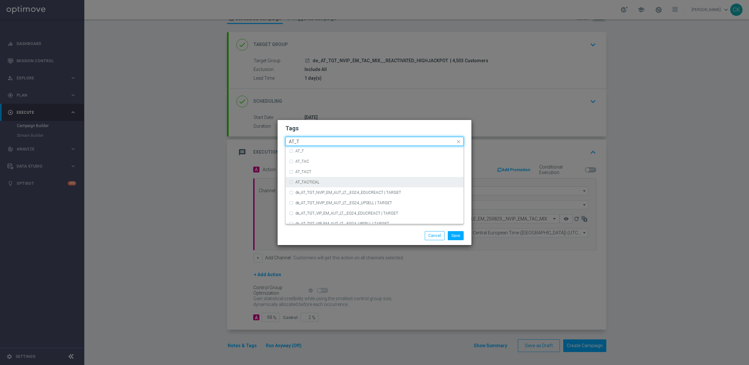
click at [310, 181] on label "AT_TACTICAL" at bounding box center [307, 182] width 24 height 4
type input "AT_T"
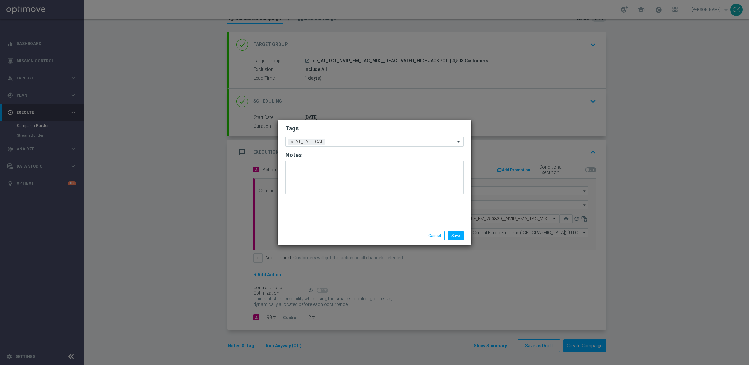
click at [373, 231] on div "Save Cancel" at bounding box center [406, 235] width 126 height 9
click at [459, 234] on button "Save" at bounding box center [456, 235] width 16 height 9
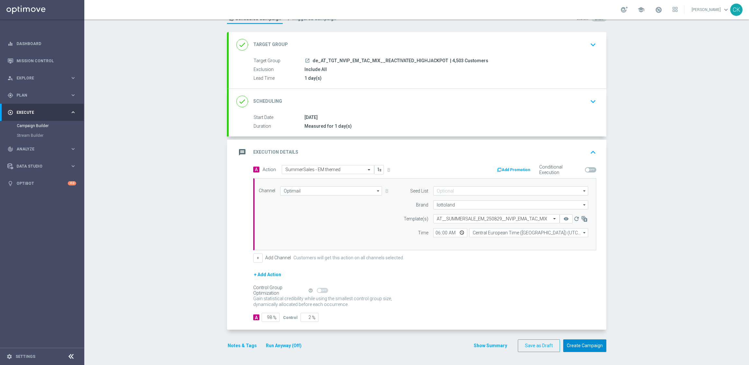
click at [576, 344] on button "Create Campaign" at bounding box center [584, 346] width 43 height 13
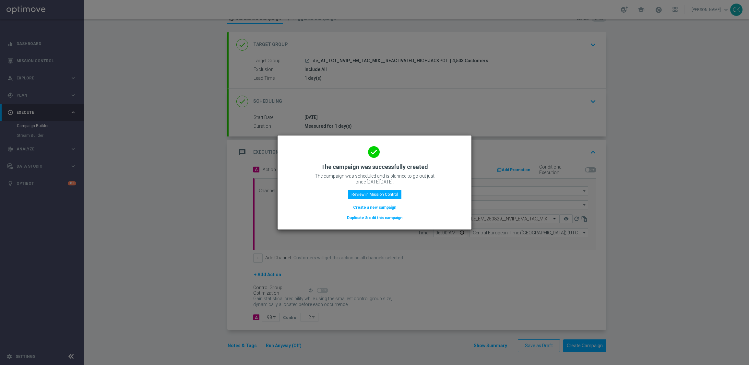
click at [380, 208] on button "Create a new campaign" at bounding box center [375, 207] width 44 height 7
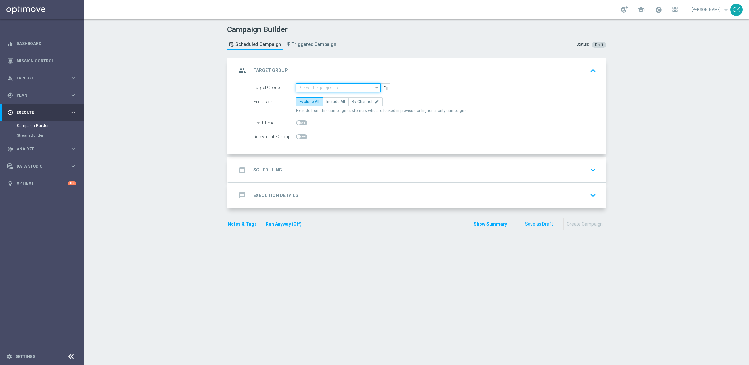
click at [355, 87] on input at bounding box center [338, 87] width 85 height 9
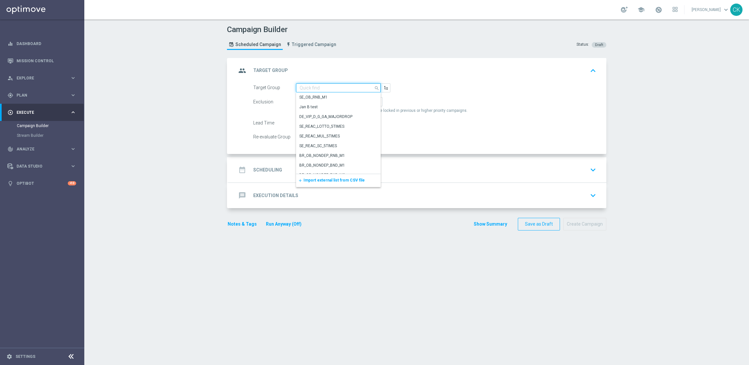
paste input "de_AT_TGT_NVIP_EM_TAC_MIX__CHURNED_HIGHJACKPOT"
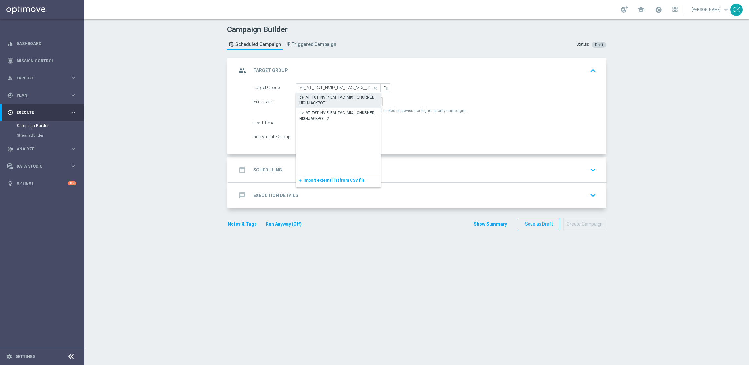
click at [335, 97] on div "de_AT_TGT_NVIP_EM_TAC_MIX__CHURNED_HIGHJACKPOT" at bounding box center [338, 100] width 78 height 12
type input "de_AT_TGT_NVIP_EM_TAC_MIX__CHURNED_HIGHJACKPOT"
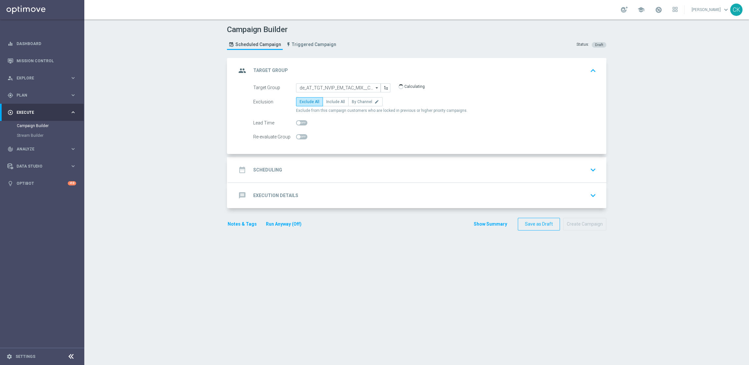
click at [335, 97] on label "Include All" at bounding box center [336, 101] width 26 height 9
click at [331, 101] on input "Include All" at bounding box center [328, 103] width 4 height 4
radio input "true"
click at [296, 125] on label at bounding box center [301, 122] width 11 height 5
click at [296, 125] on input "checkbox" at bounding box center [301, 122] width 11 height 5
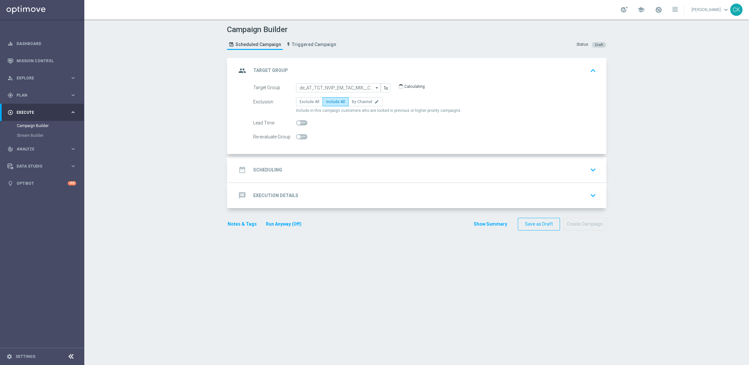
checkbox input "true"
click at [270, 167] on h2 "Scheduling" at bounding box center [267, 170] width 29 height 6
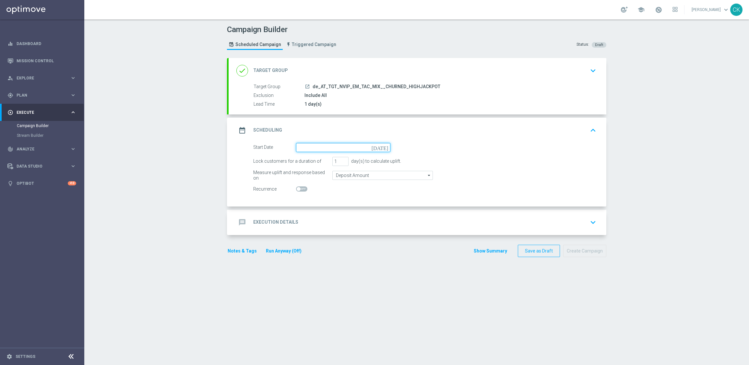
click at [312, 146] on input at bounding box center [343, 147] width 94 height 9
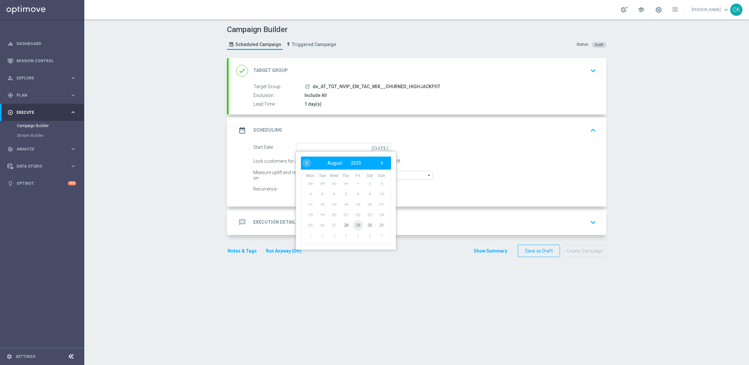
click at [356, 224] on span "29" at bounding box center [358, 225] width 10 height 10
type input "[DATE]"
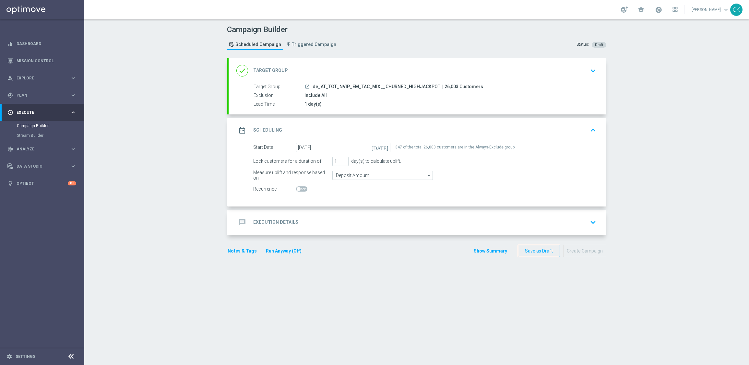
click at [273, 217] on div "message Execution Details" at bounding box center [267, 223] width 62 height 12
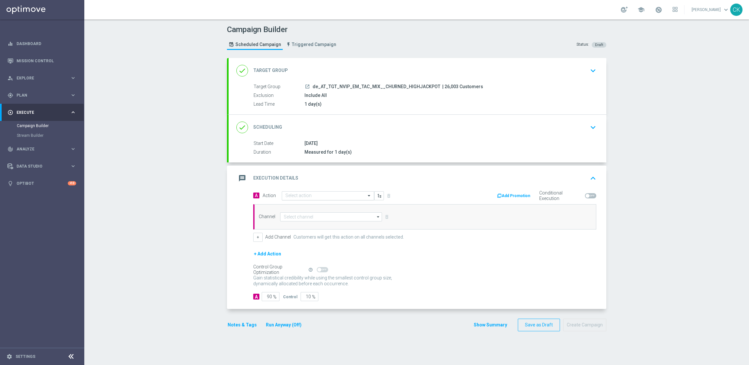
click at [297, 195] on input "text" at bounding box center [321, 196] width 72 height 6
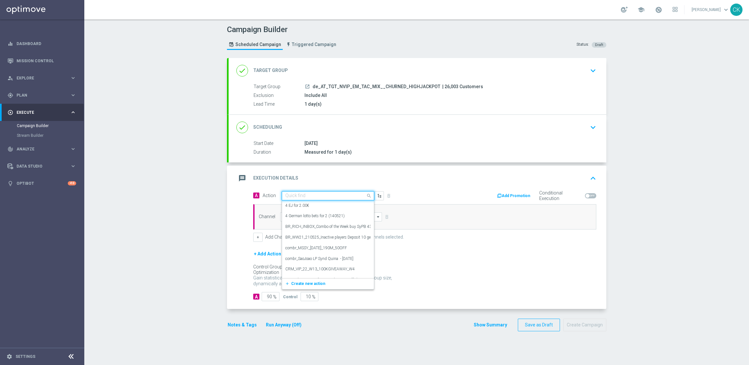
paste input "SummerSales - EM themed"
type input "SummerSales - EM themed"
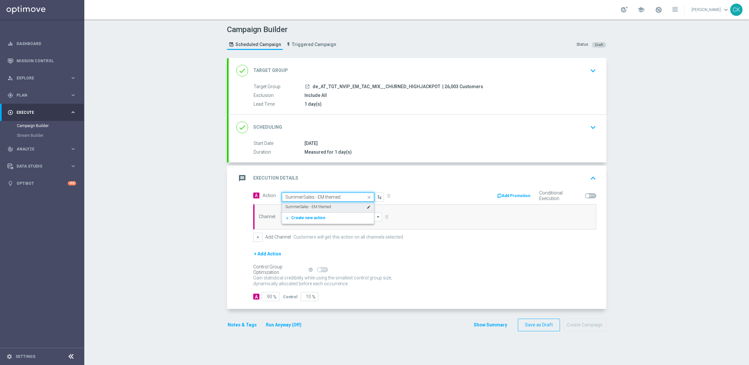
click at [300, 205] on label "SummerSales - EM themed" at bounding box center [308, 207] width 46 height 6
click at [300, 213] on input at bounding box center [331, 216] width 102 height 9
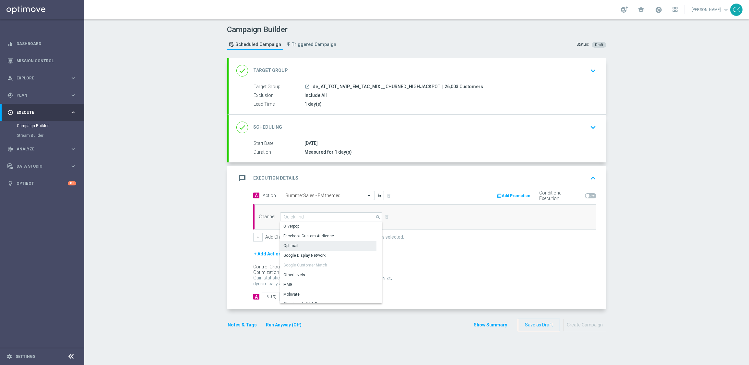
click at [301, 242] on div "Optimail" at bounding box center [328, 245] width 96 height 9
type input "Optimail"
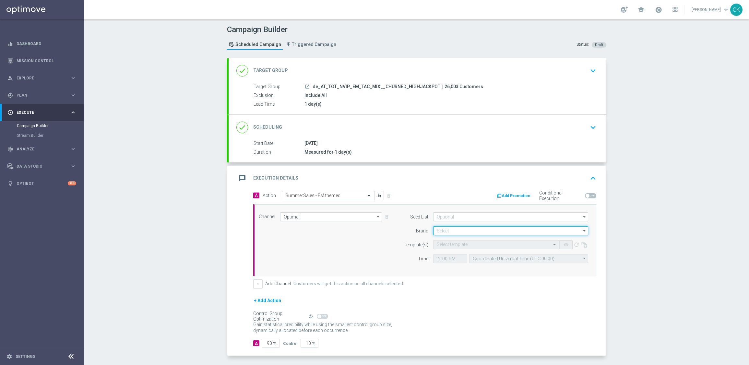
click at [437, 231] on input at bounding box center [510, 230] width 155 height 9
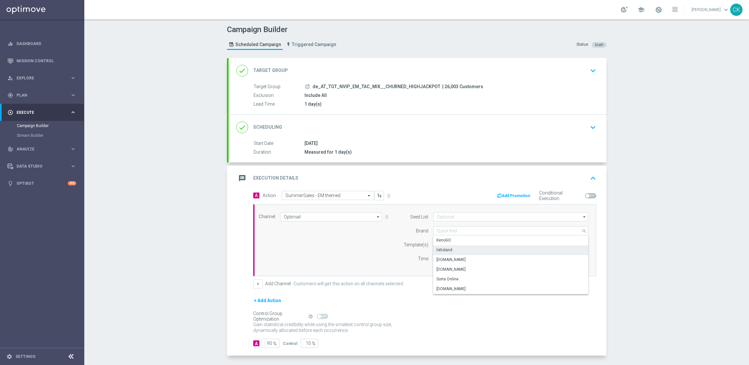
click at [453, 251] on div "lottoland" at bounding box center [510, 250] width 155 height 9
type input "lottoland"
click at [452, 246] on input "text" at bounding box center [490, 245] width 106 height 6
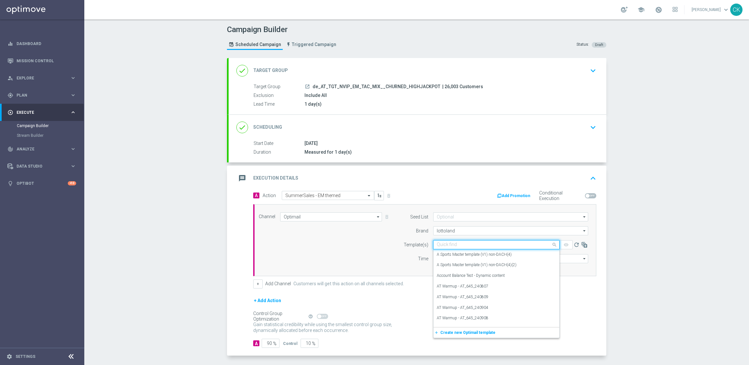
paste input "AT__SUMMERSALE_EM_250829__NVIP_EMA_TAC_MIX"
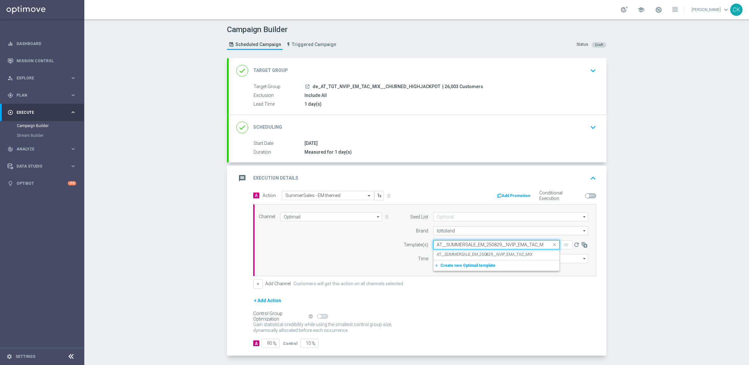
scroll to position [0, 4]
click at [450, 251] on div "AT__SUMMERSALE_EM_250829__NVIP_EMA_TAC_MIX" at bounding box center [496, 254] width 119 height 11
type input "AT__SUMMERSALE_EM_250829__NVIP_EMA_TAC_MIX"
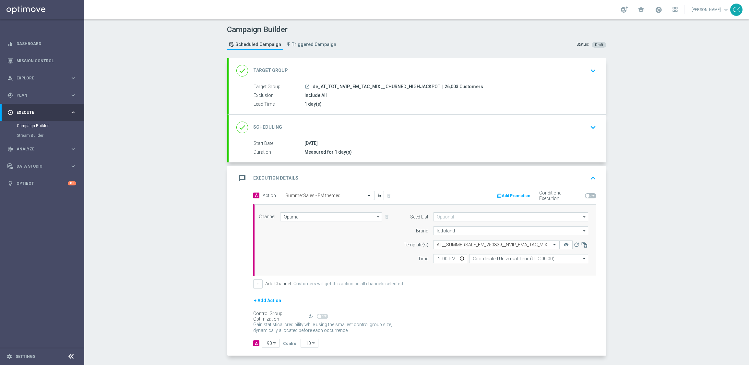
scroll to position [0, 0]
click at [433, 259] on input "12:00" at bounding box center [450, 258] width 34 height 9
type input "06:00"
click at [537, 261] on input "Coordinated Universal Time (UTC 00:00)" at bounding box center [528, 258] width 119 height 9
click at [519, 266] on div "Central European Time ([GEOGRAPHIC_DATA]) (UTC +02:00)" at bounding box center [526, 268] width 106 height 6
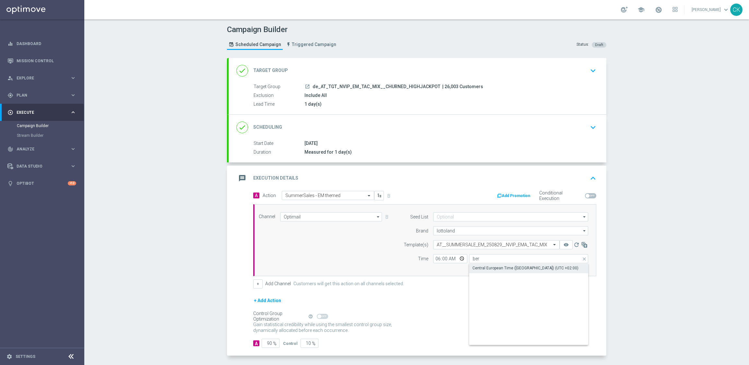
type input "Central European Time ([GEOGRAPHIC_DATA]) (UTC +02:00)"
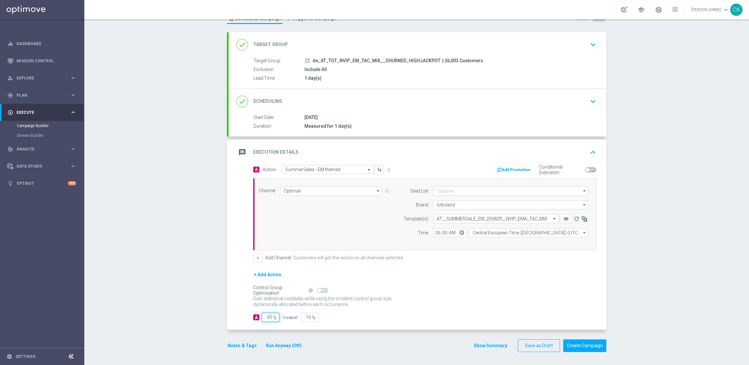
click at [269, 316] on input "90" at bounding box center [271, 317] width 18 height 9
type input "9"
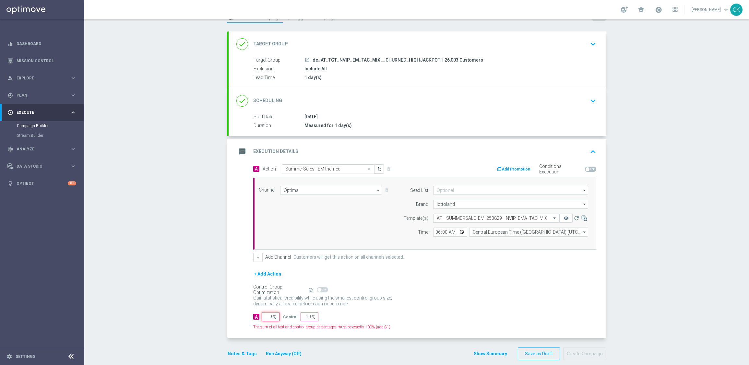
type input "91"
type input "98"
type input "2"
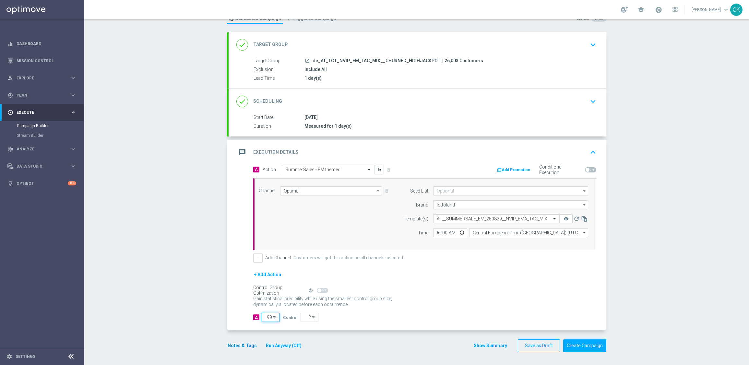
type input "98"
click at [232, 344] on button "Notes & Tags" at bounding box center [242, 346] width 30 height 8
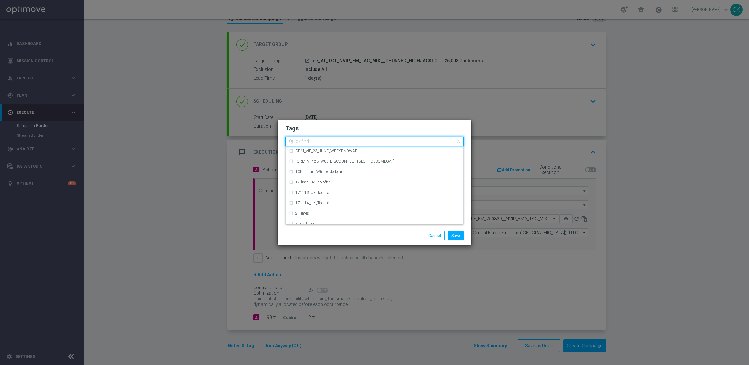
click at [318, 139] on div "Quick find" at bounding box center [371, 142] width 170 height 8
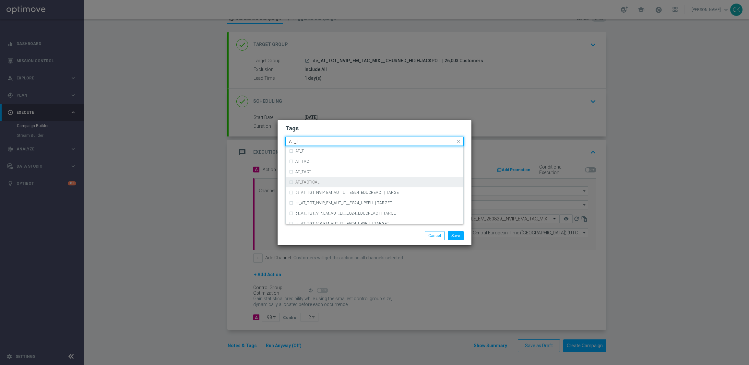
click at [325, 181] on div "AT_TACTICAL" at bounding box center [377, 182] width 165 height 4
type input "AT_T"
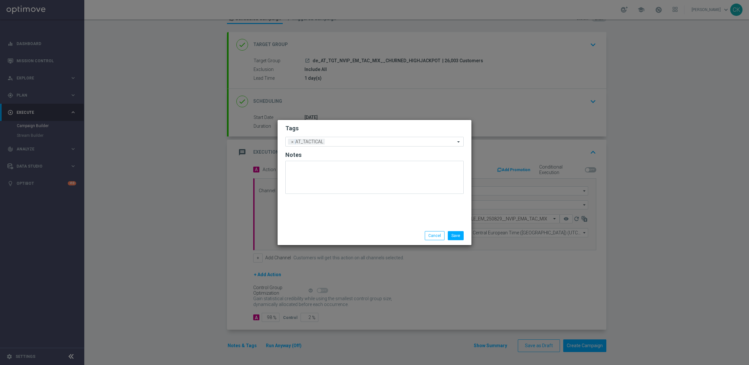
click at [326, 244] on div "Save Cancel" at bounding box center [375, 235] width 194 height 19
click at [459, 233] on button "Save" at bounding box center [456, 235] width 16 height 9
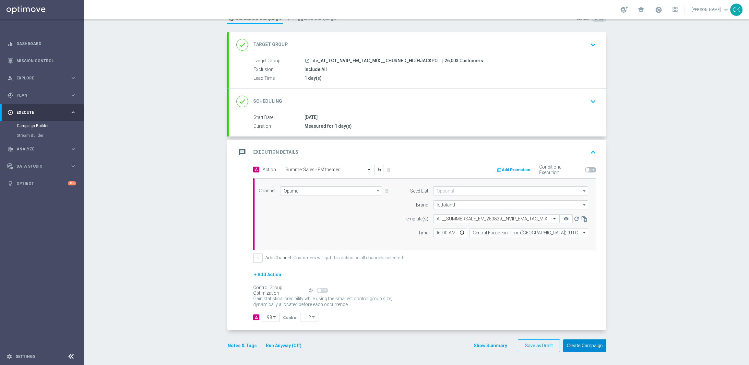
click at [584, 347] on button "Create Campaign" at bounding box center [584, 346] width 43 height 13
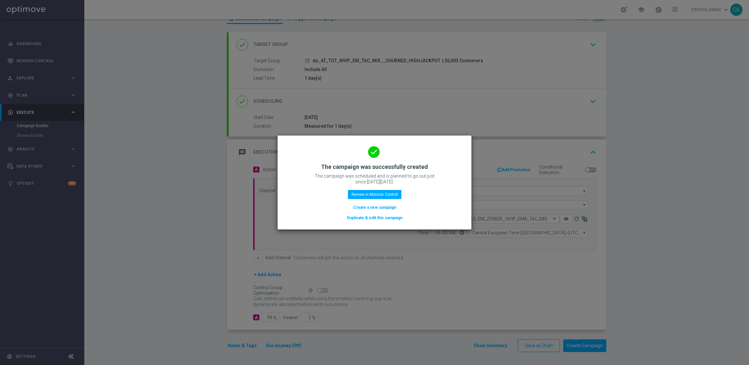
click at [384, 207] on button "Create a new campaign" at bounding box center [375, 207] width 44 height 7
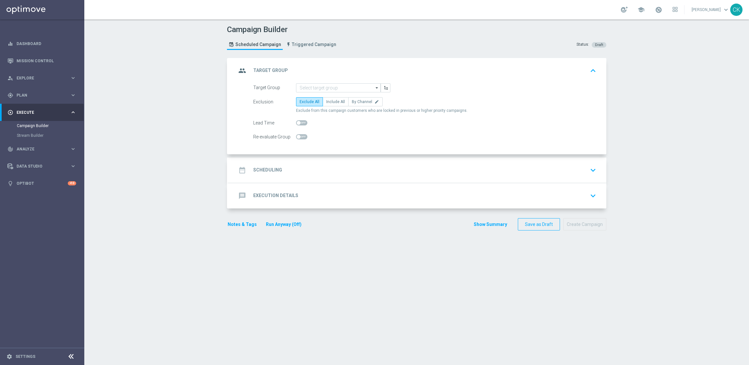
scroll to position [0, 0]
